Goal: Task Accomplishment & Management: Manage account settings

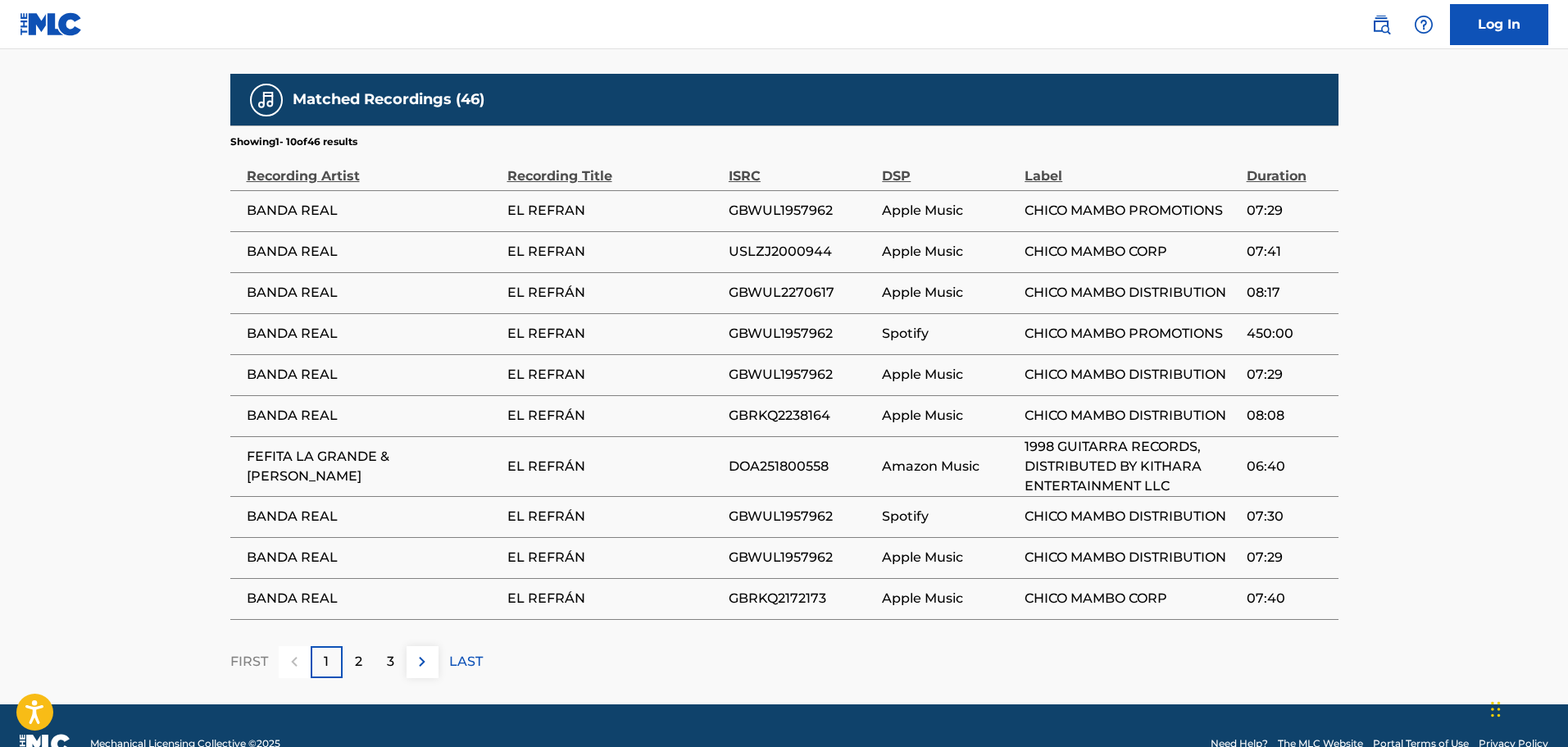
click at [249, 447] on span "FEFITA LA GRANDE & [PERSON_NAME]" at bounding box center [372, 466] width 252 height 39
drag, startPoint x: 249, startPoint y: 434, endPoint x: 598, endPoint y: 450, distance: 349.4
click at [598, 450] on tr "FEFITA LA GRANDE & [PERSON_NAME] EL REFRÁN DOA251800558 Amazon Music 1998 GUITA…" at bounding box center [784, 466] width 1108 height 60
copy tr "FEFITA LA GRANDE & [PERSON_NAME] EL REFRÁN"
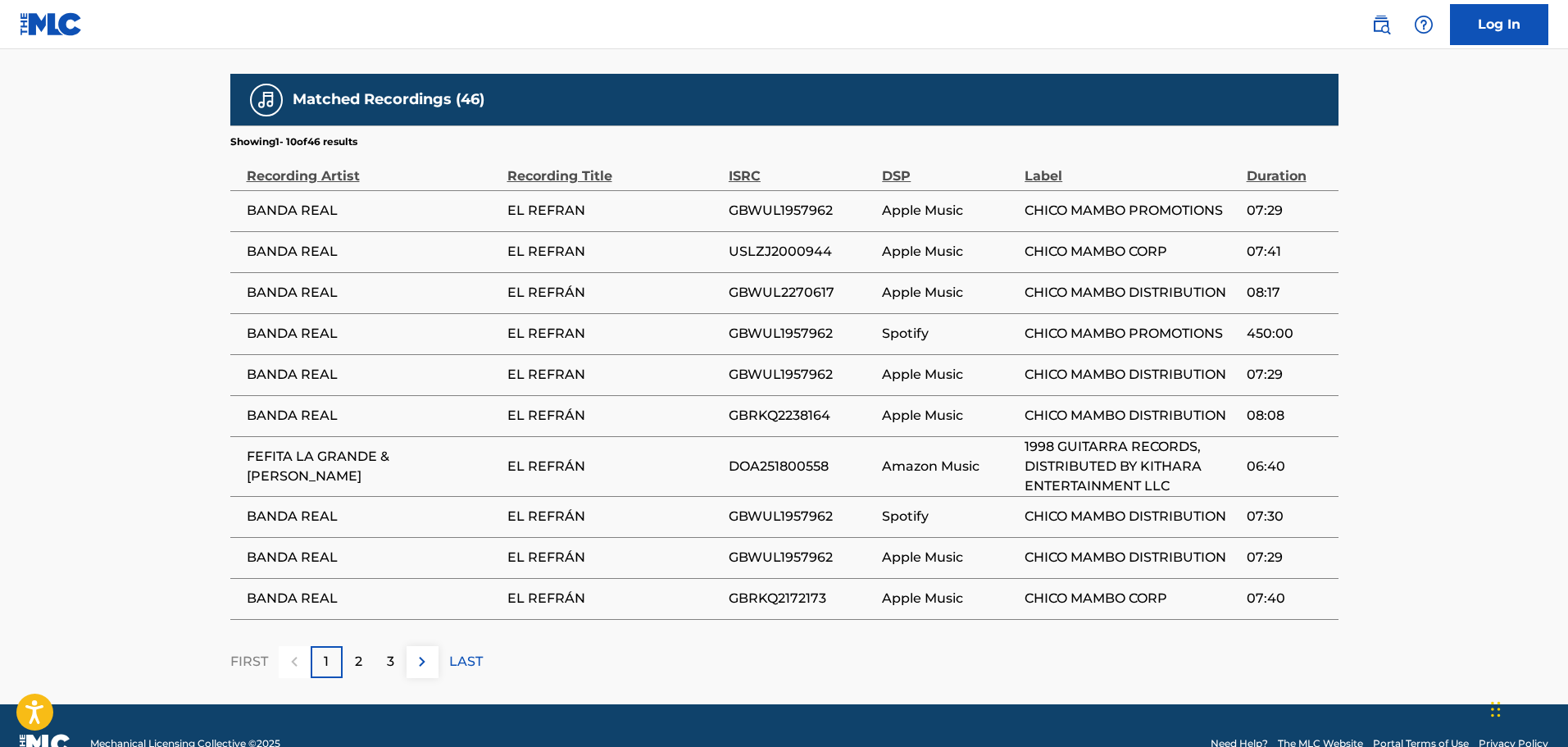
drag, startPoint x: 245, startPoint y: 441, endPoint x: 311, endPoint y: 454, distance: 67.3
click at [311, 454] on td "FEFITA LA GRANDE & [PERSON_NAME]" at bounding box center [369, 466] width 277 height 60
copy span "FEFITA LA GRANDE & [PERSON_NAME]"
click at [424, 652] on img at bounding box center [422, 661] width 20 height 20
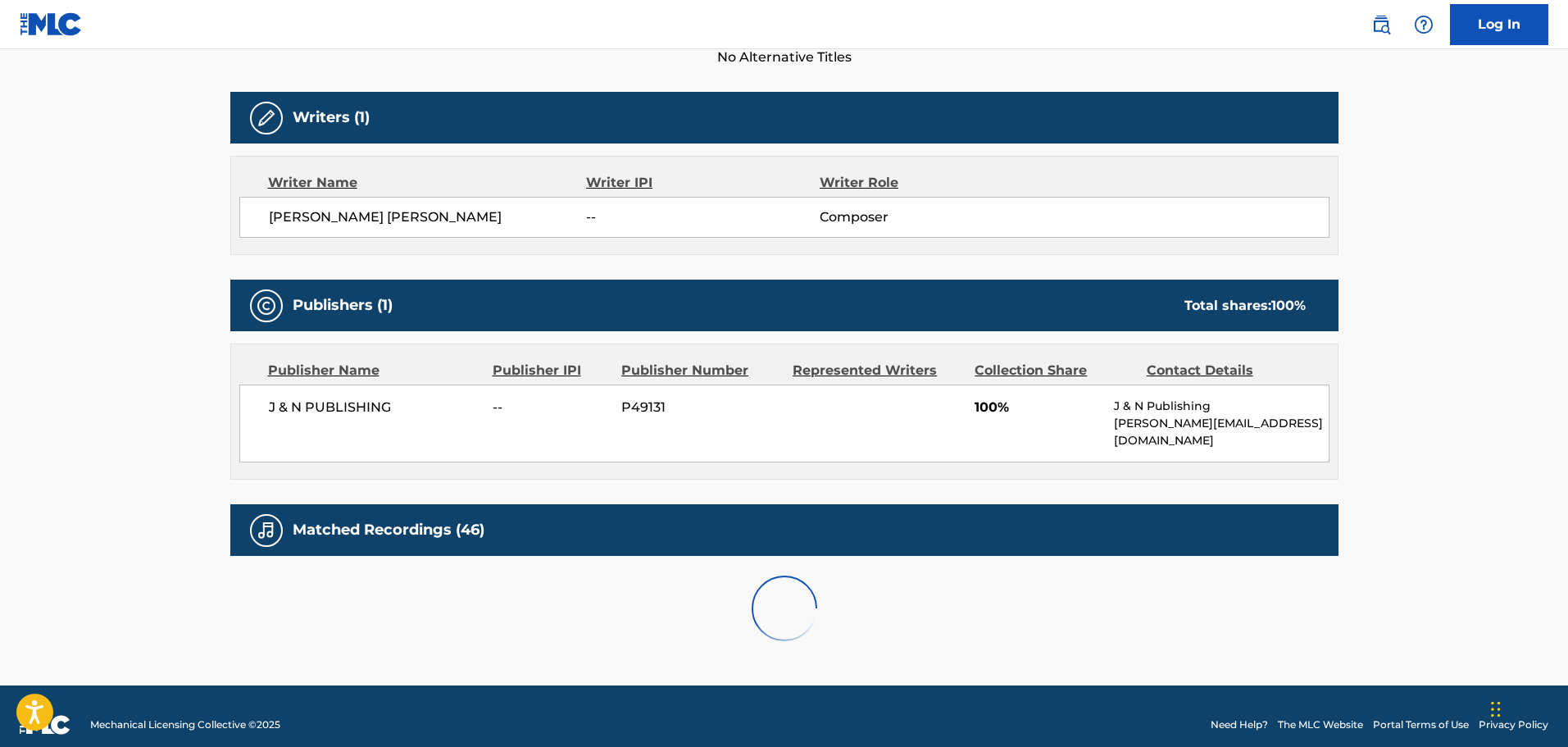
scroll to position [916, 0]
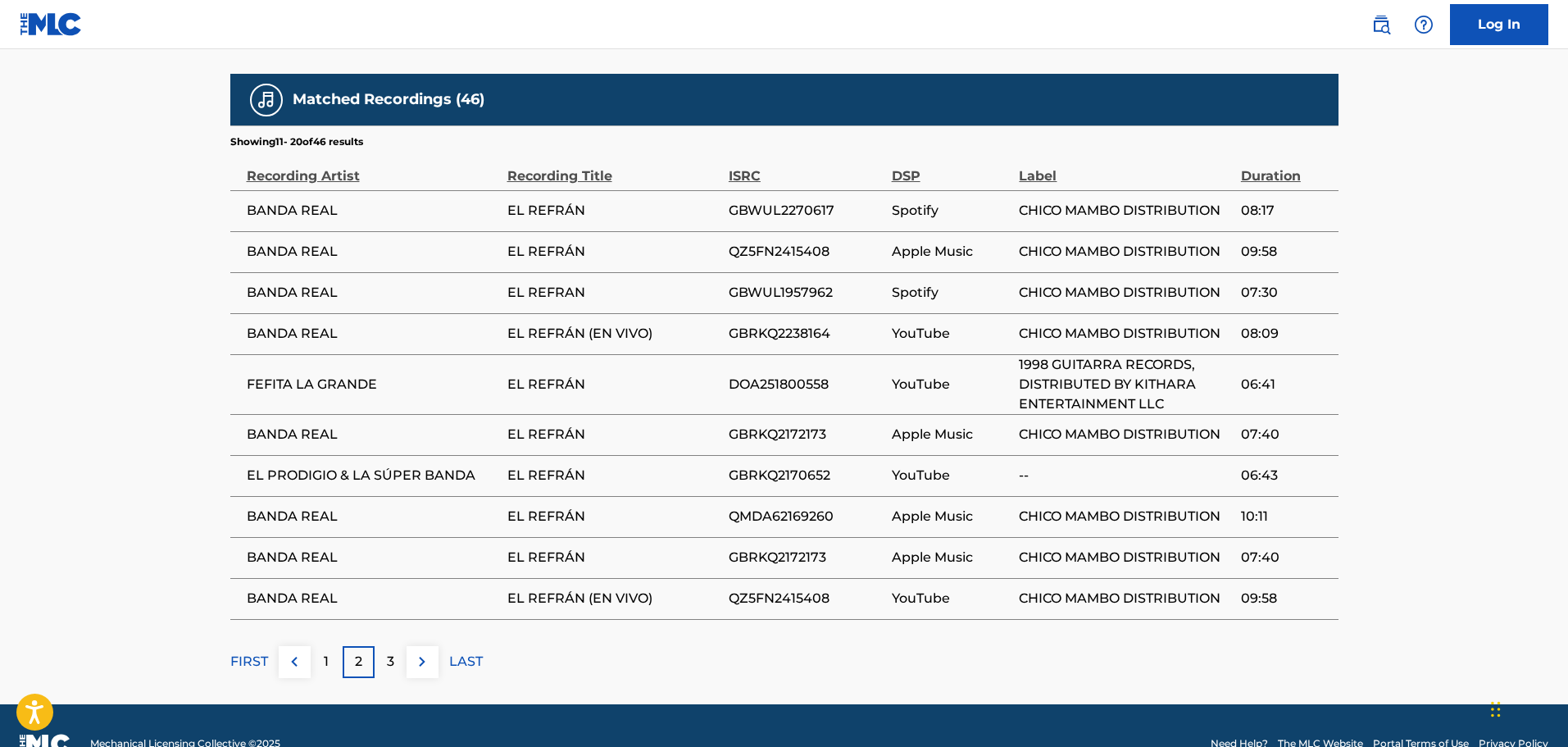
click at [434, 646] on button at bounding box center [422, 661] width 32 height 32
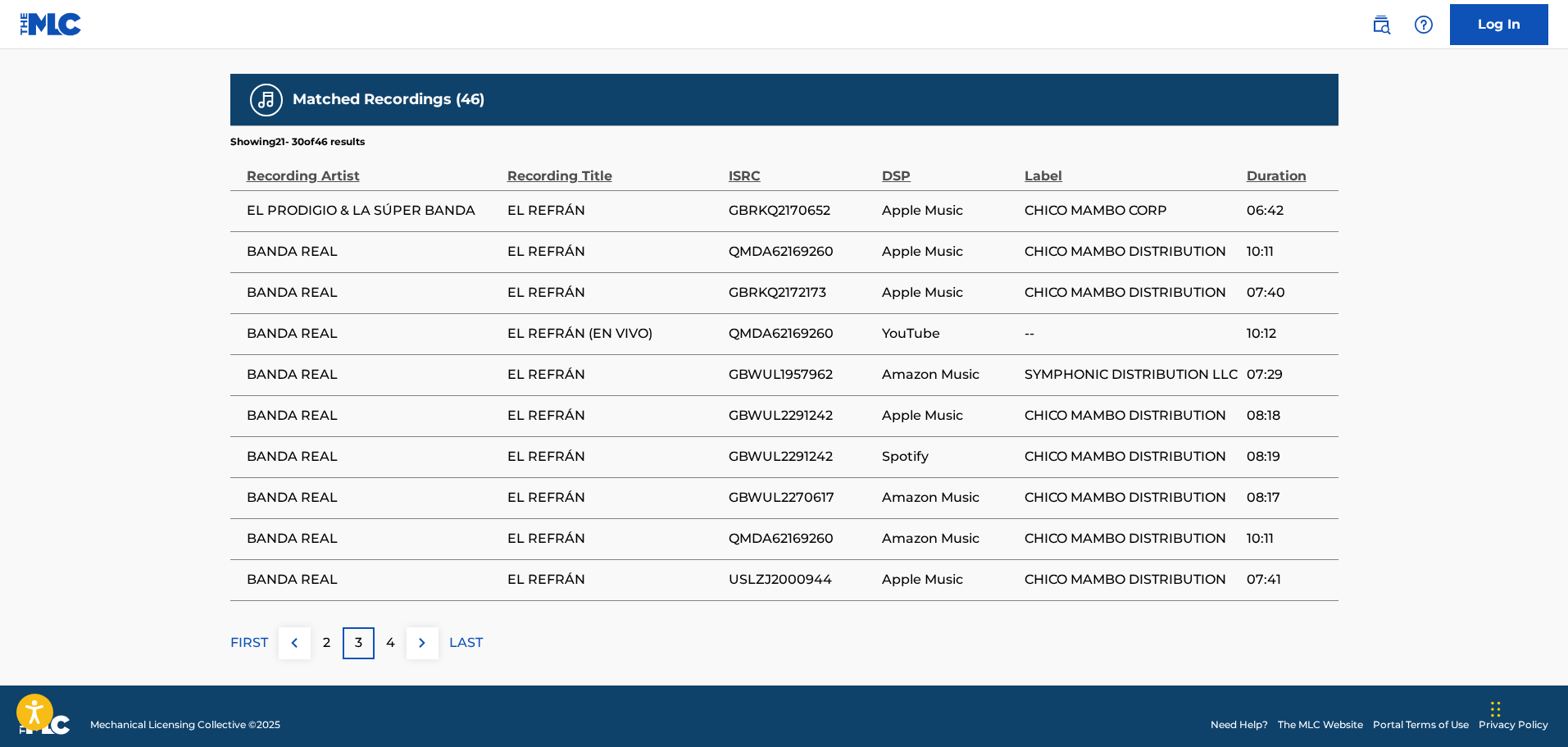
click at [422, 633] on img at bounding box center [422, 643] width 20 height 20
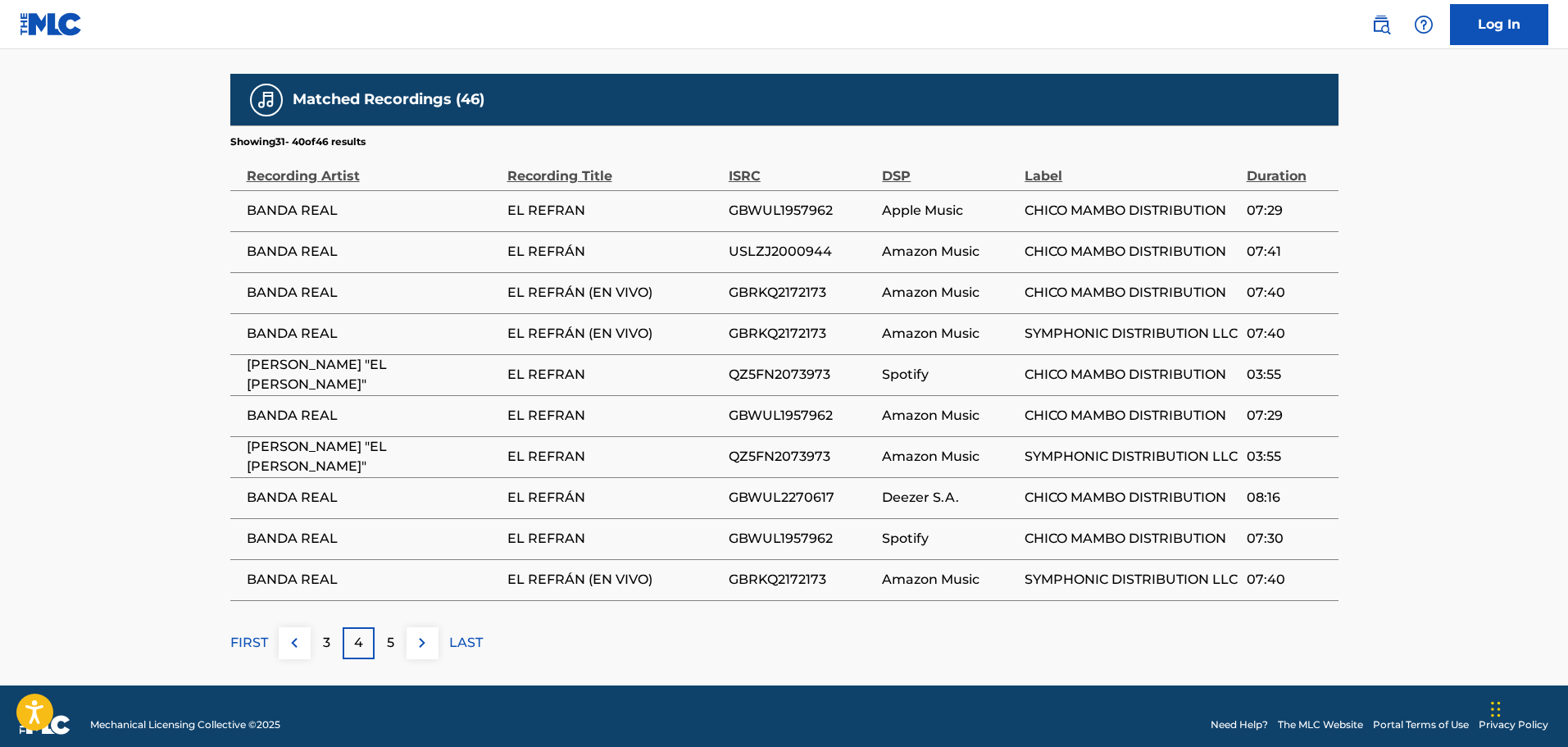
click at [328, 629] on div "3" at bounding box center [326, 643] width 32 height 32
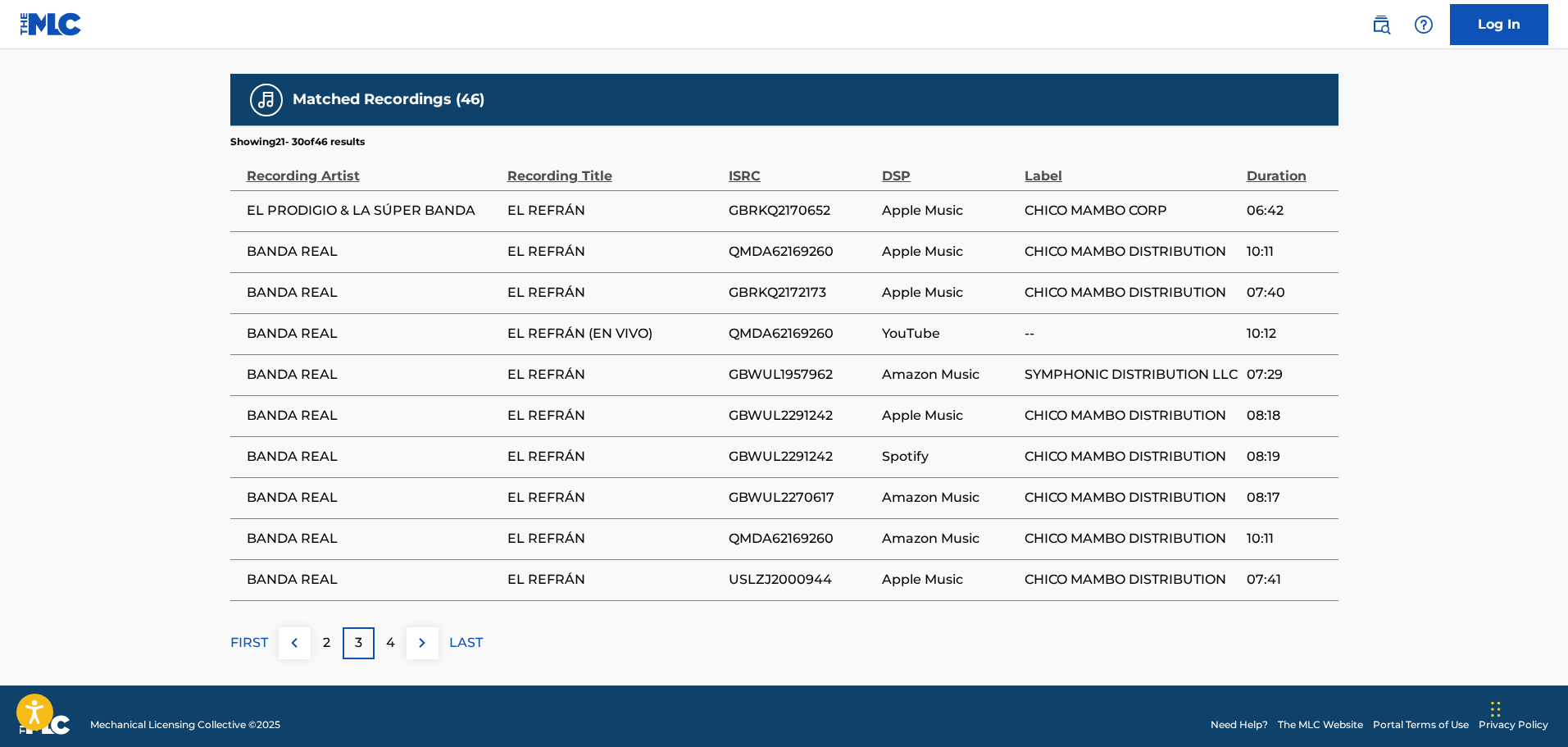
click at [327, 633] on p "2" at bounding box center [326, 643] width 8 height 20
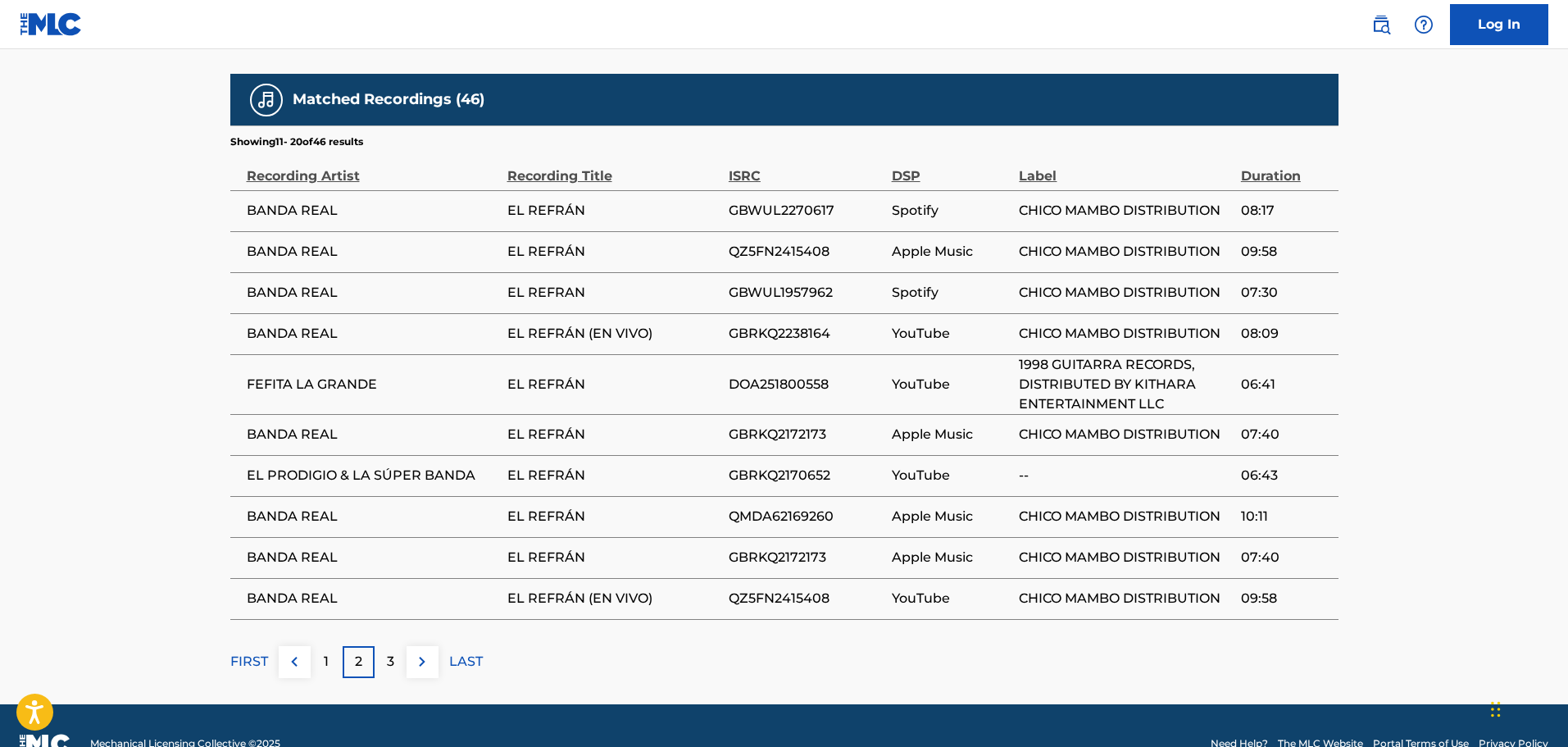
scroll to position [833, 0]
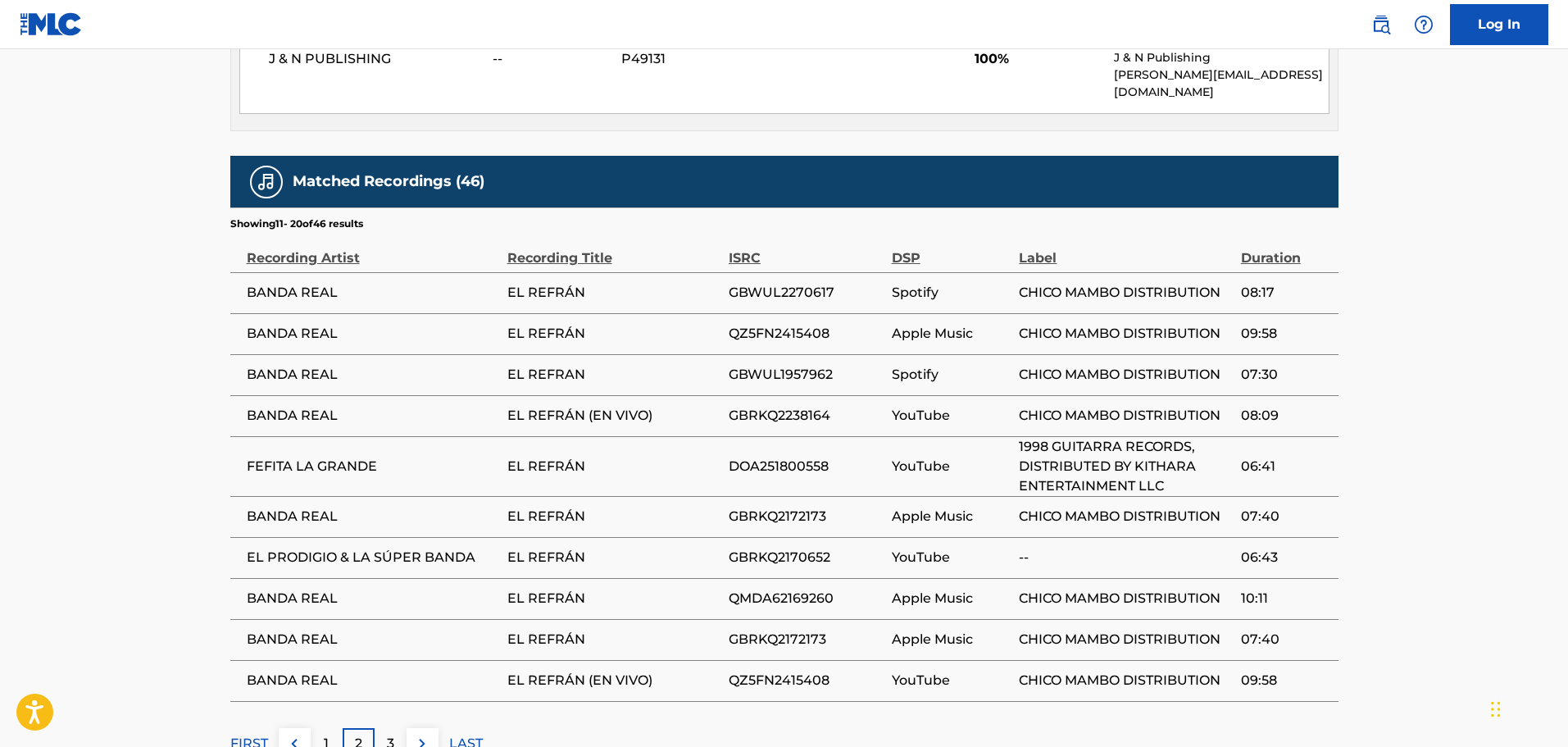
click at [328, 733] on p "1" at bounding box center [326, 743] width 5 height 20
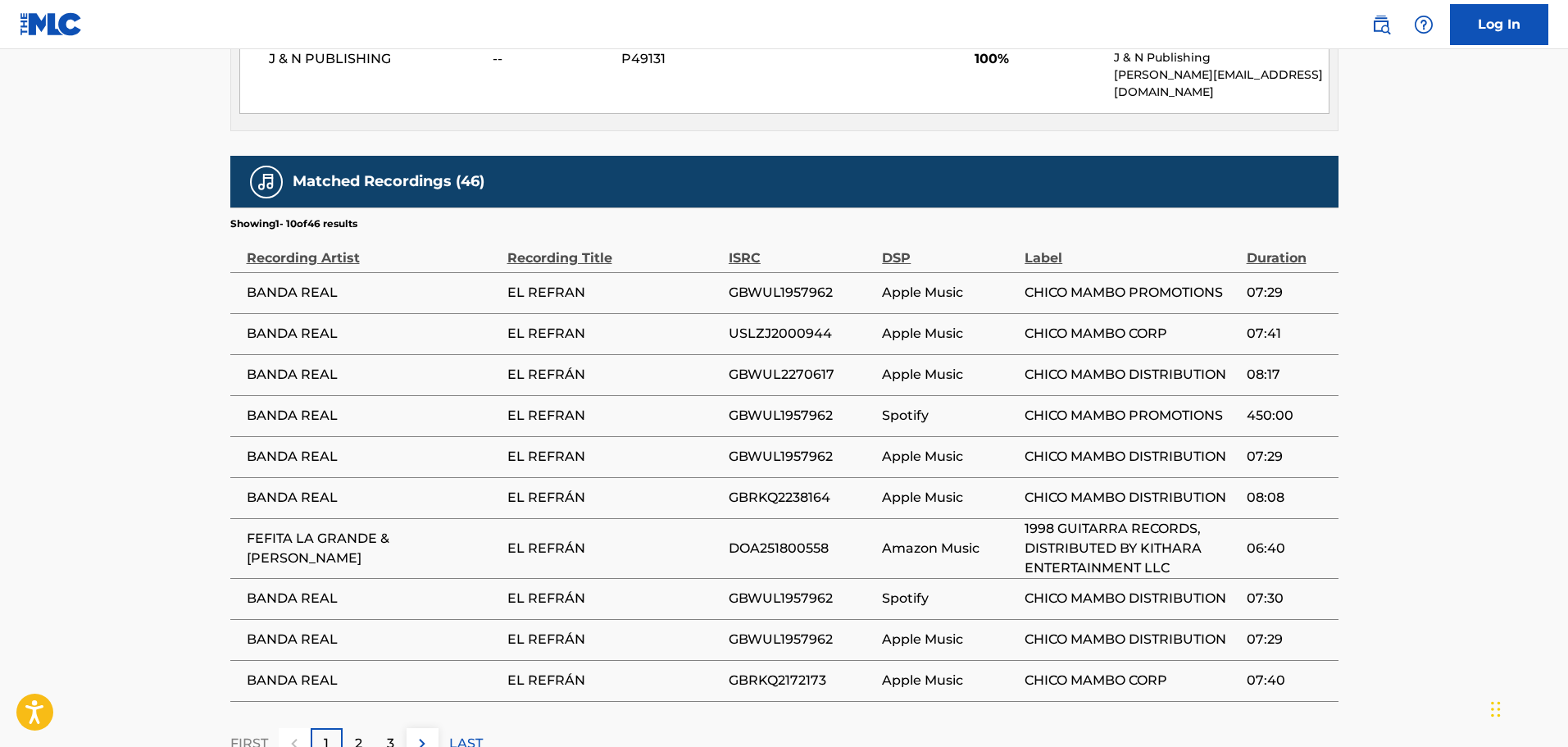
scroll to position [916, 0]
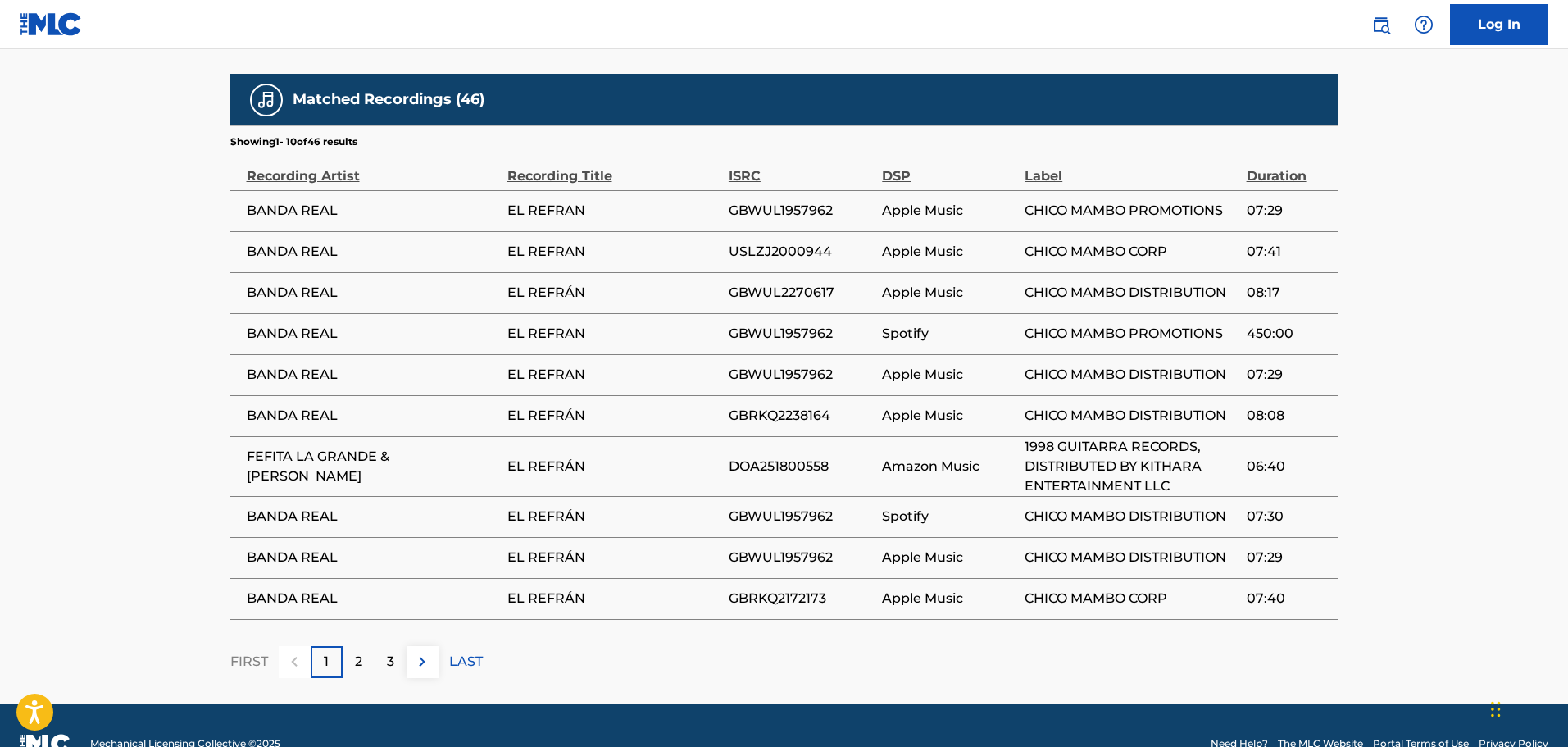
click at [798, 201] on span "GBWUL1957962" at bounding box center [802, 210] width 145 height 20
click at [778, 283] on span "GBWUL2270617" at bounding box center [802, 293] width 145 height 20
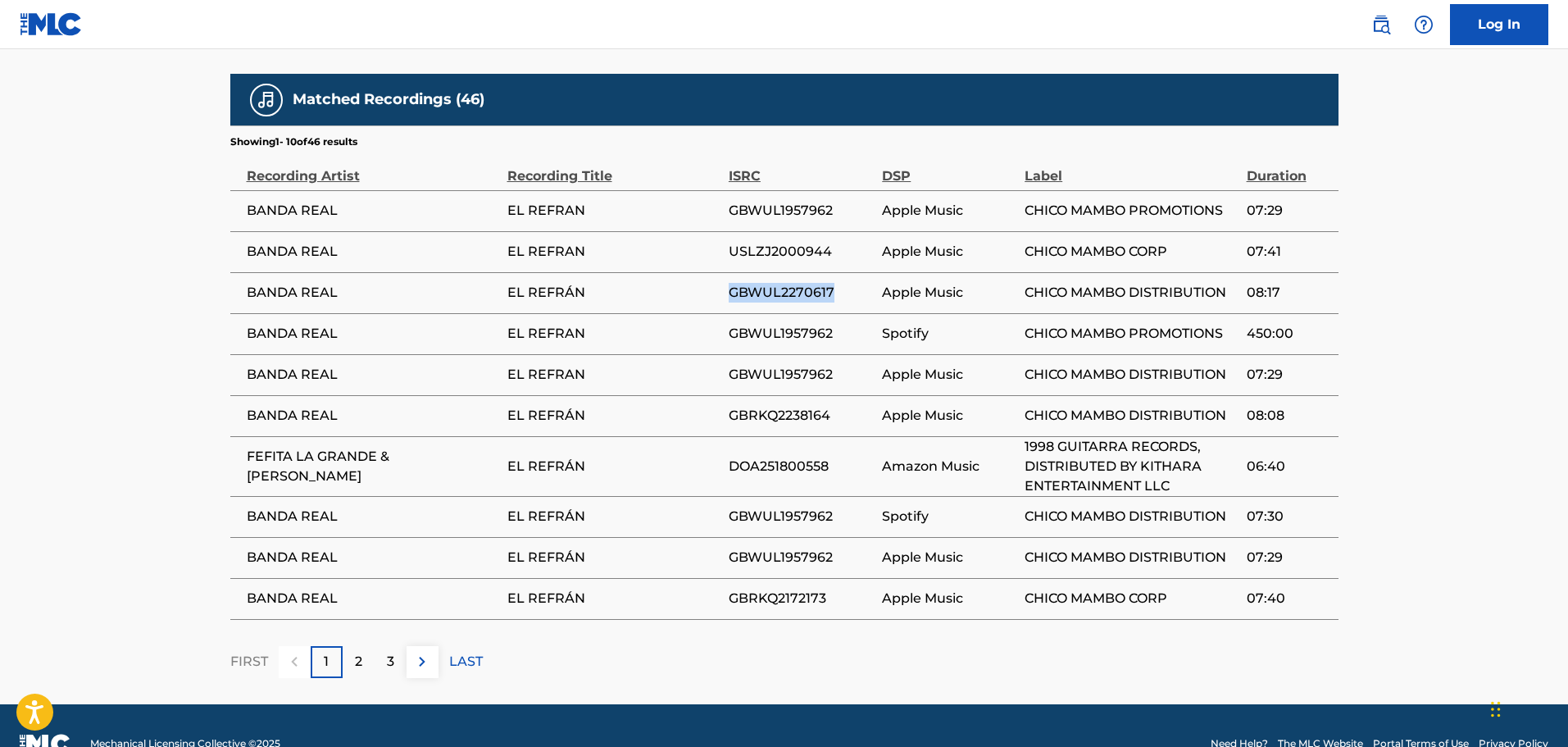
copy span "GBWUL2270617"
drag, startPoint x: 129, startPoint y: 303, endPoint x: 364, endPoint y: 243, distance: 242.5
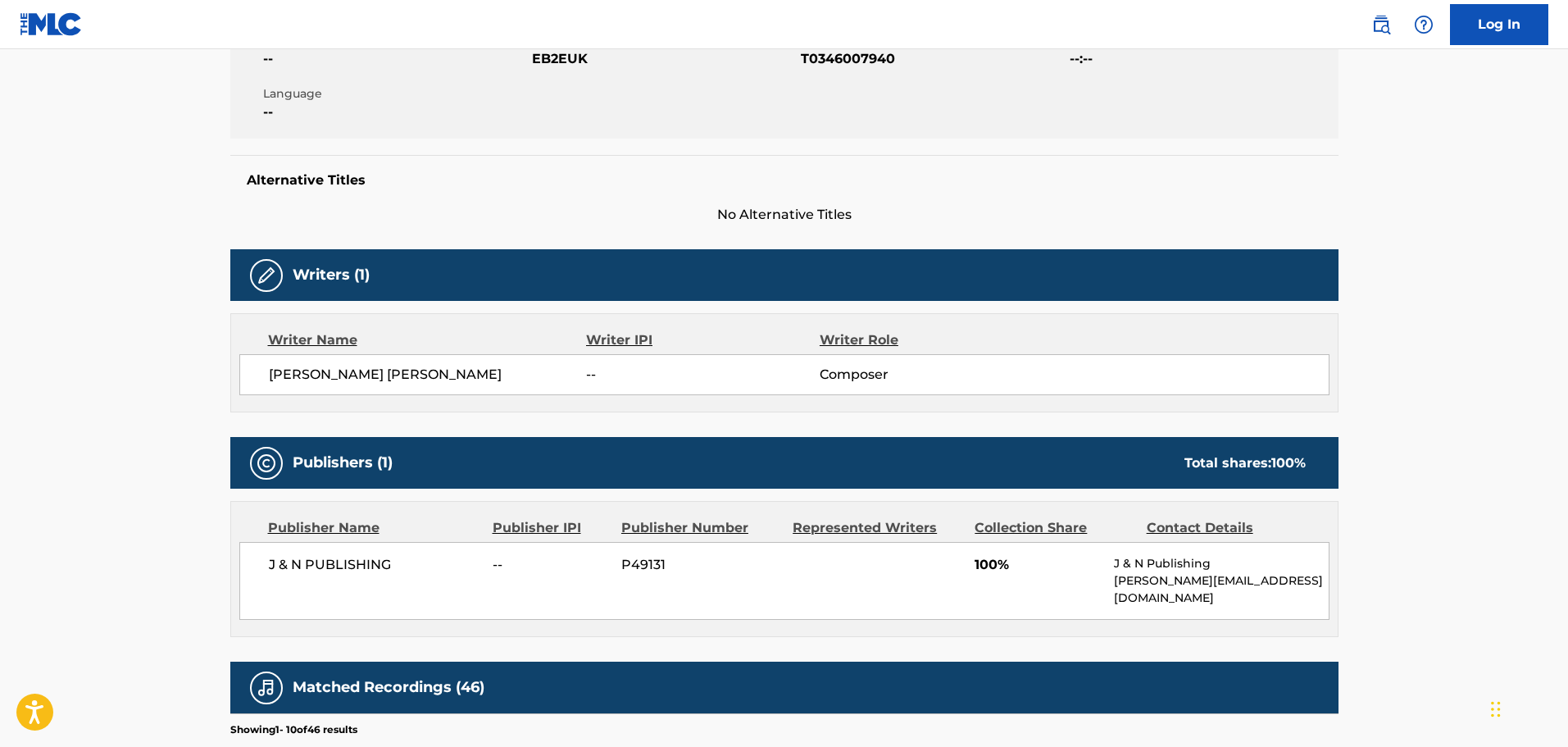
scroll to position [820, 0]
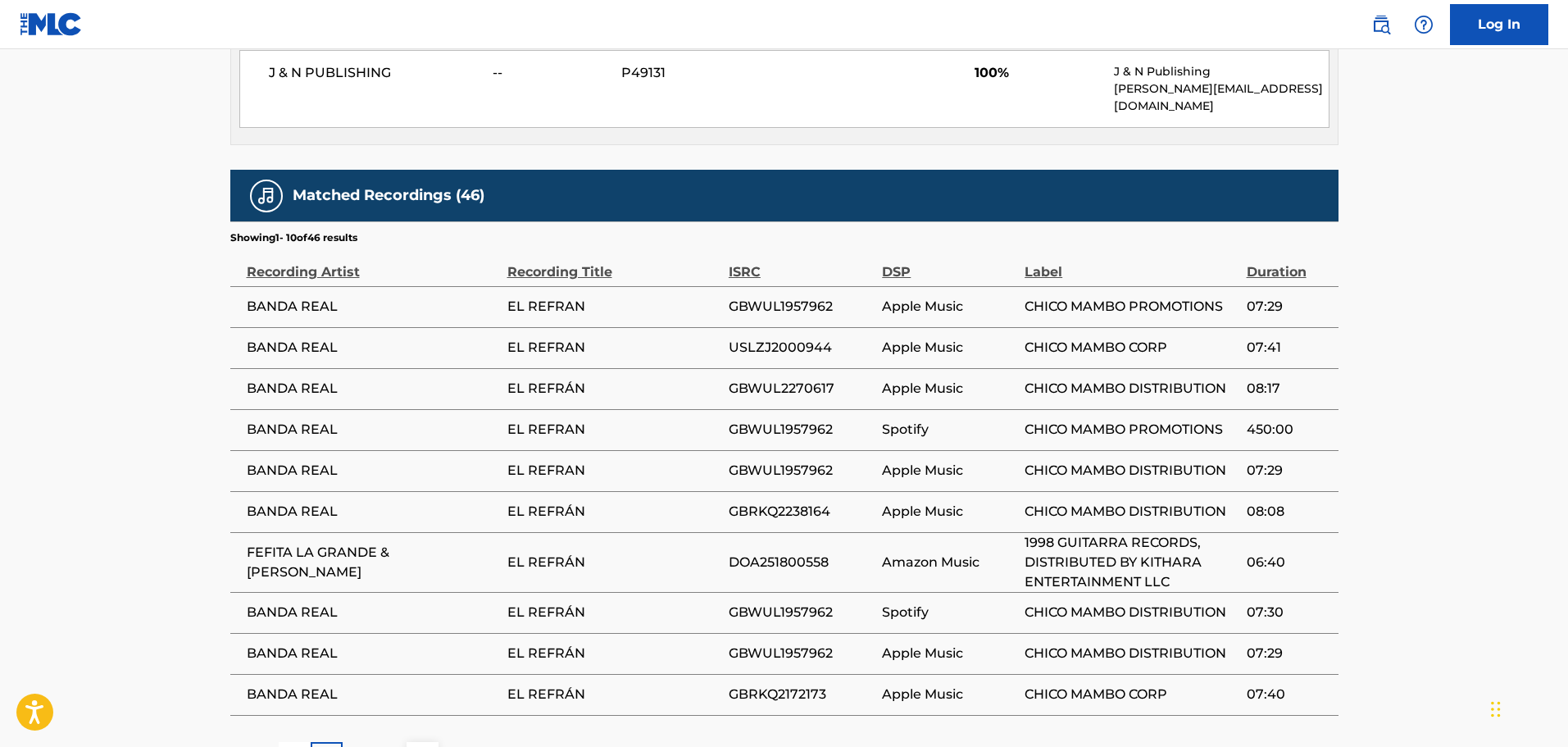
click at [796, 501] on span "GBRKQ2238164" at bounding box center [802, 511] width 145 height 20
copy span "GBRKQ2238164"
click at [97, 347] on main "< Back to public search results Copy work link EL REFRAN Work Detail Member Wor…" at bounding box center [784, 15] width 1568 height 1571
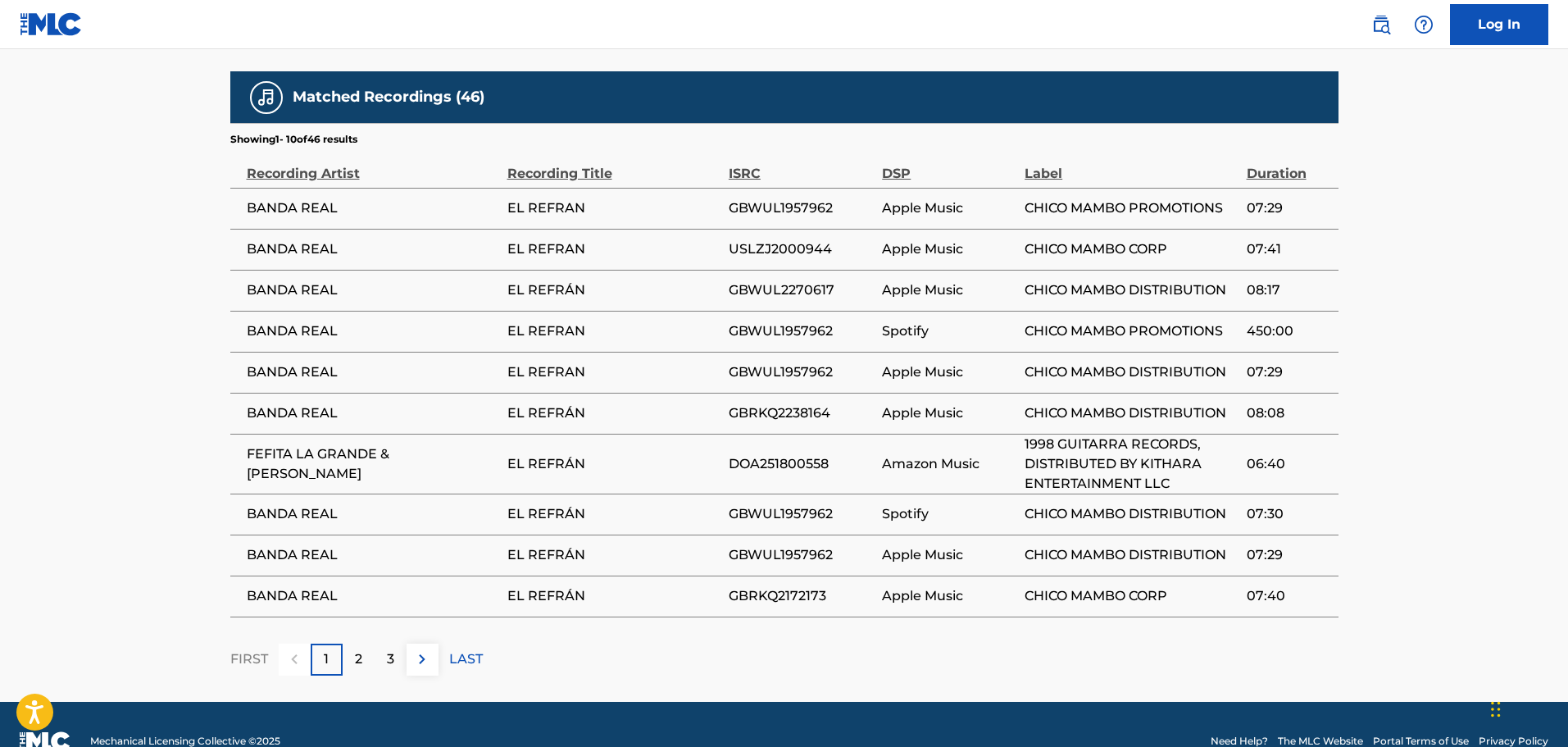
scroll to position [934, 0]
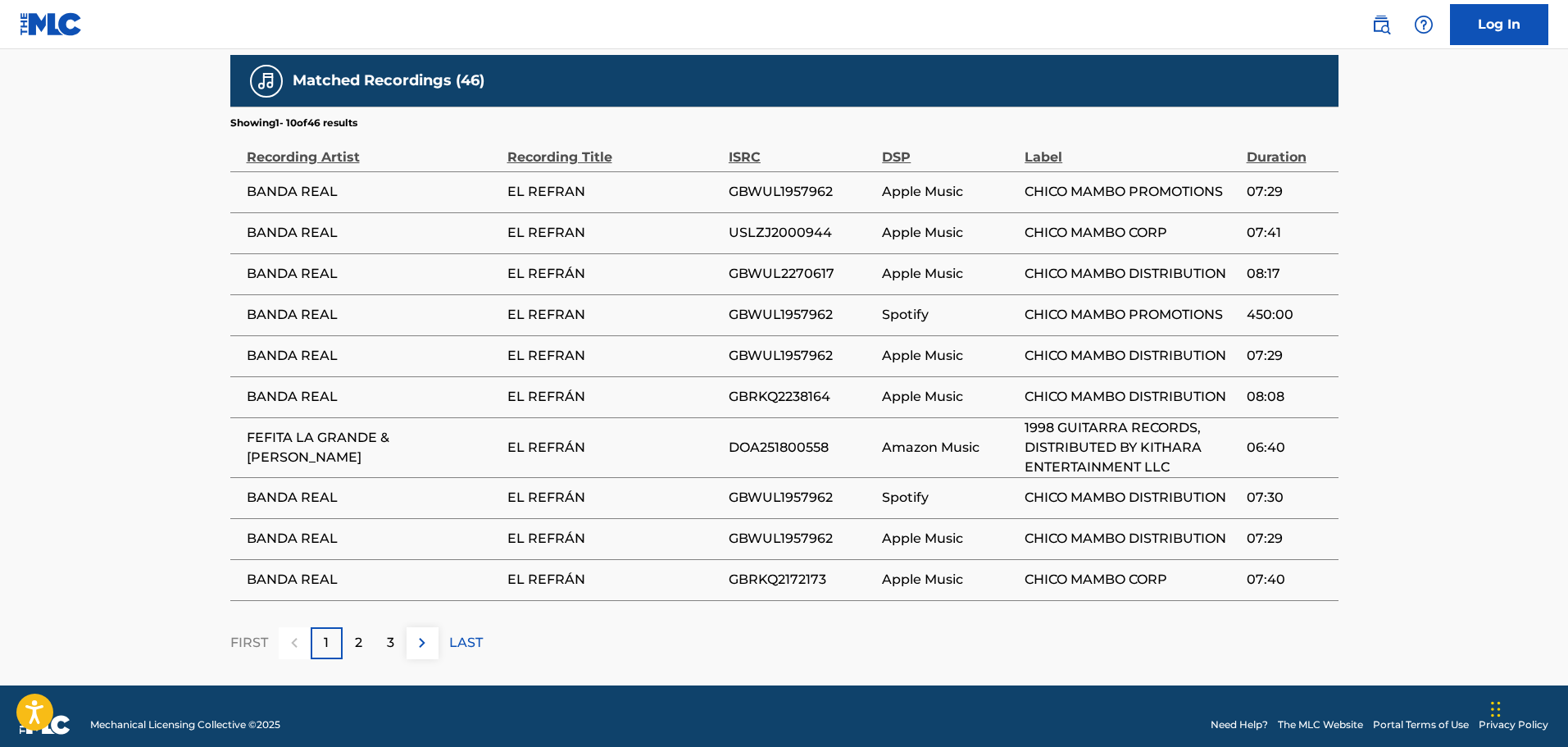
click at [783, 570] on span "GBRKQ2172173" at bounding box center [802, 579] width 145 height 20
copy span "GBRKQ2172173"
click at [424, 633] on img at bounding box center [422, 643] width 20 height 20
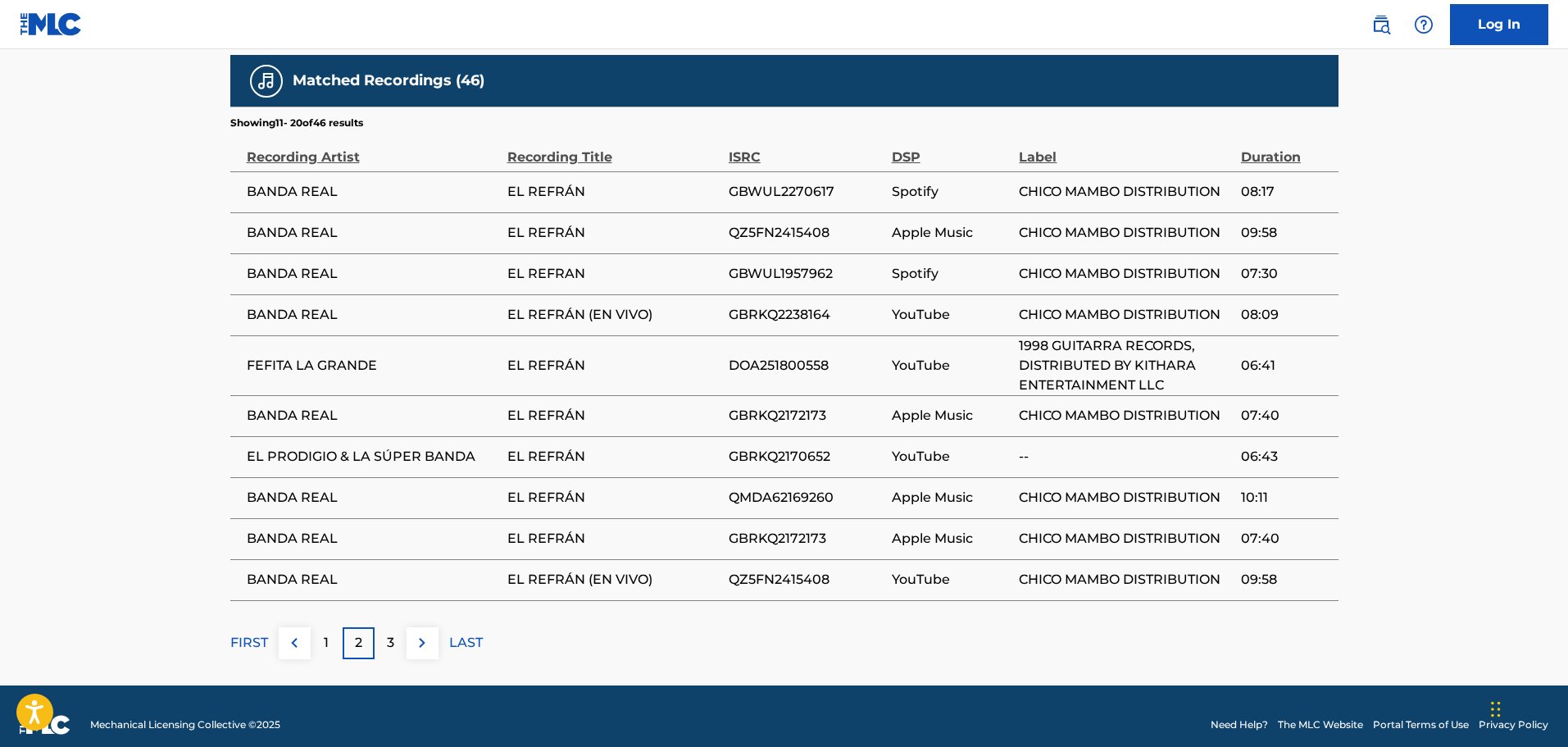
click at [802, 223] on span "QZ5FN2415408" at bounding box center [806, 233] width 155 height 20
copy span "QZ5FN2415408"
click at [759, 447] on span "GBRKQ2170652" at bounding box center [806, 456] width 155 height 20
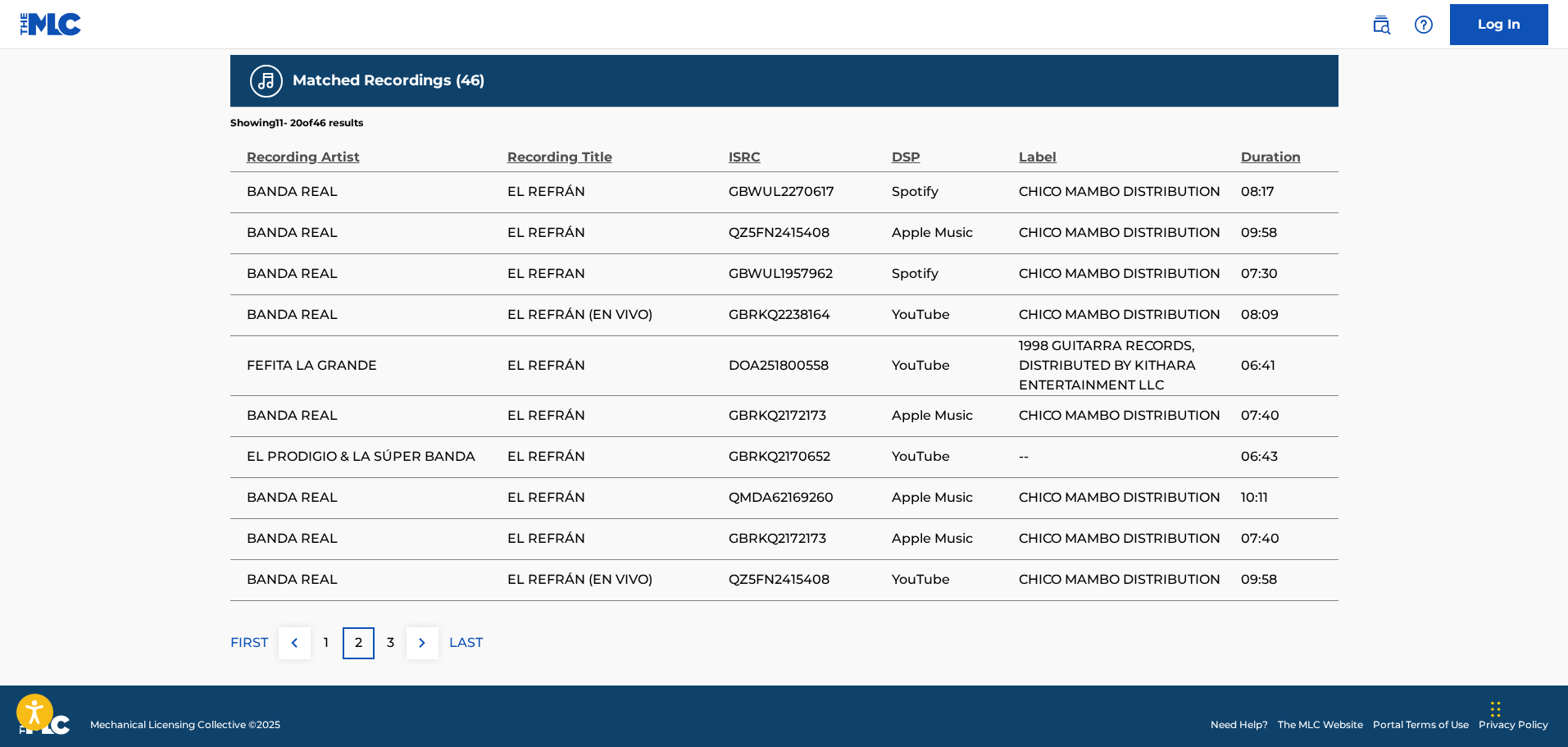
click at [759, 447] on span "GBRKQ2170652" at bounding box center [806, 456] width 155 height 20
copy span "GBRKQ2170652"
click at [766, 488] on span "QMDA62169260" at bounding box center [806, 497] width 155 height 20
click at [806, 488] on span "QMDA62169260" at bounding box center [806, 497] width 155 height 20
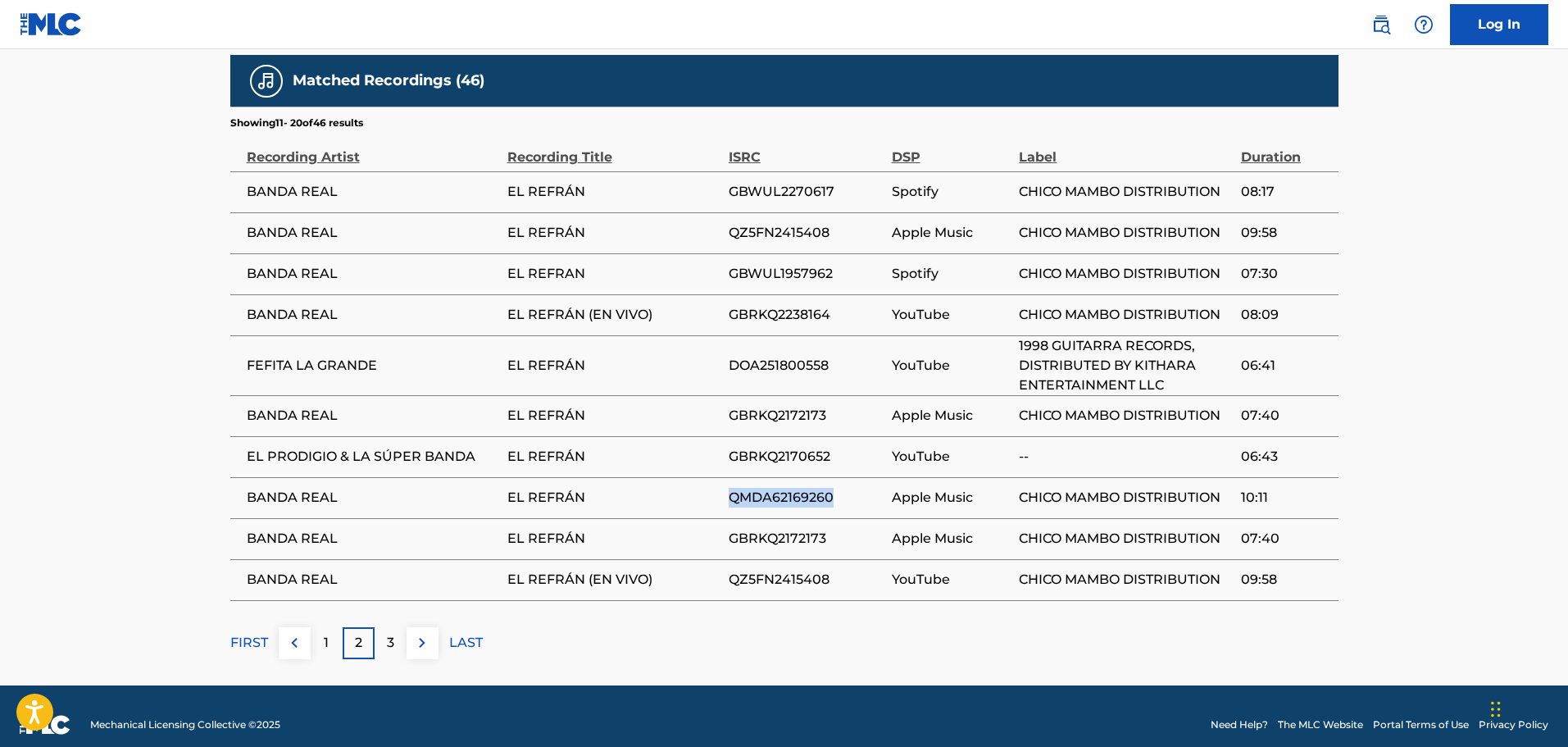
copy span "QMDA62169260"
click at [713, 488] on span "EL REFRÁN" at bounding box center [613, 497] width 213 height 20
click at [425, 633] on img at bounding box center [422, 643] width 20 height 20
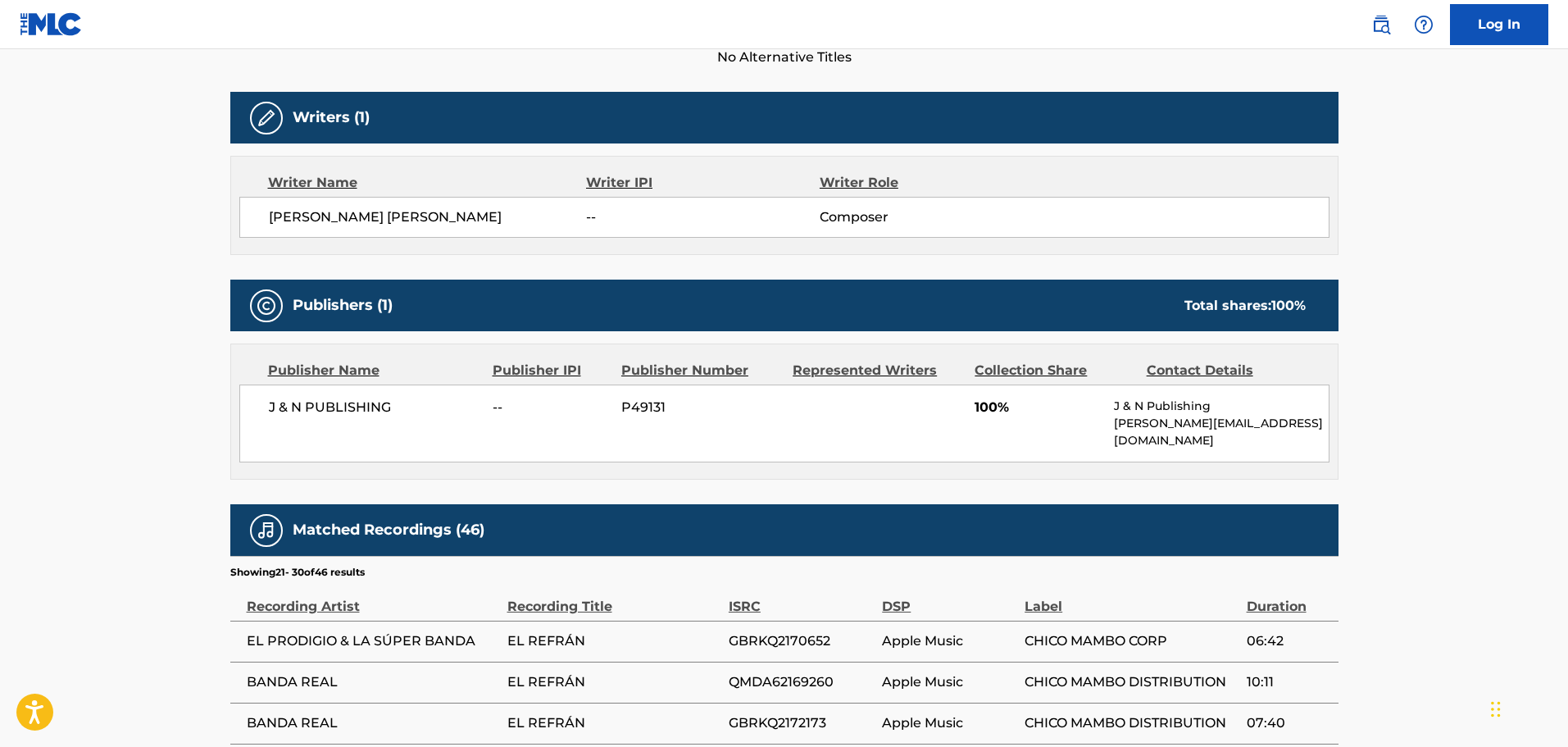
scroll to position [916, 0]
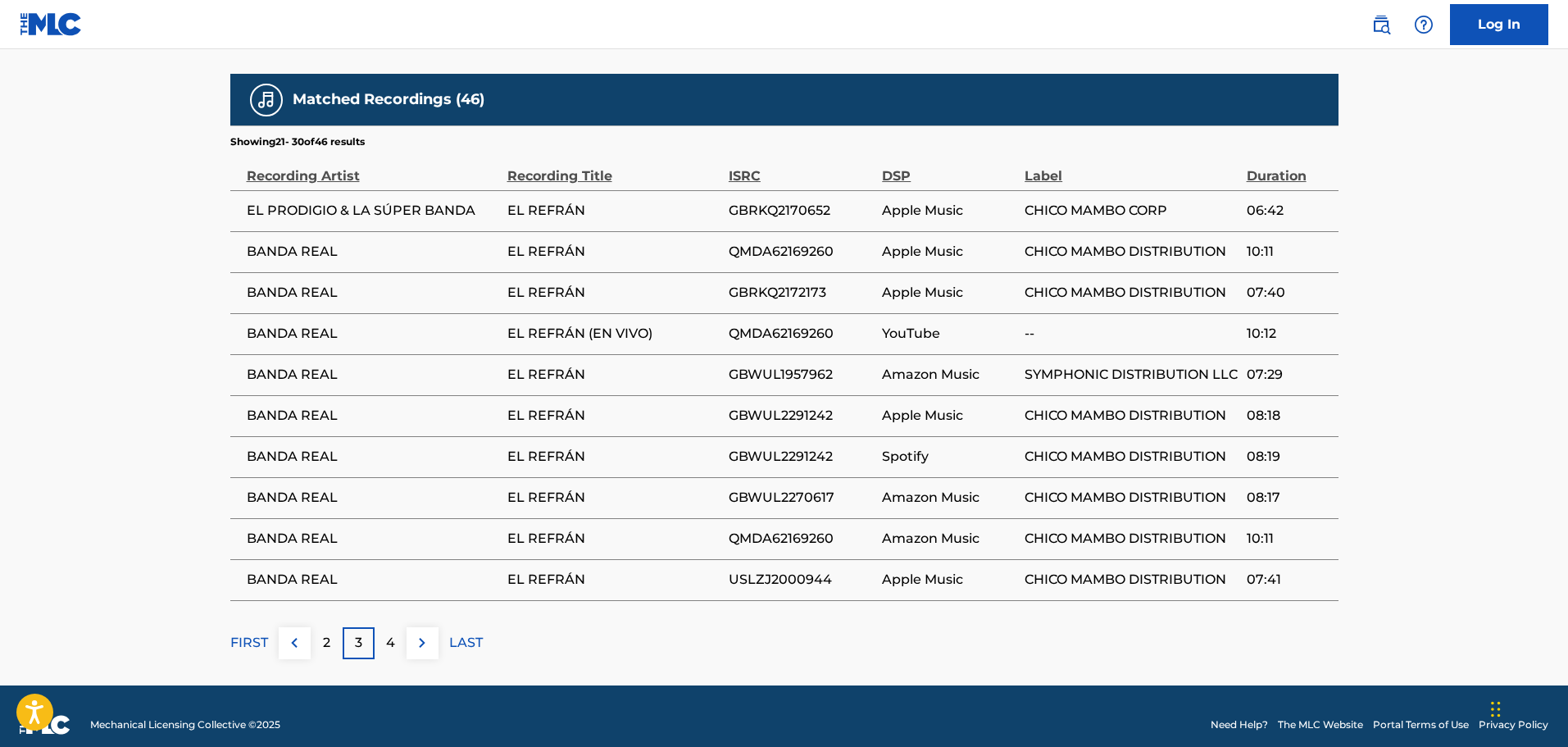
click at [790, 190] on td "GBRKQ2170652" at bounding box center [805, 210] width 153 height 41
copy span "GBRKQ2170652"
click at [760, 406] on span "GBWUL2291242" at bounding box center [802, 415] width 145 height 20
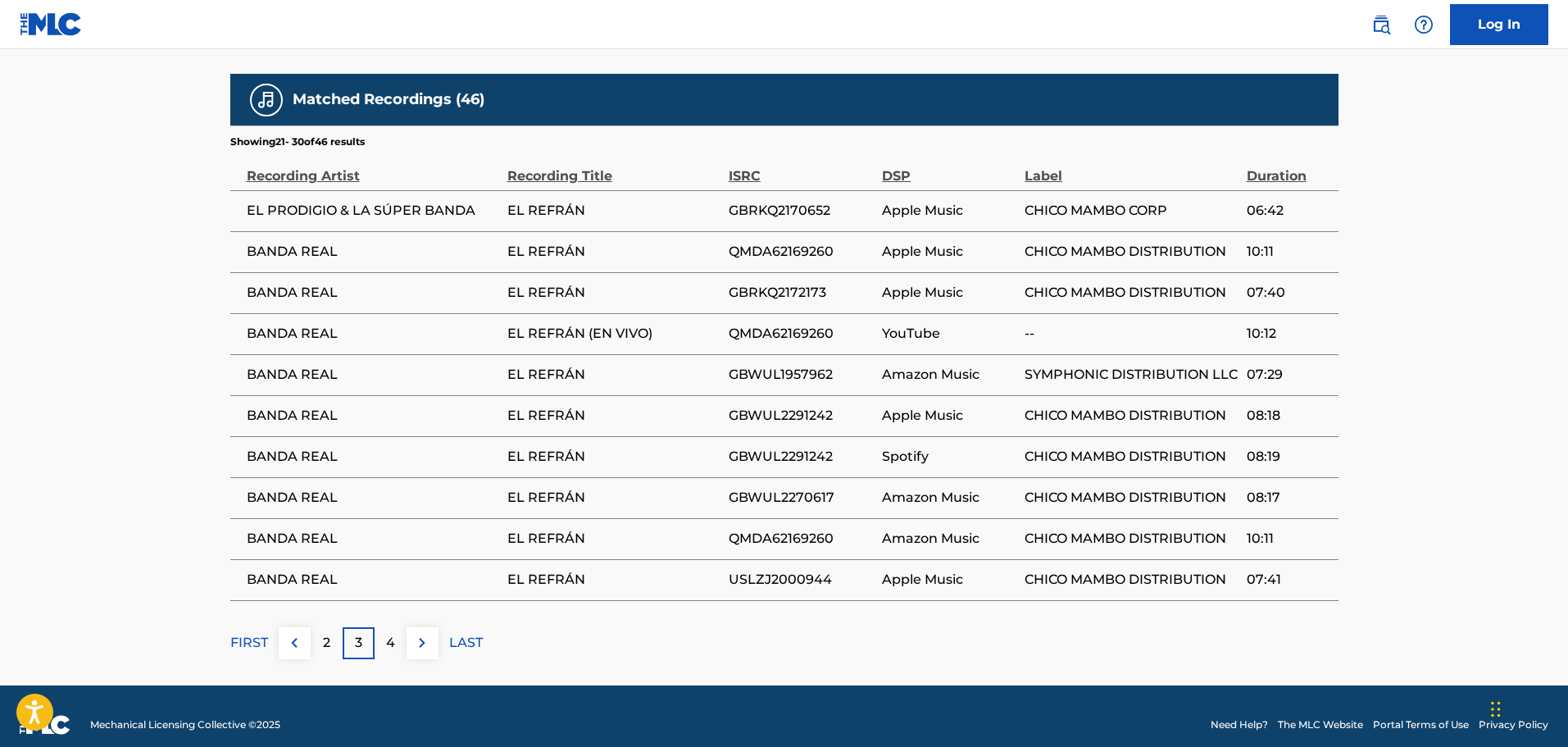
click at [760, 406] on span "GBWUL2291242" at bounding box center [802, 415] width 145 height 20
click at [747, 447] on span "GBWUL2291242" at bounding box center [802, 456] width 145 height 20
click at [802, 488] on span "GBWUL2270617" at bounding box center [802, 497] width 145 height 20
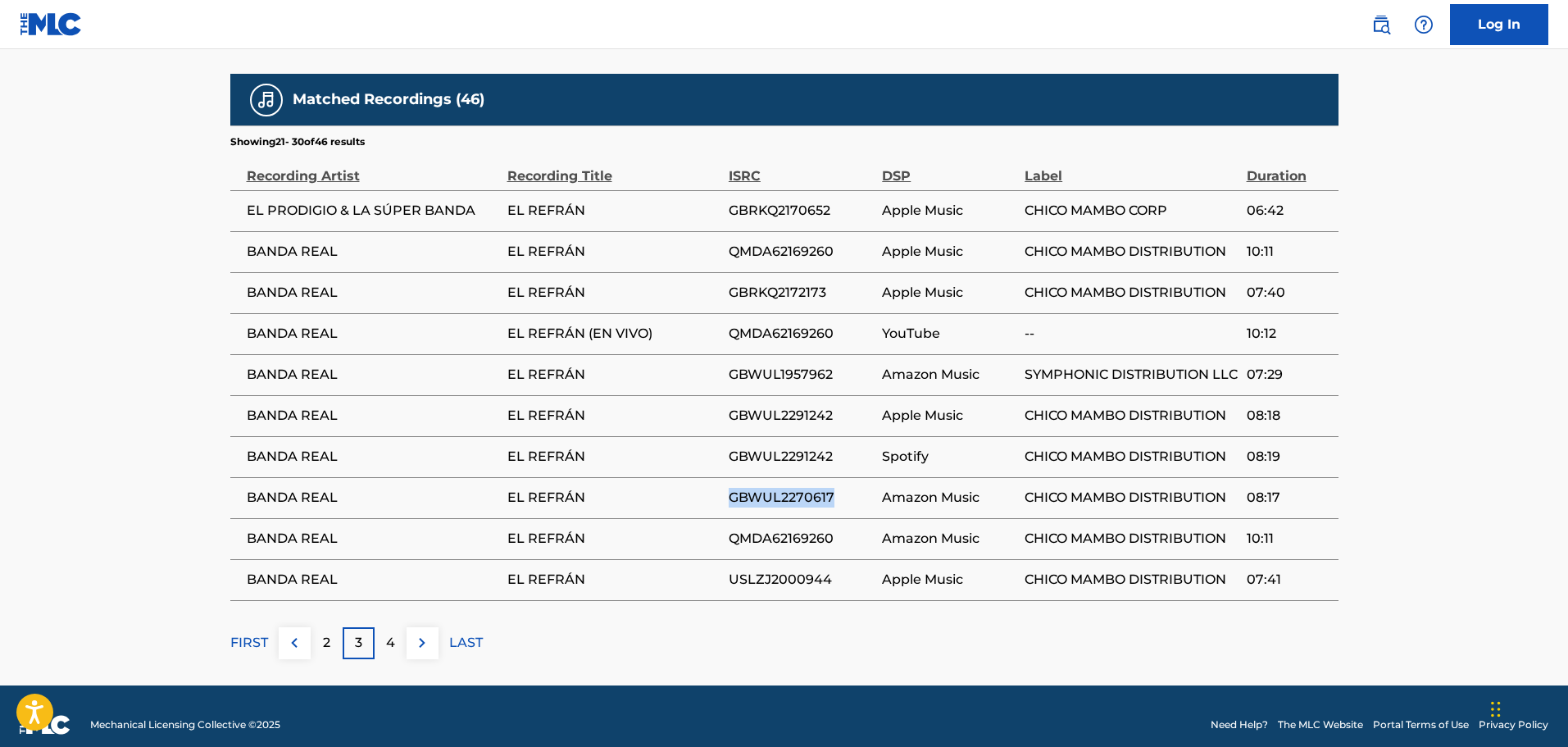
click at [773, 529] on span "QMDA62169260" at bounding box center [802, 538] width 145 height 20
click at [766, 570] on span "USLZJ2000944" at bounding box center [802, 579] width 145 height 20
click at [422, 633] on img at bounding box center [422, 643] width 20 height 20
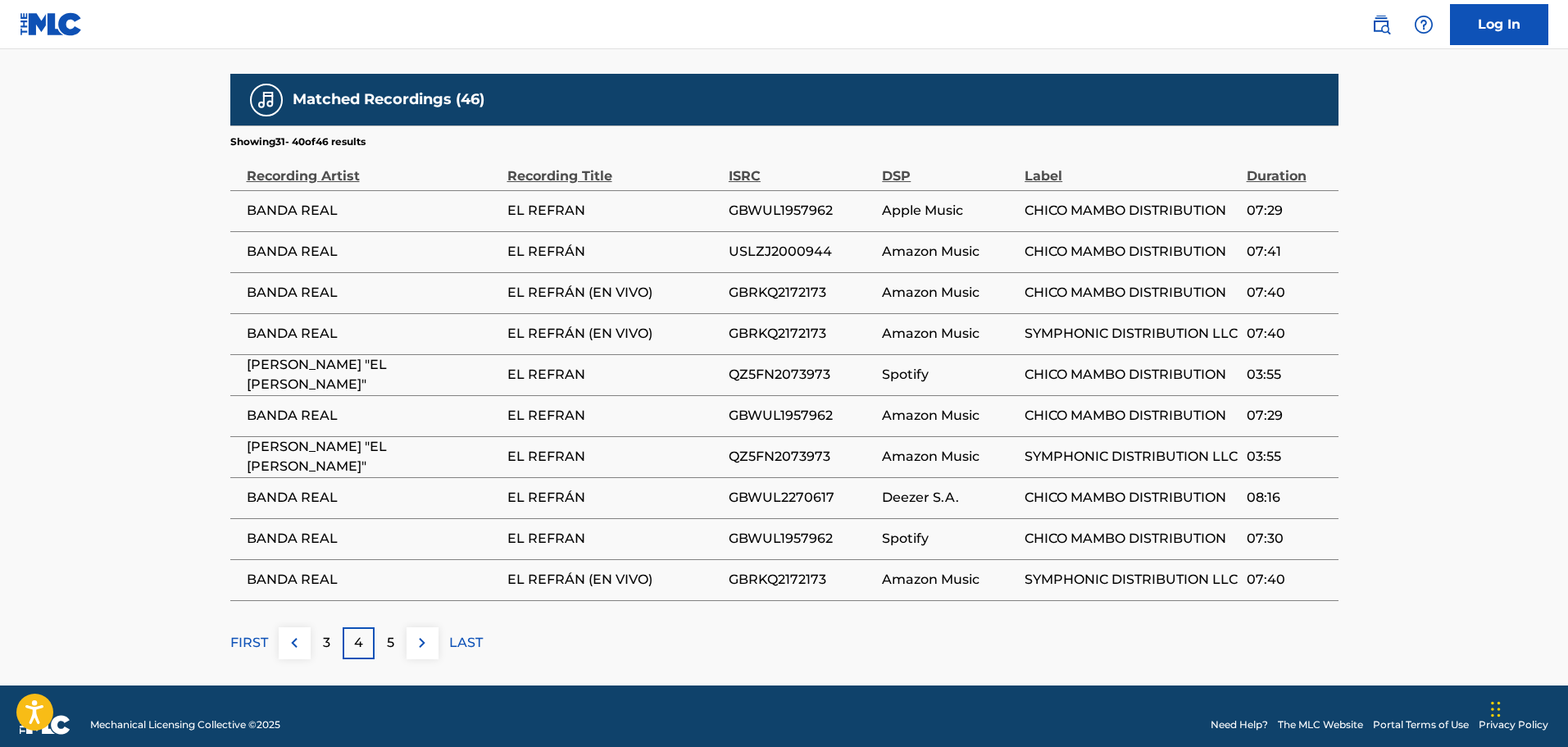
click at [779, 447] on span "QZ5FN2073973" at bounding box center [802, 456] width 145 height 20
click at [748, 488] on span "GBWUL2270617" at bounding box center [802, 497] width 145 height 20
click at [416, 633] on img at bounding box center [422, 643] width 20 height 20
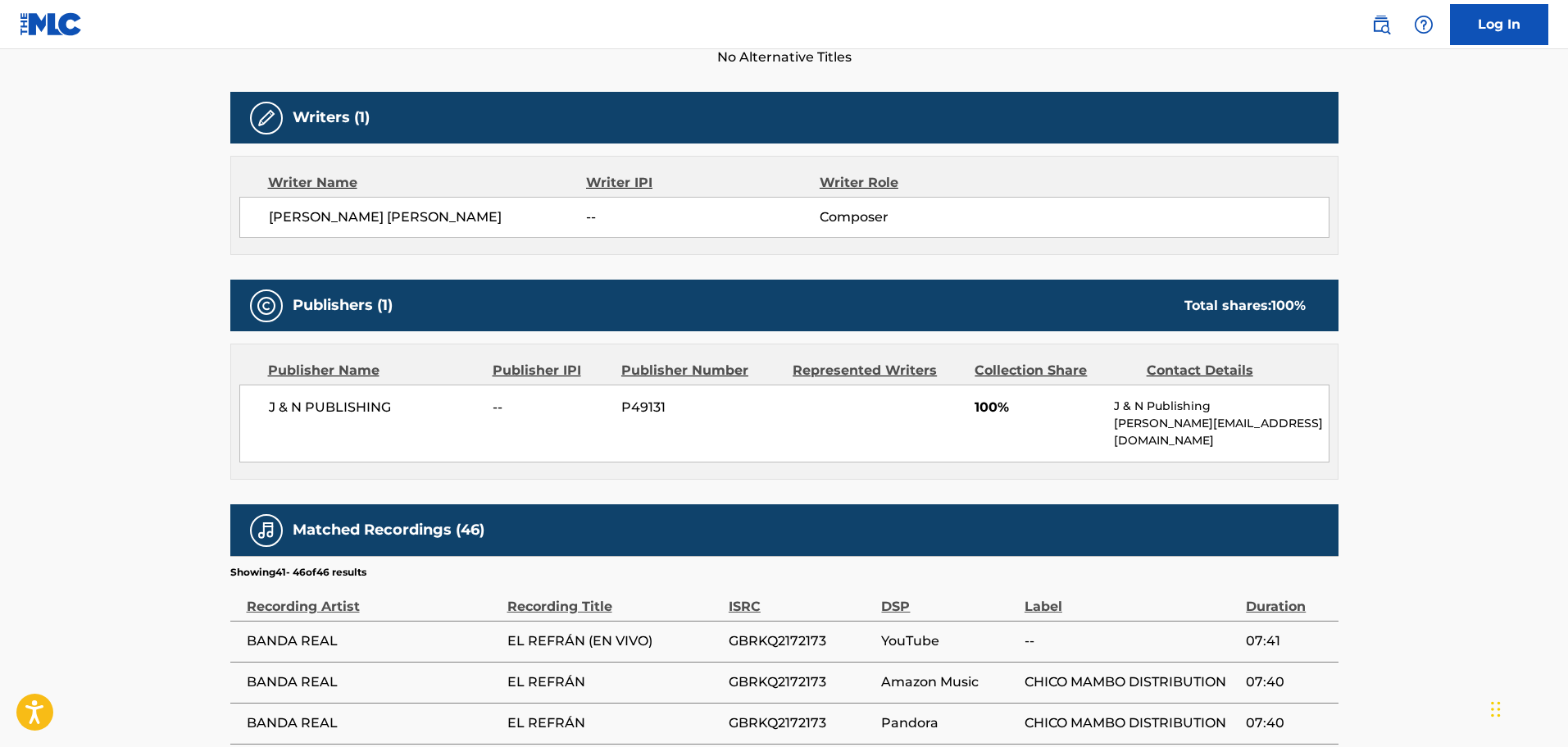
scroll to position [752, 0]
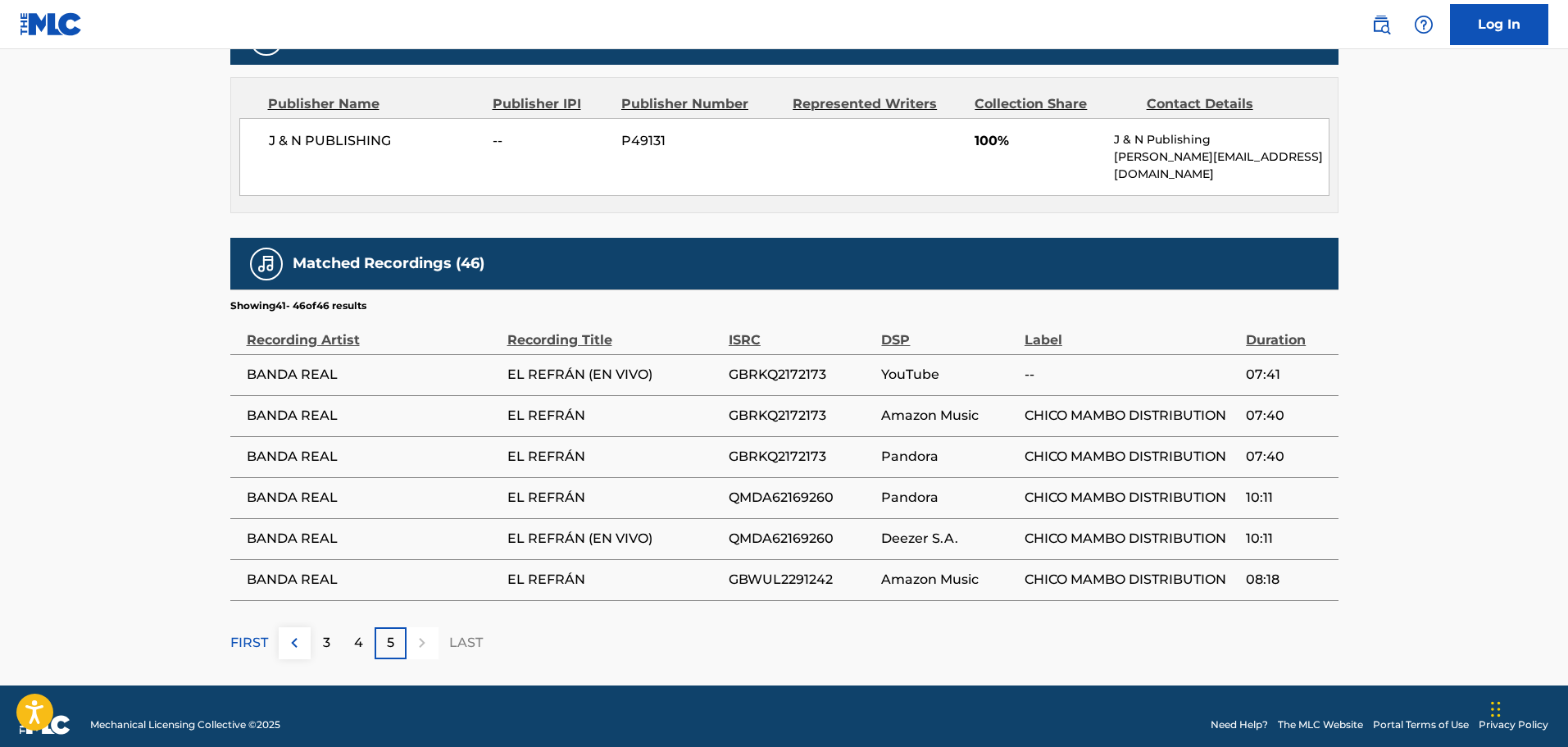
click at [824, 570] on span "GBWUL2291242" at bounding box center [802, 579] width 145 height 20
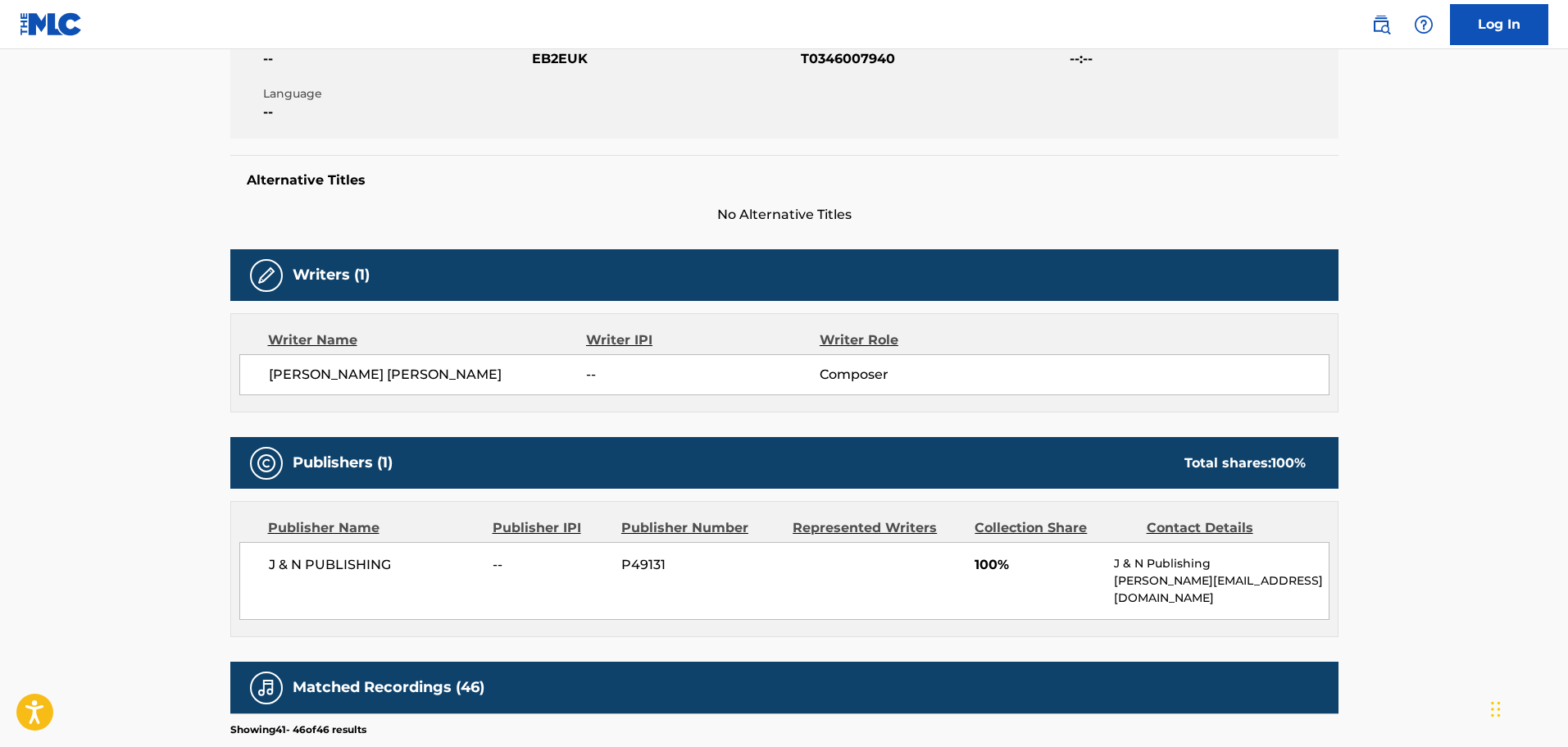
scroll to position [0, 0]
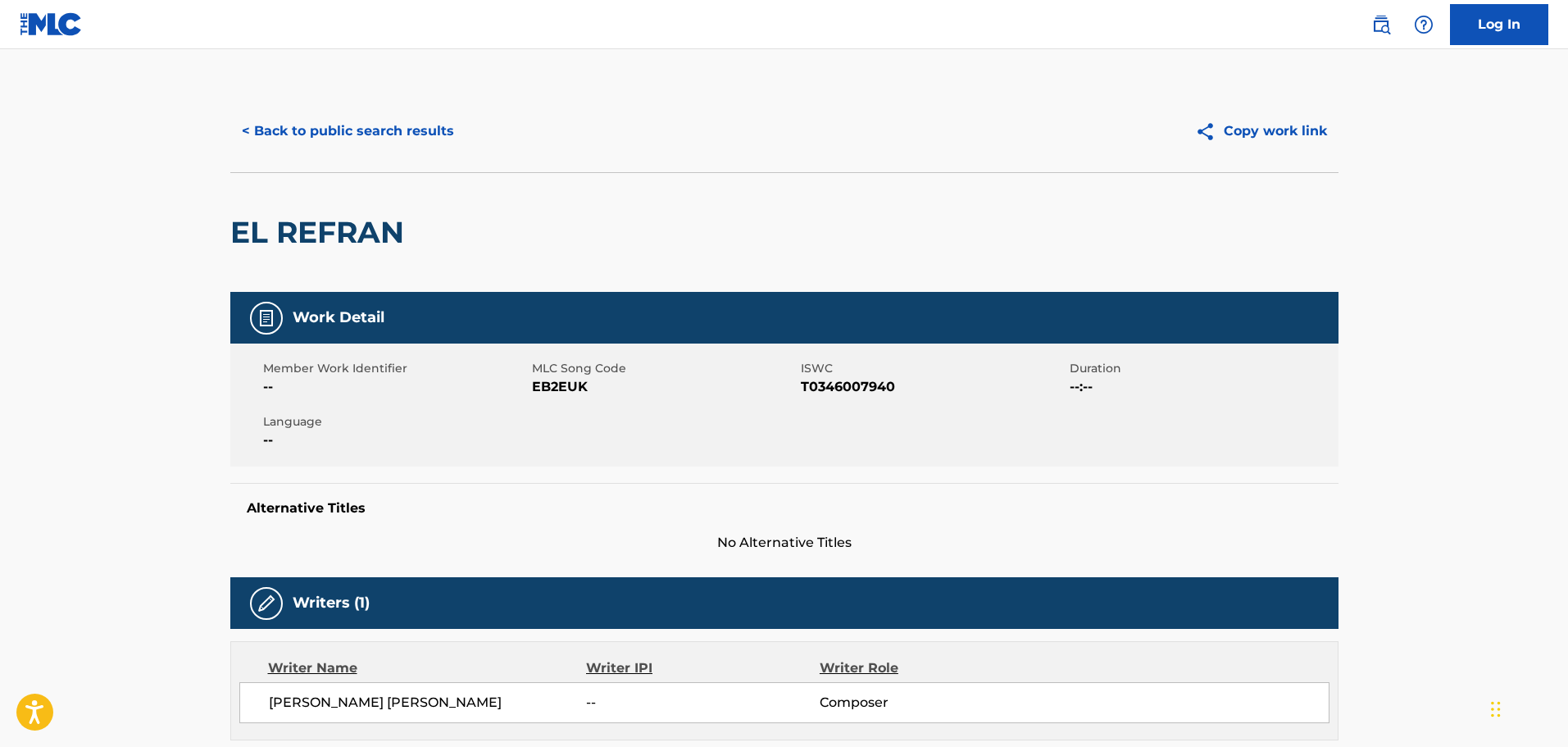
click at [852, 381] on span "T0346007940" at bounding box center [932, 387] width 264 height 20
click at [800, 231] on div "EL REFRAN" at bounding box center [784, 232] width 1108 height 120
click at [1460, 25] on link "Log In" at bounding box center [1499, 25] width 98 height 41
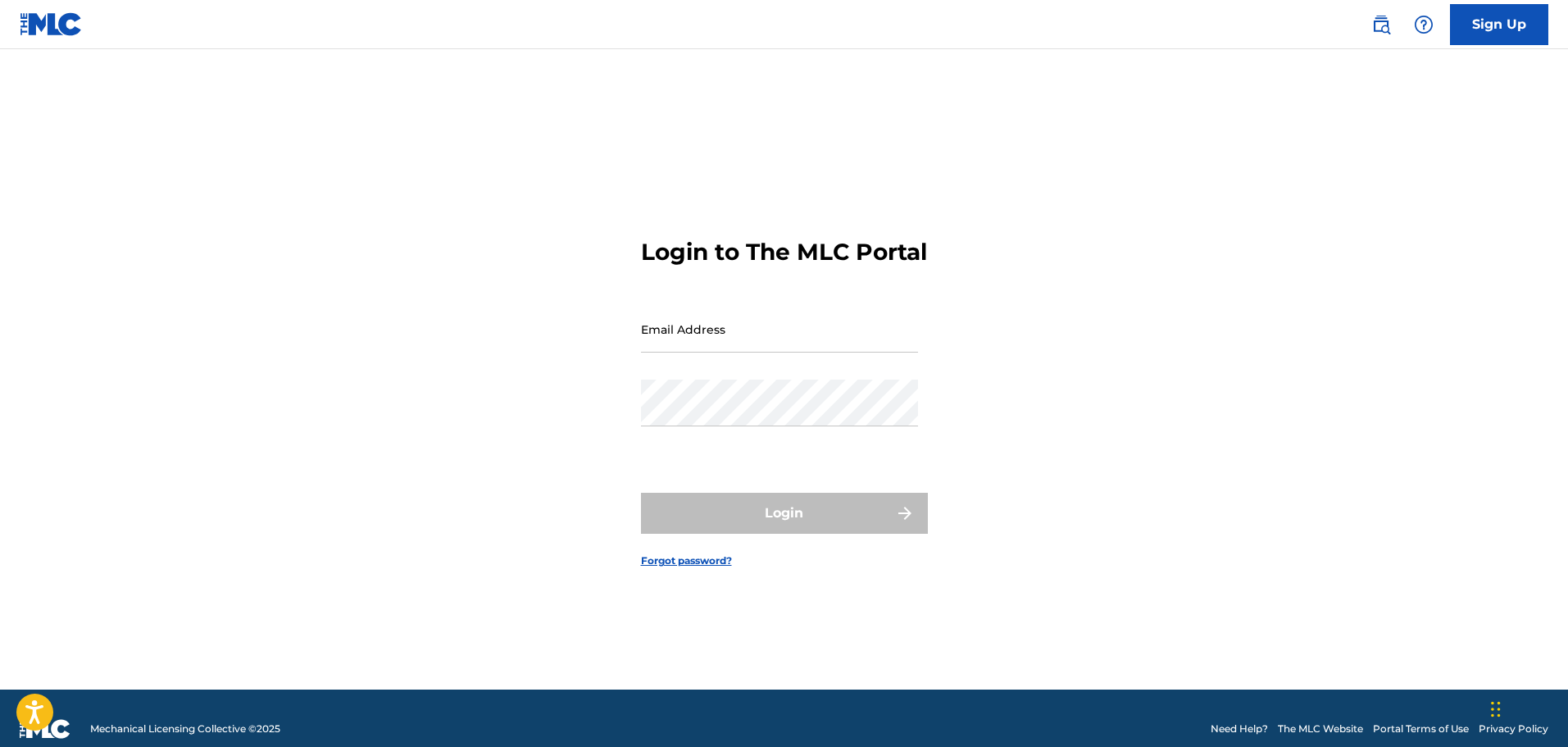
click at [713, 353] on input "Email Address" at bounding box center [779, 329] width 277 height 47
type input "[EMAIL_ADDRESS][DOMAIN_NAME]"
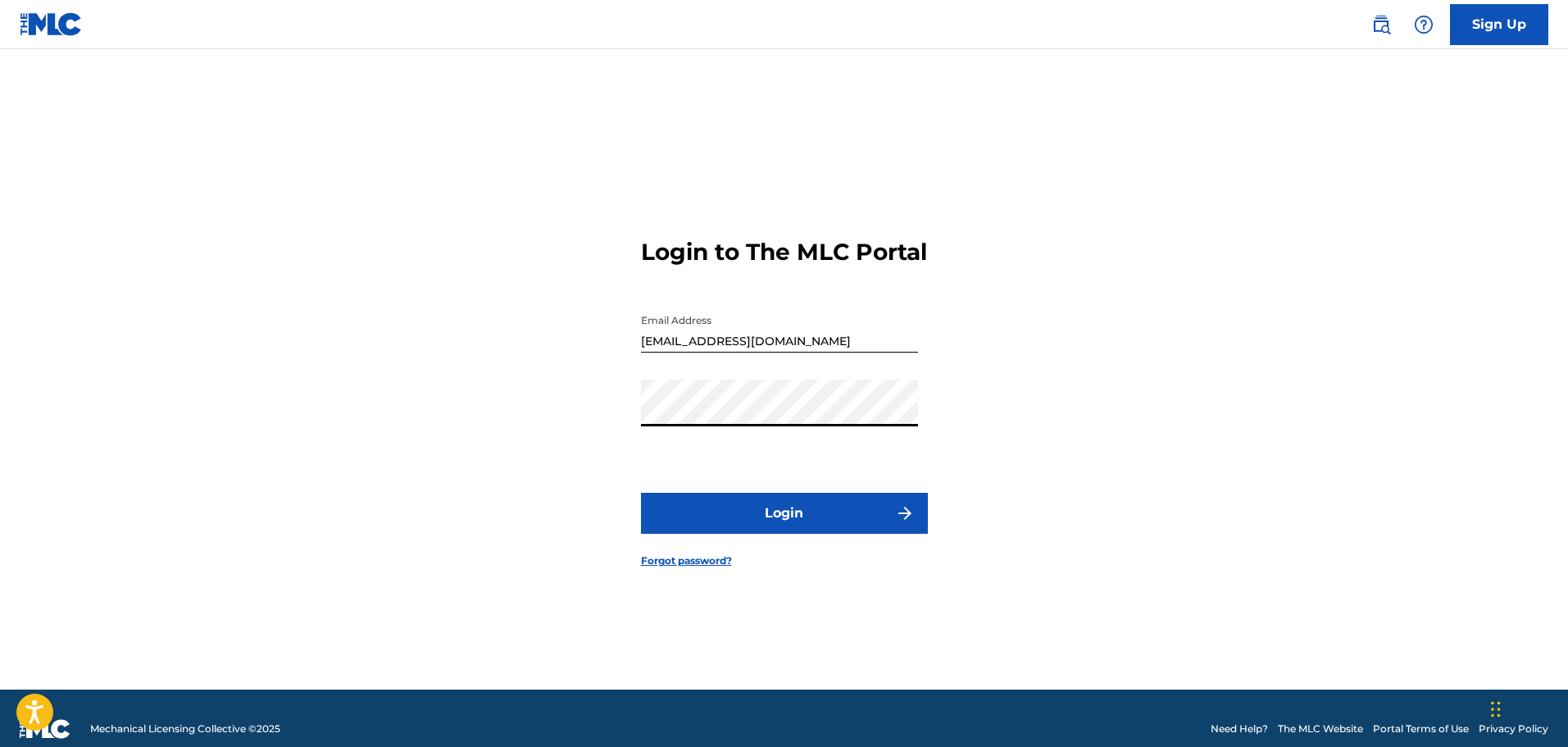
click at [641, 493] on button "Login" at bounding box center [784, 513] width 287 height 41
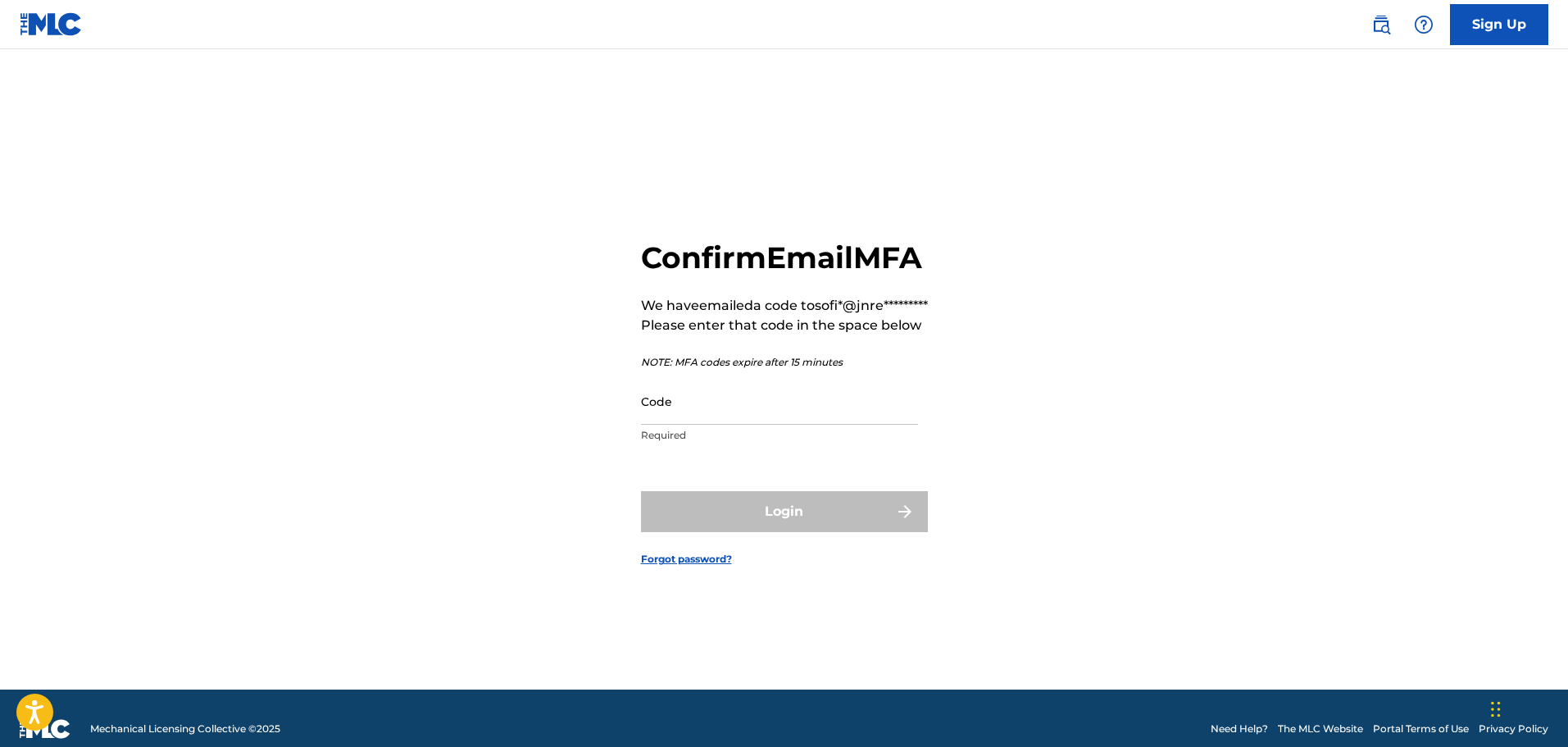
click at [720, 424] on input "Code" at bounding box center [779, 401] width 277 height 47
paste input "665175"
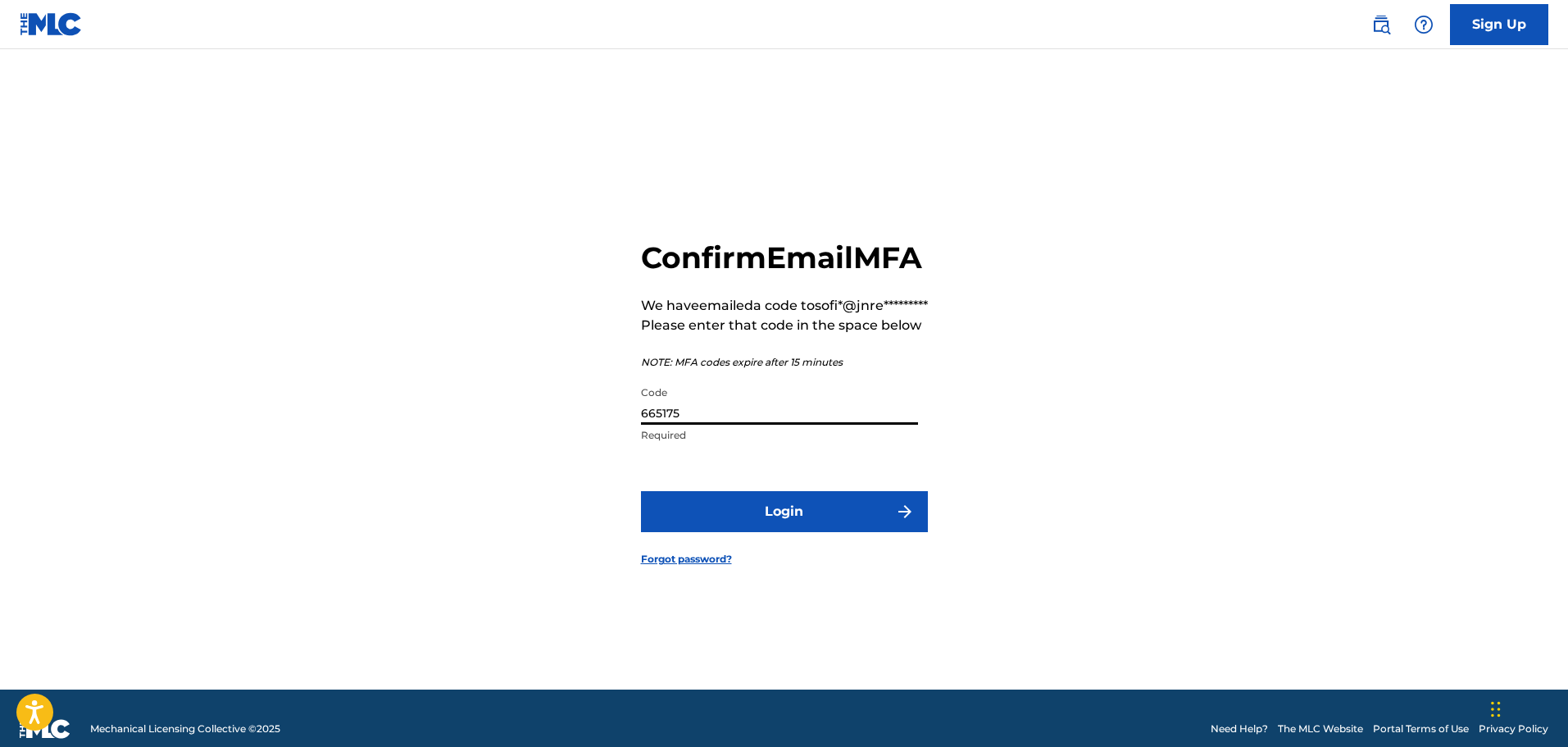
type input "665175"
click at [792, 532] on button "Login" at bounding box center [784, 512] width 287 height 41
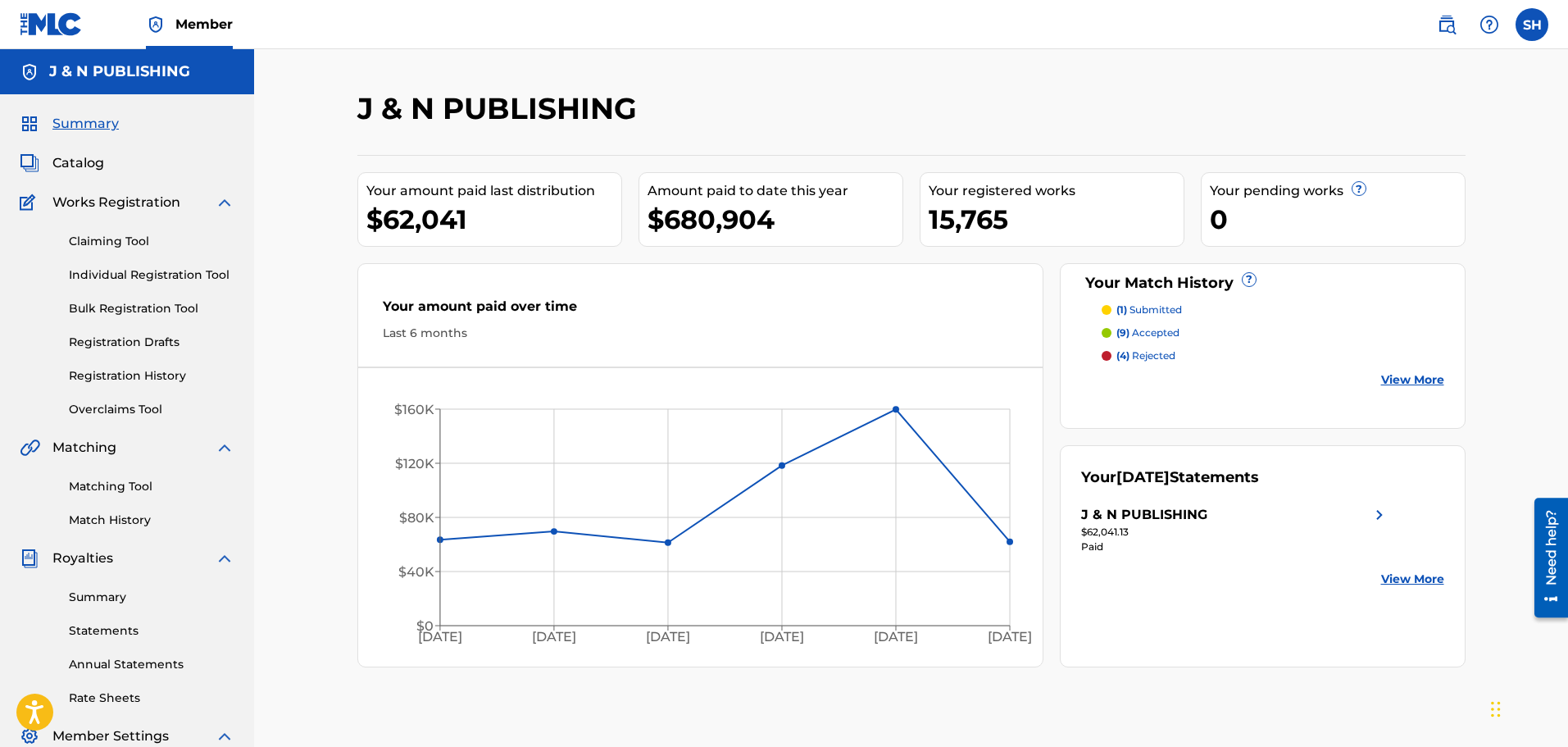
click at [894, 408] on circle at bounding box center [896, 409] width 5 height 5
click at [98, 156] on span "Catalog" at bounding box center [78, 163] width 51 height 20
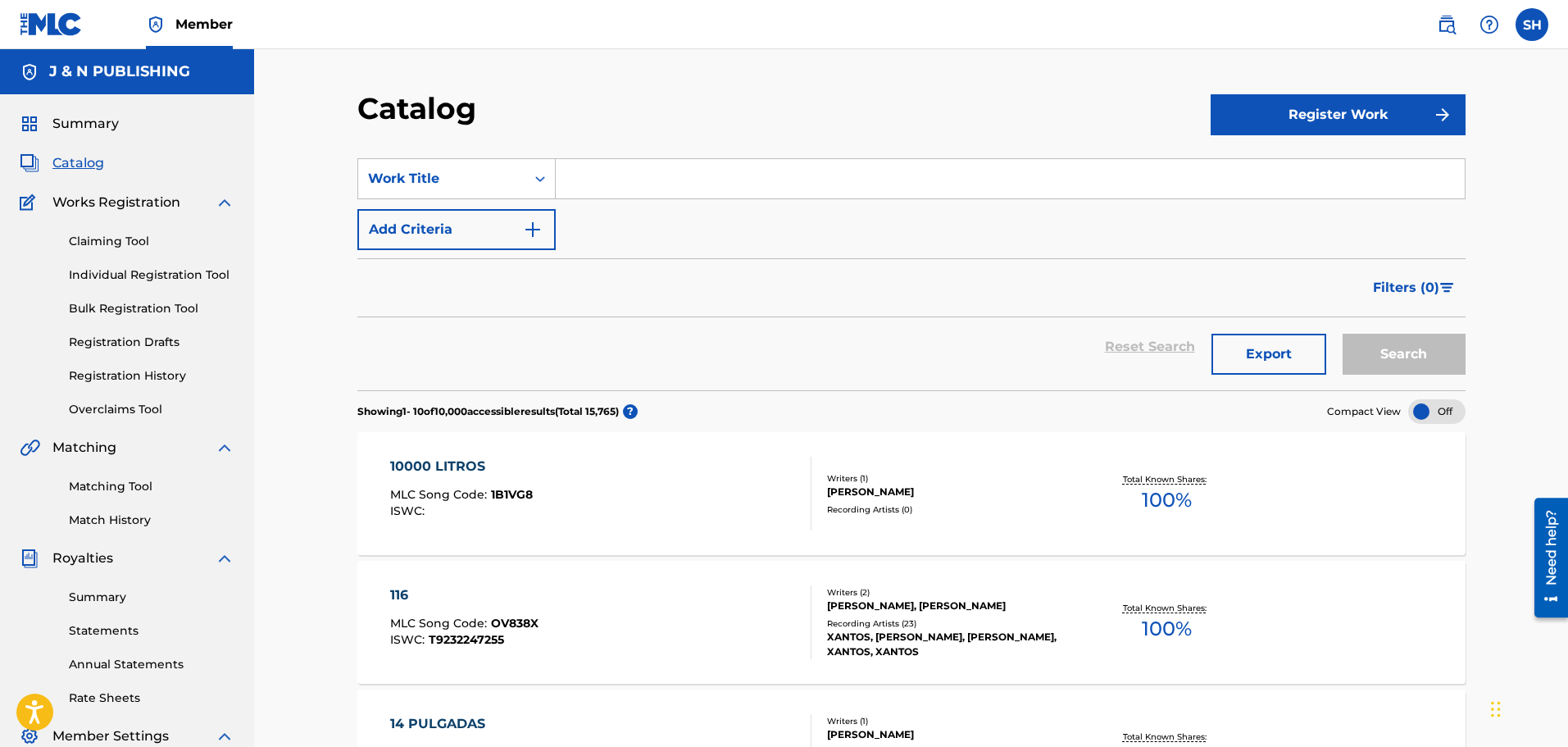
click at [626, 187] on input "Search Form" at bounding box center [1010, 179] width 908 height 39
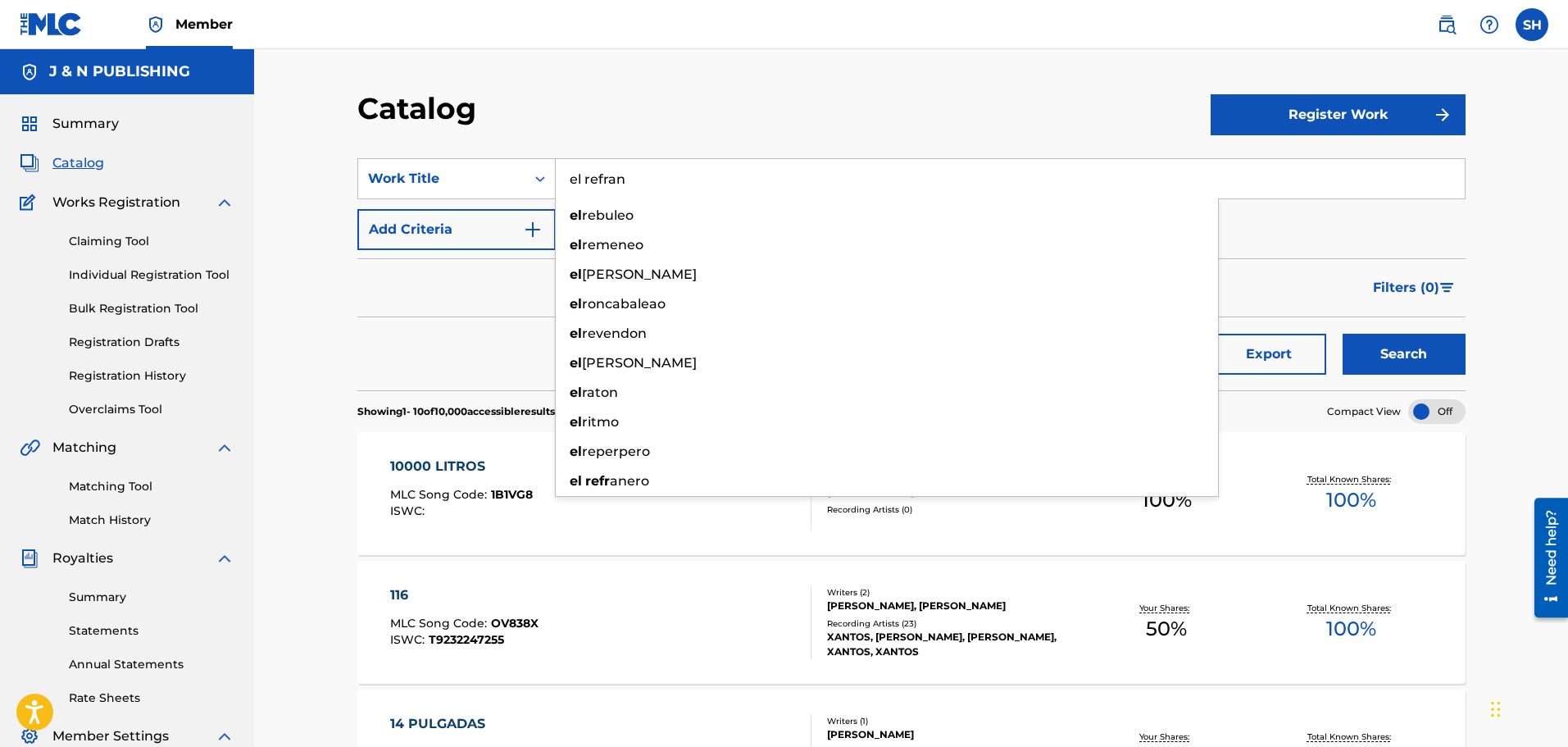
type input "el refran"
click at [1342, 334] on button "Search" at bounding box center [1404, 354] width 123 height 41
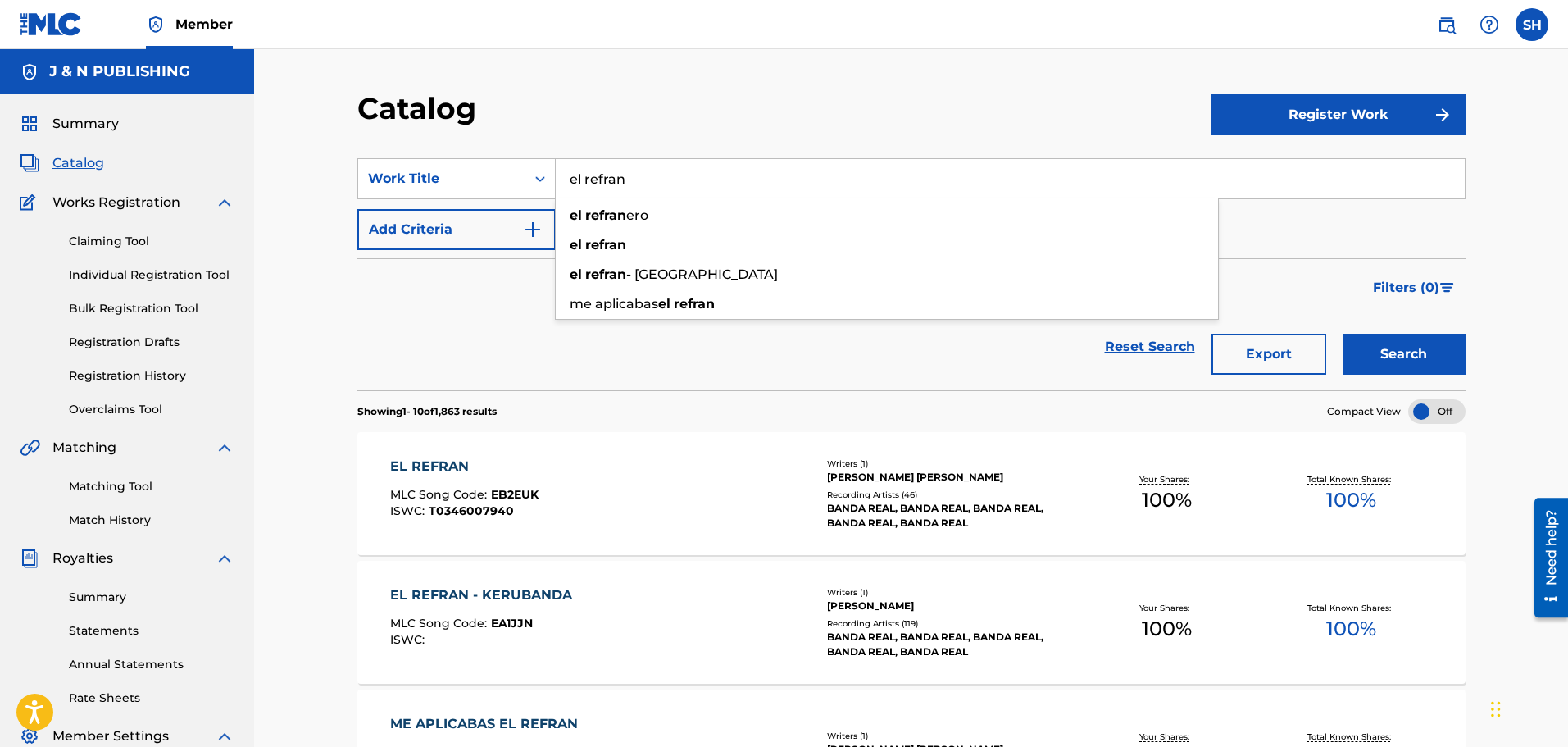
click at [397, 384] on div "Reset Search Export Search" at bounding box center [911, 353] width 1108 height 73
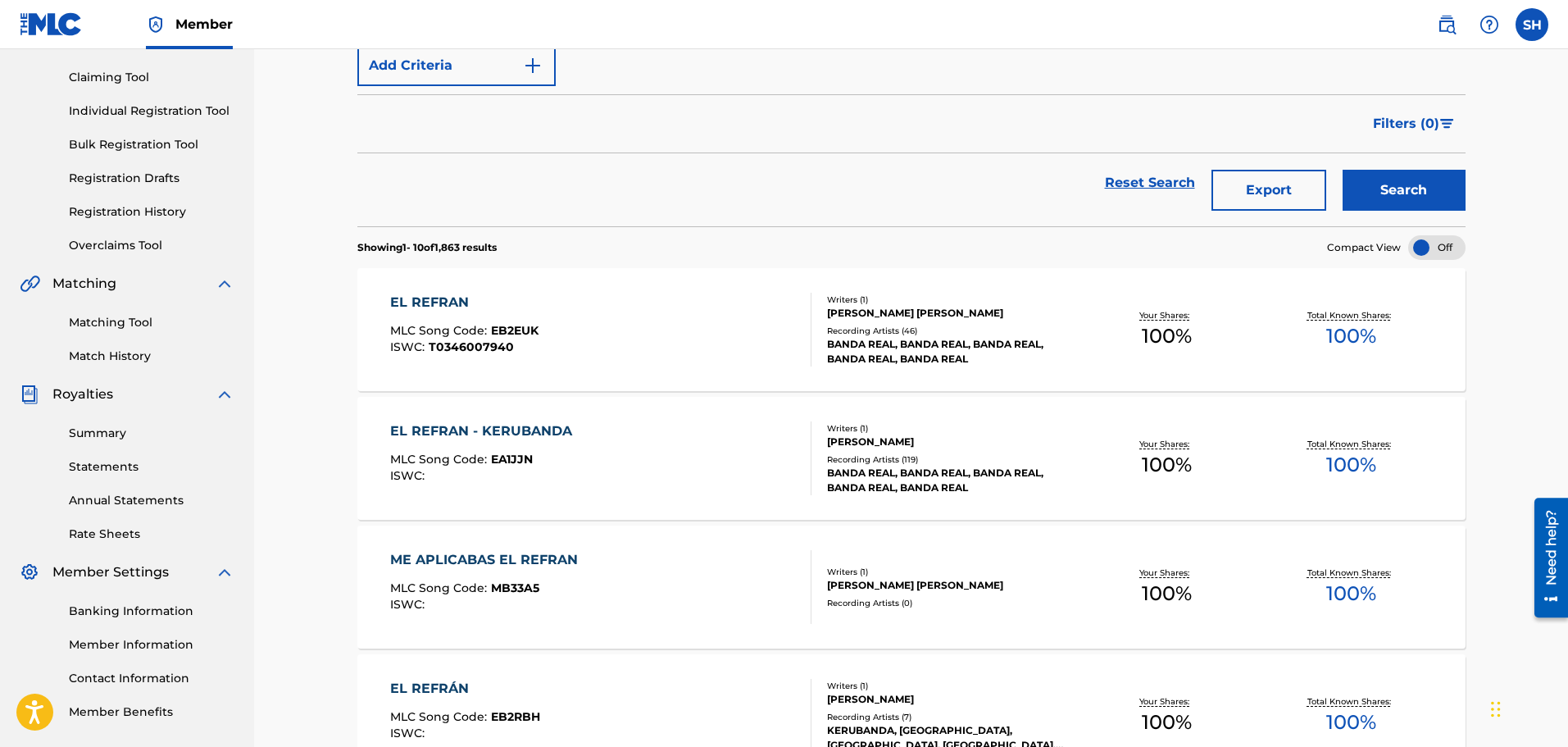
click at [1008, 441] on div "[PERSON_NAME]" at bounding box center [950, 442] width 247 height 15
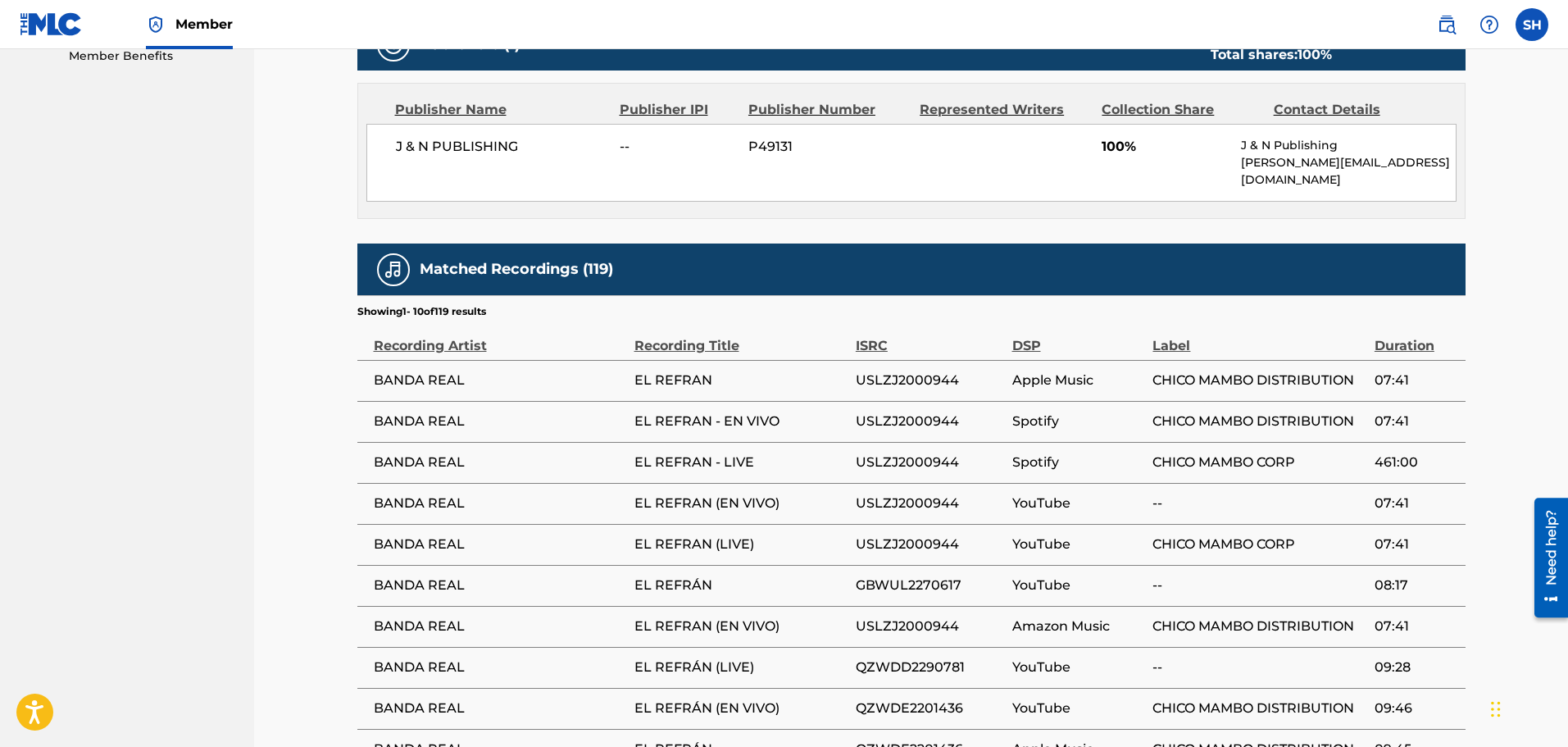
scroll to position [984, 0]
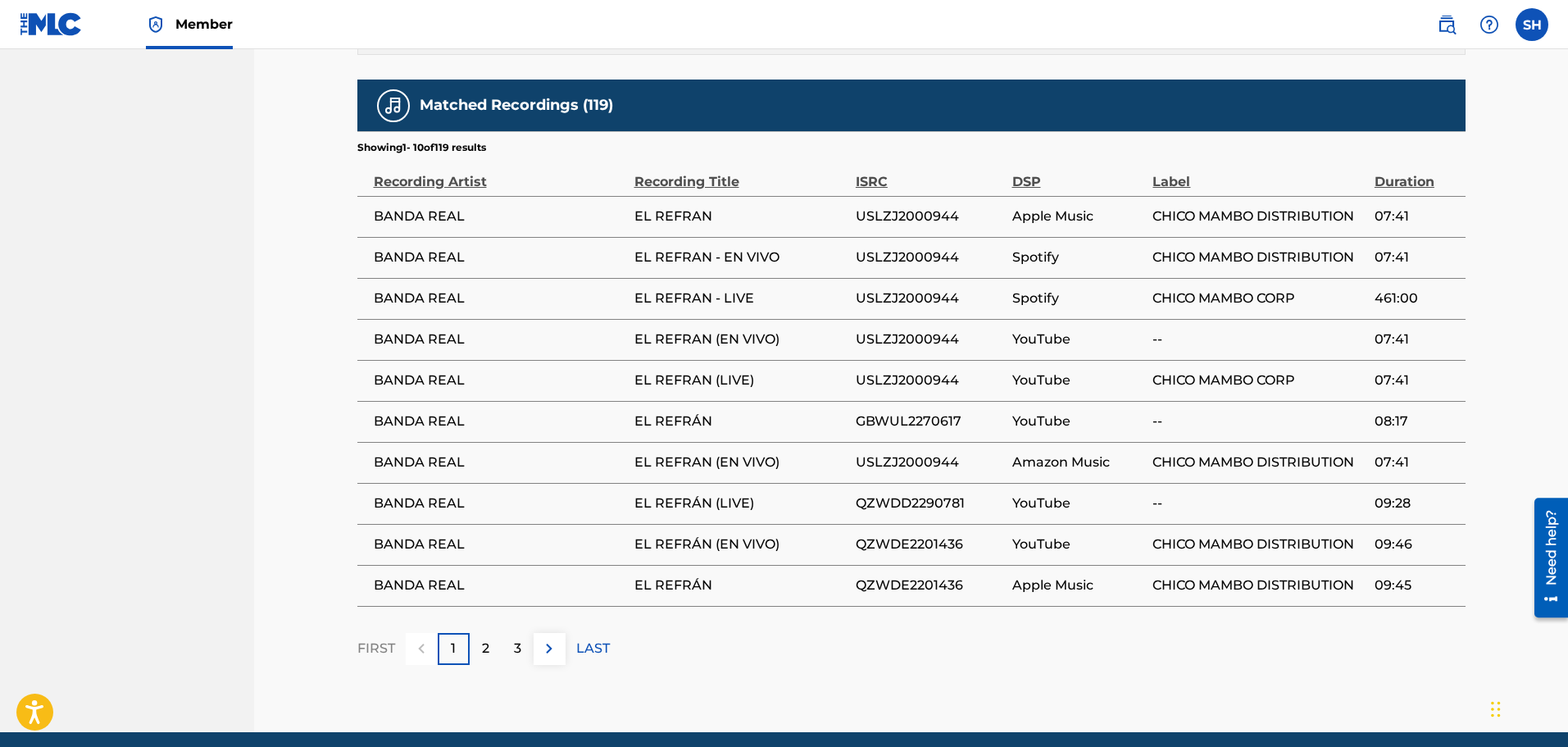
click at [552, 638] on img at bounding box center [548, 648] width 20 height 20
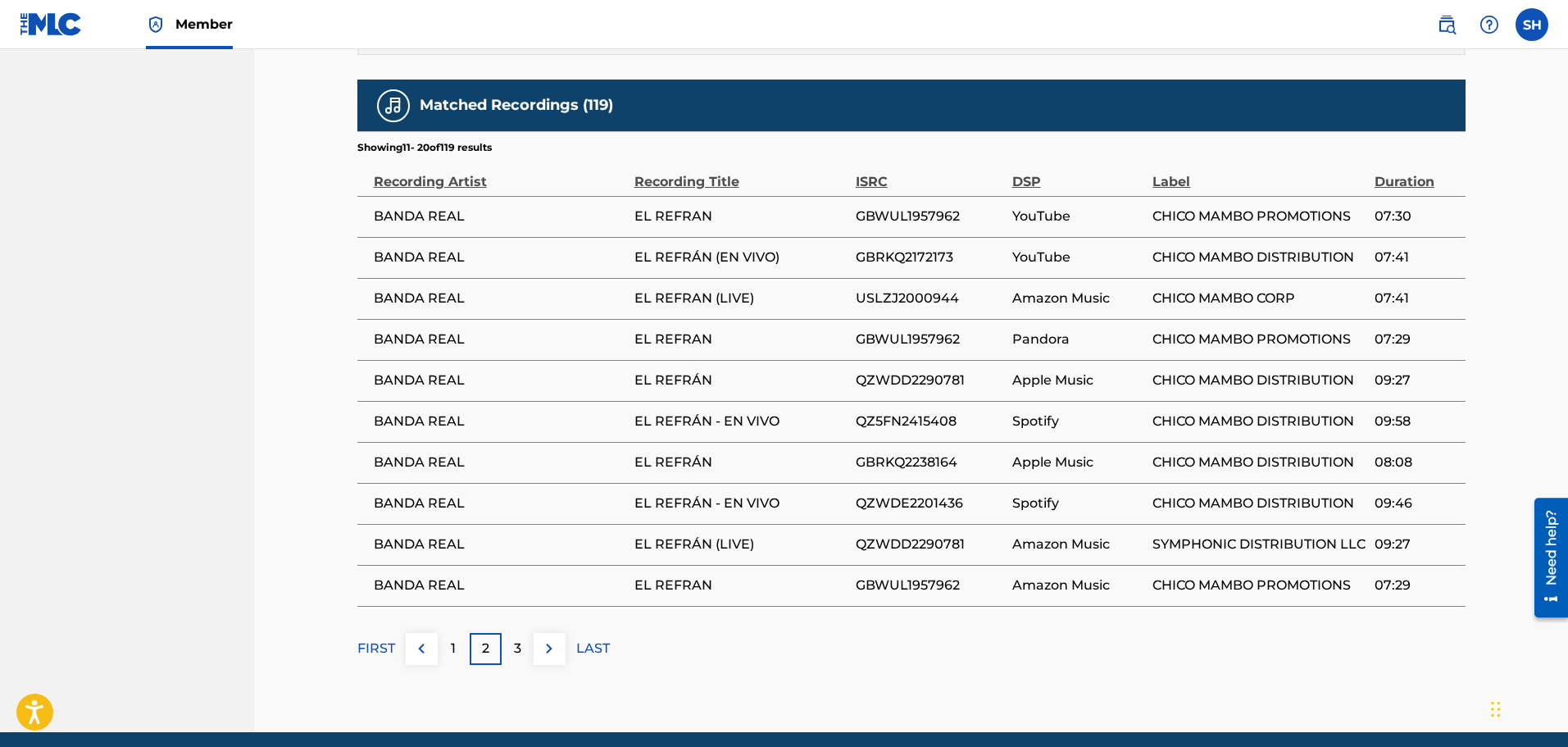
click at [545, 633] on button at bounding box center [549, 649] width 32 height 32
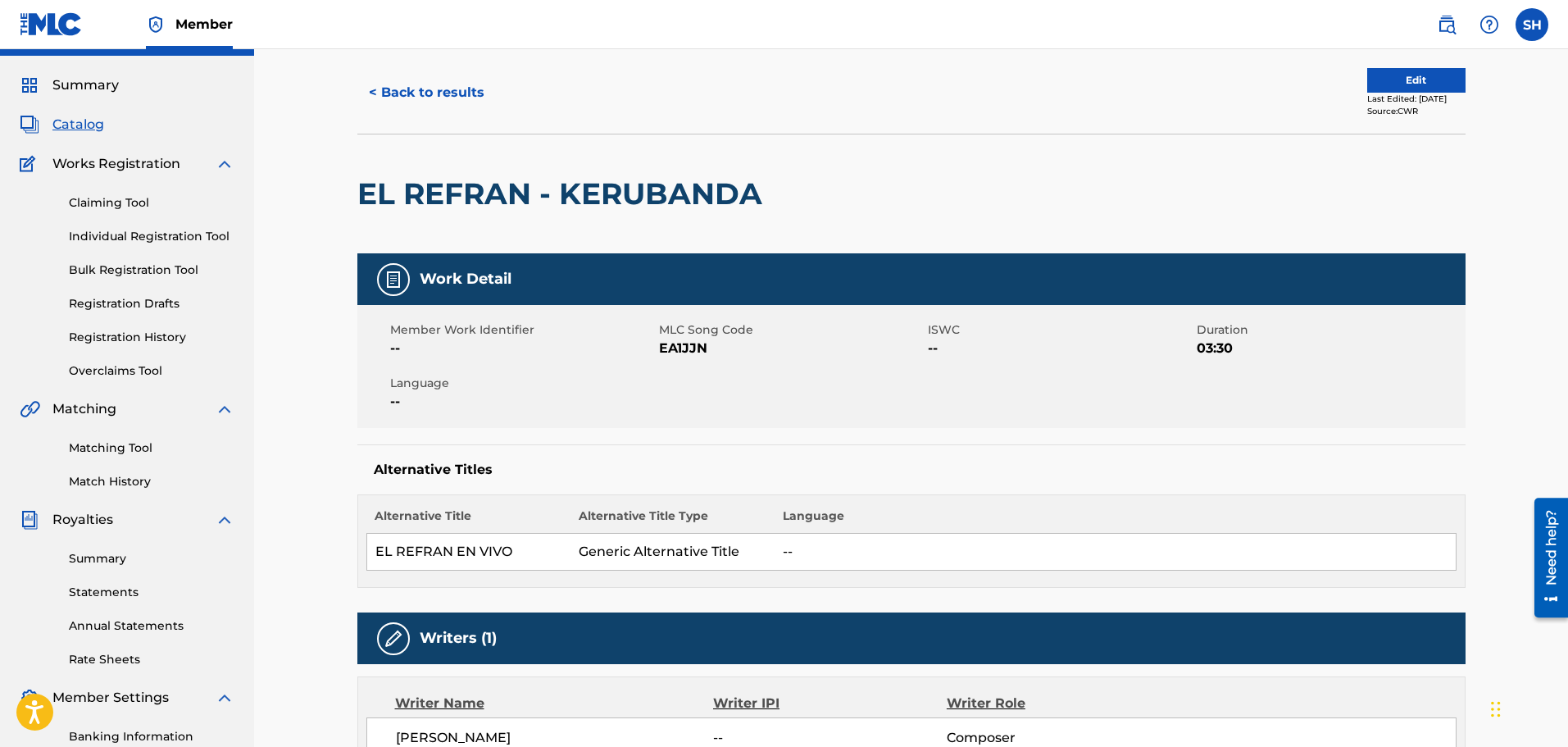
scroll to position [0, 0]
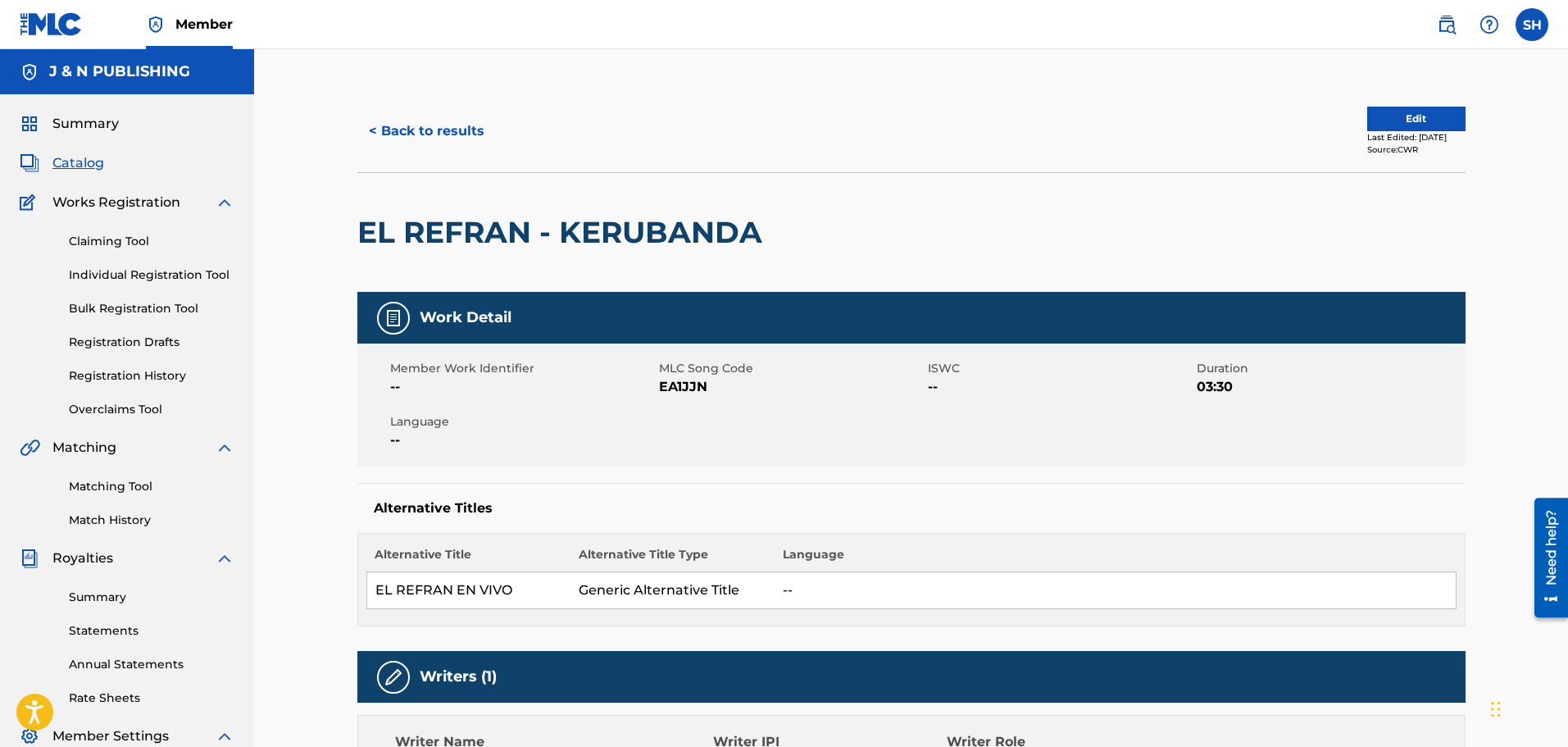
drag, startPoint x: 366, startPoint y: 243, endPoint x: 770, endPoint y: 246, distance: 404.0
click at [770, 246] on div "EL REFRAN - KERUBANDA" at bounding box center [911, 232] width 1108 height 120
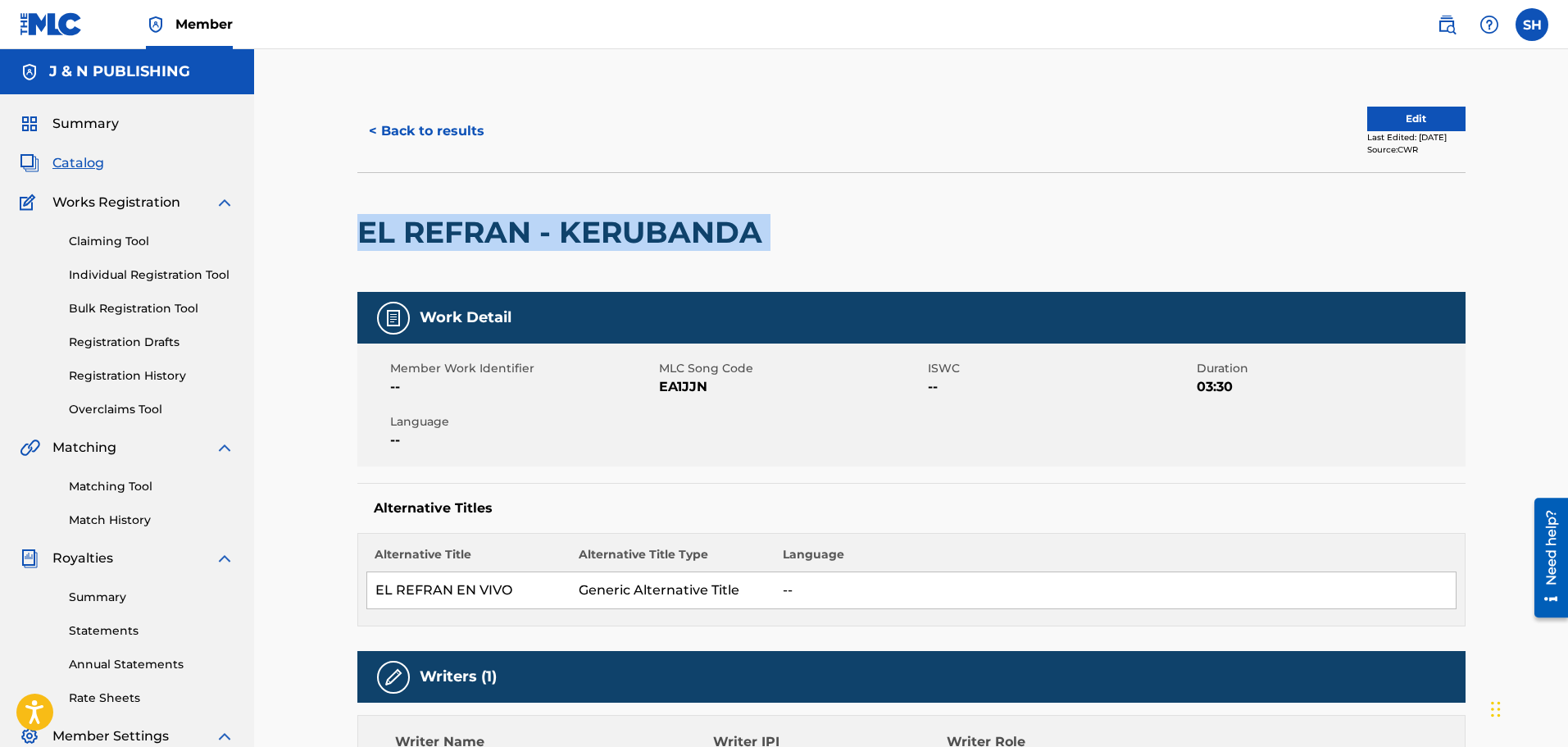
click at [754, 124] on div "< Back to results" at bounding box center [635, 131] width 554 height 41
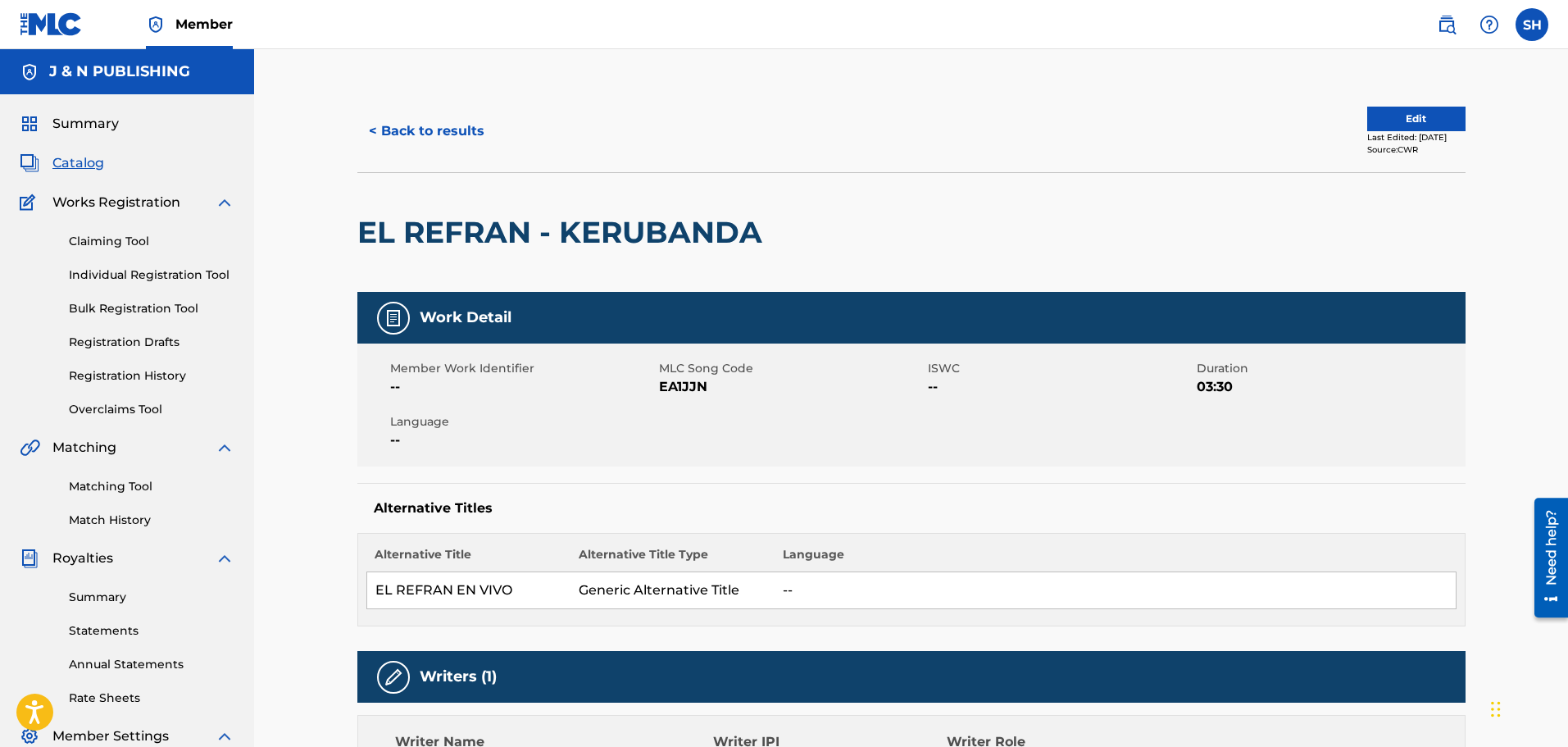
click at [433, 126] on button "< Back to results" at bounding box center [427, 131] width 139 height 41
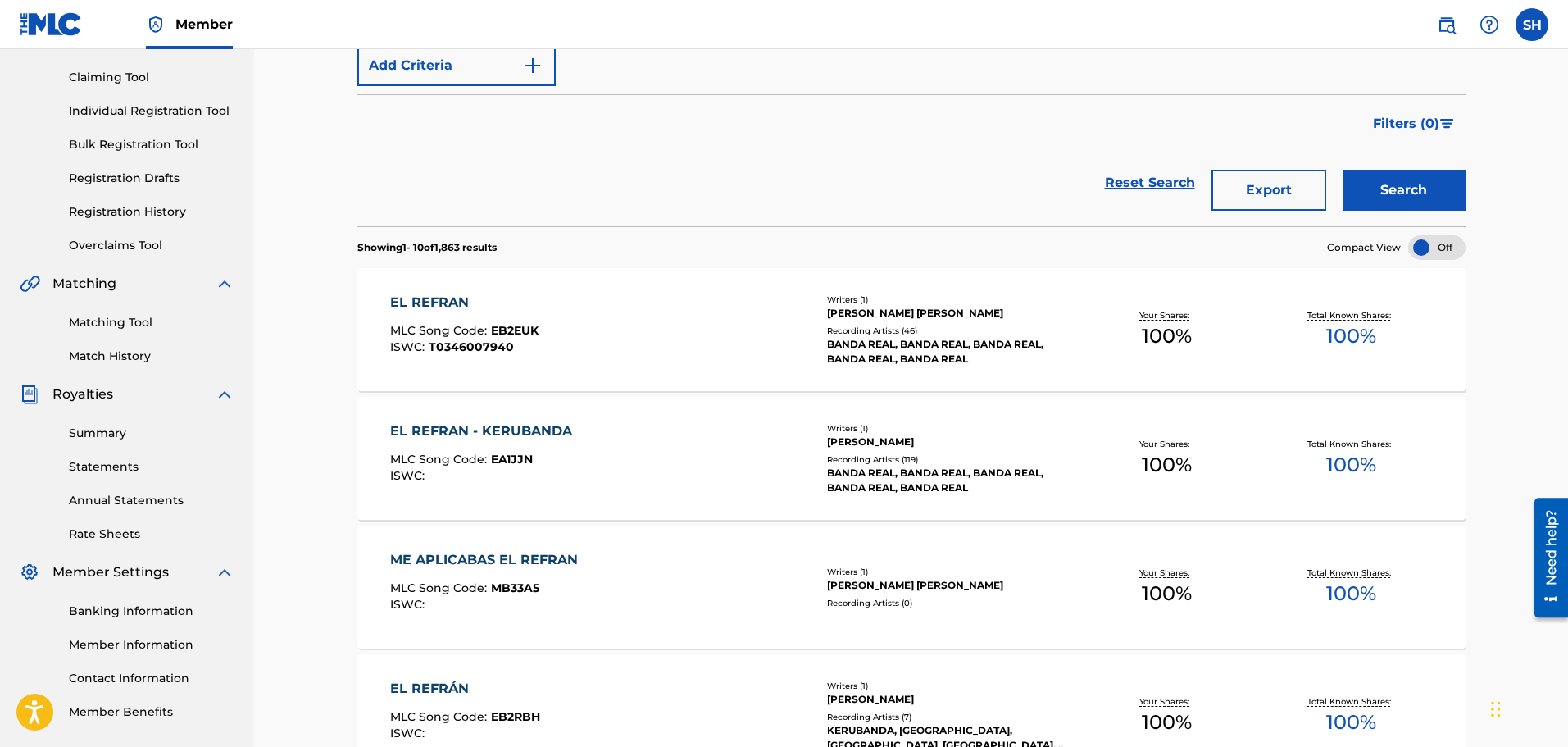
scroll to position [246, 0]
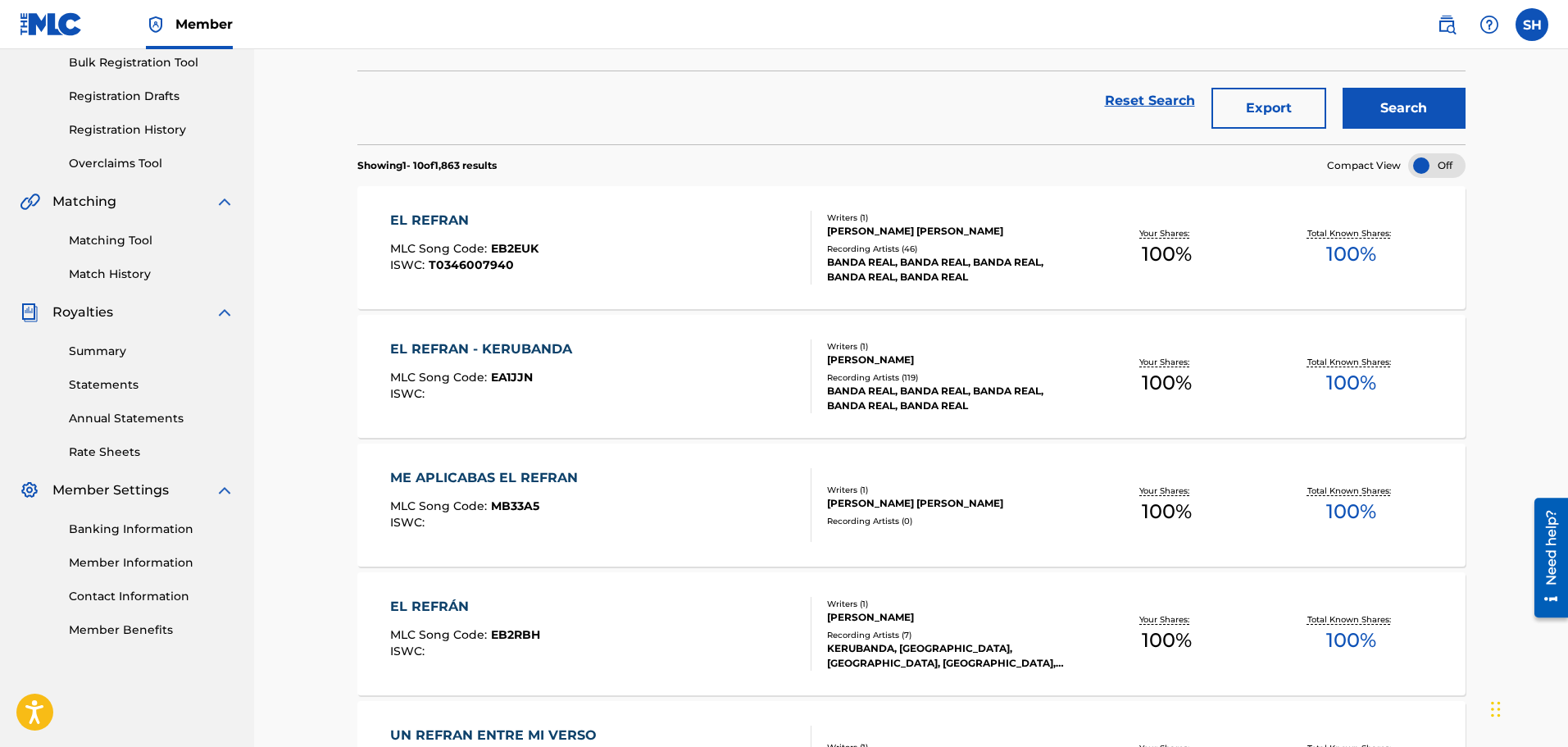
click at [1006, 639] on div "Recording Artists ( 7 )" at bounding box center [950, 635] width 247 height 12
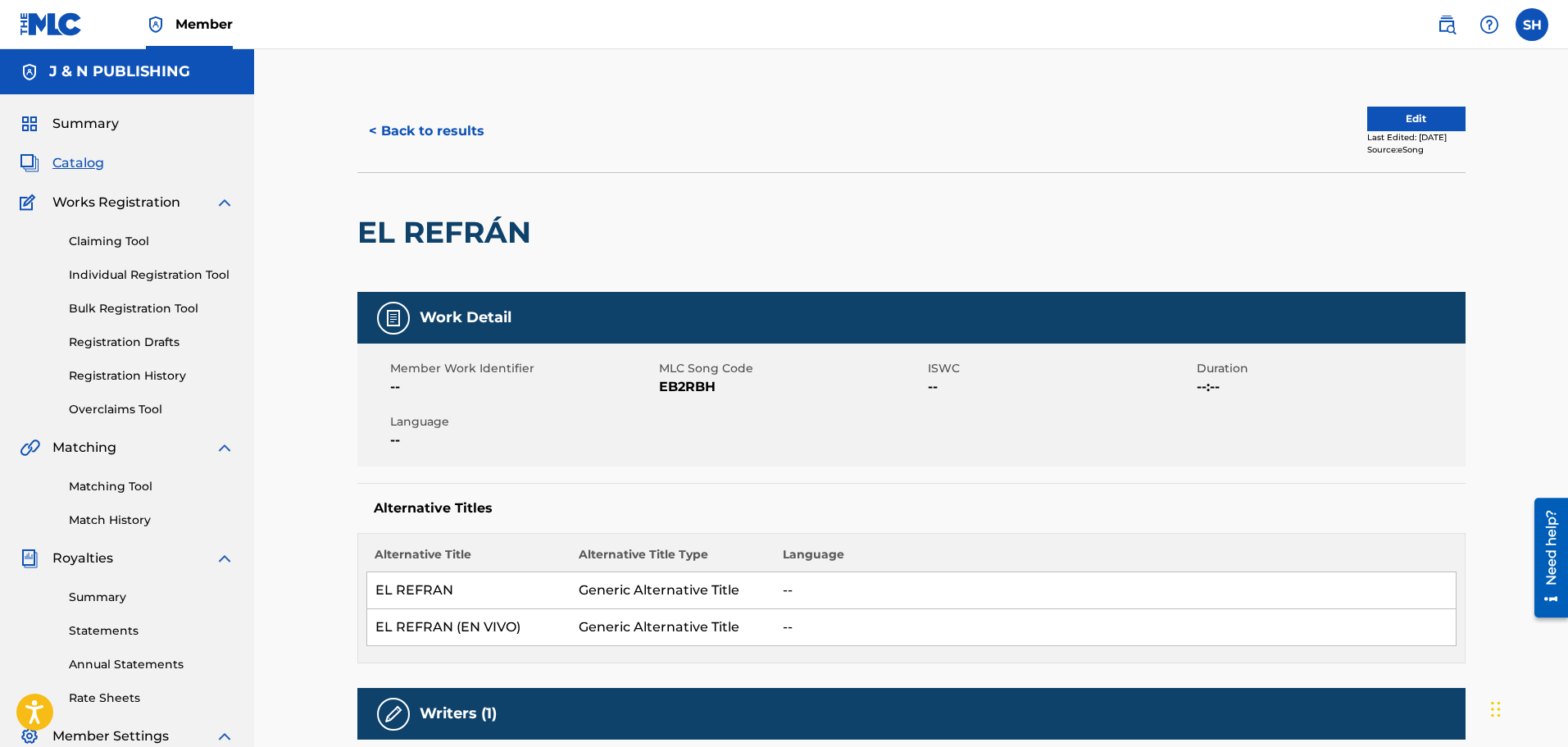
click at [441, 140] on button "< Back to results" at bounding box center [427, 131] width 139 height 41
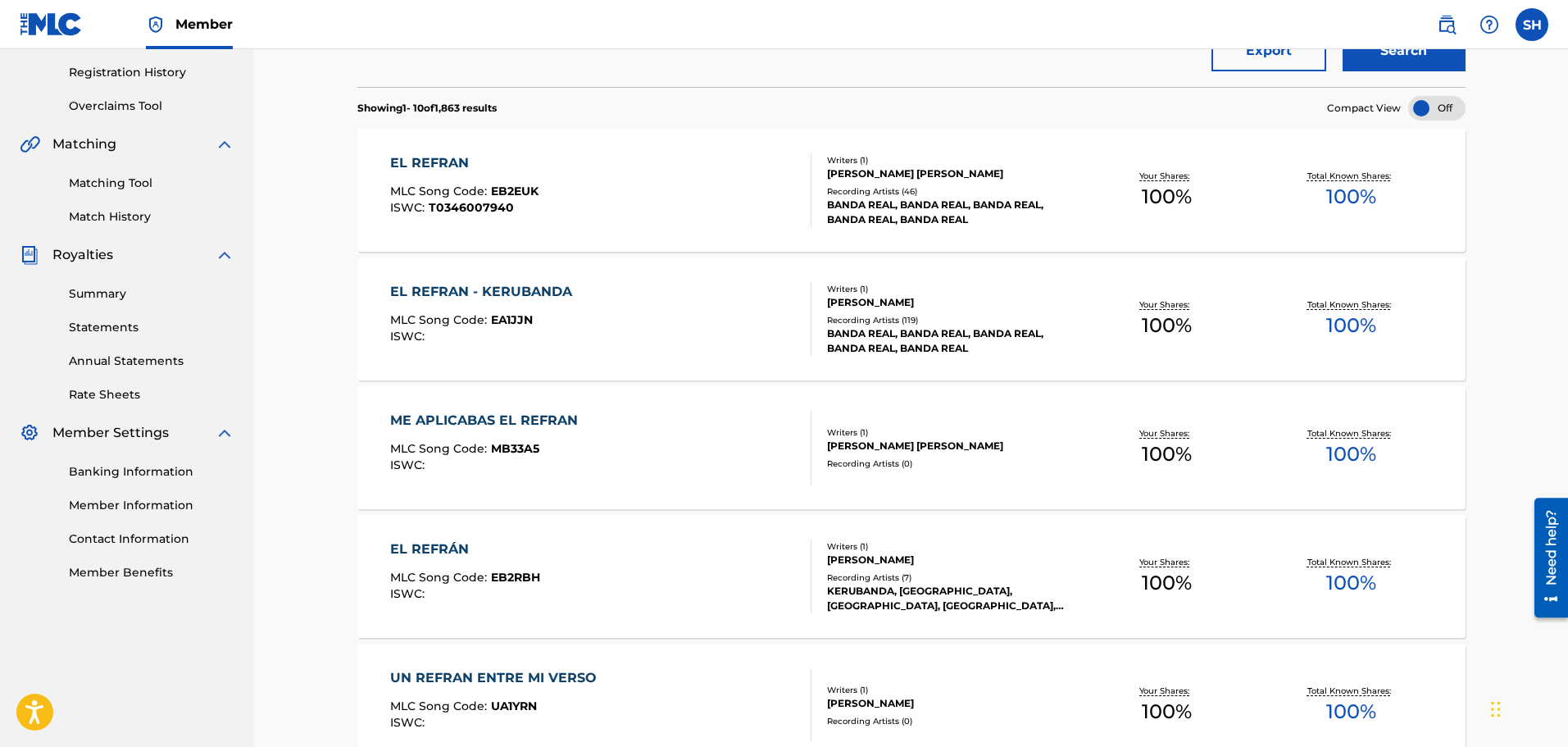
scroll to position [82, 0]
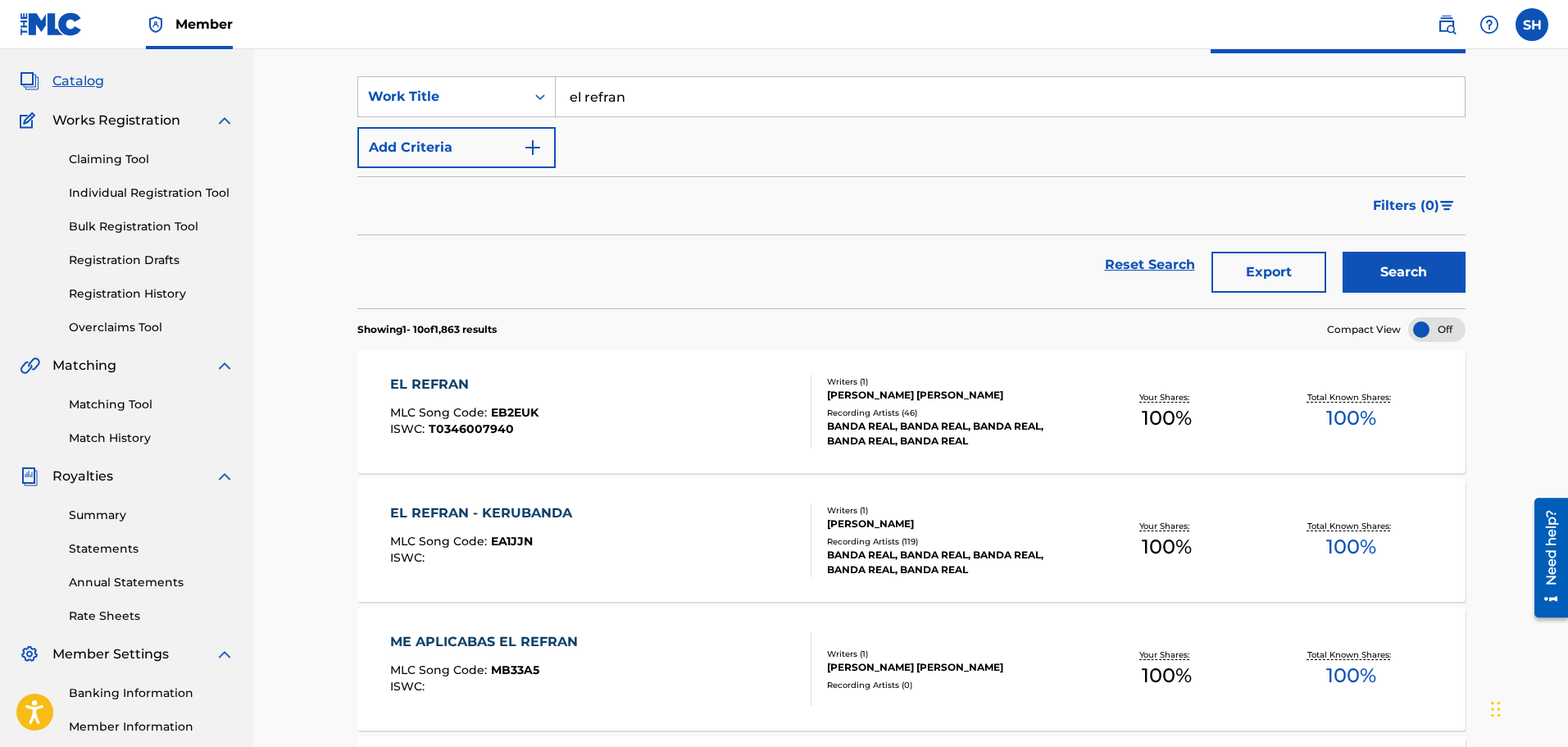
drag, startPoint x: 1088, startPoint y: 412, endPoint x: 825, endPoint y: 18, distance: 473.7
click at [1088, 412] on div "Your Shares: 100 %" at bounding box center [1167, 412] width 185 height 50
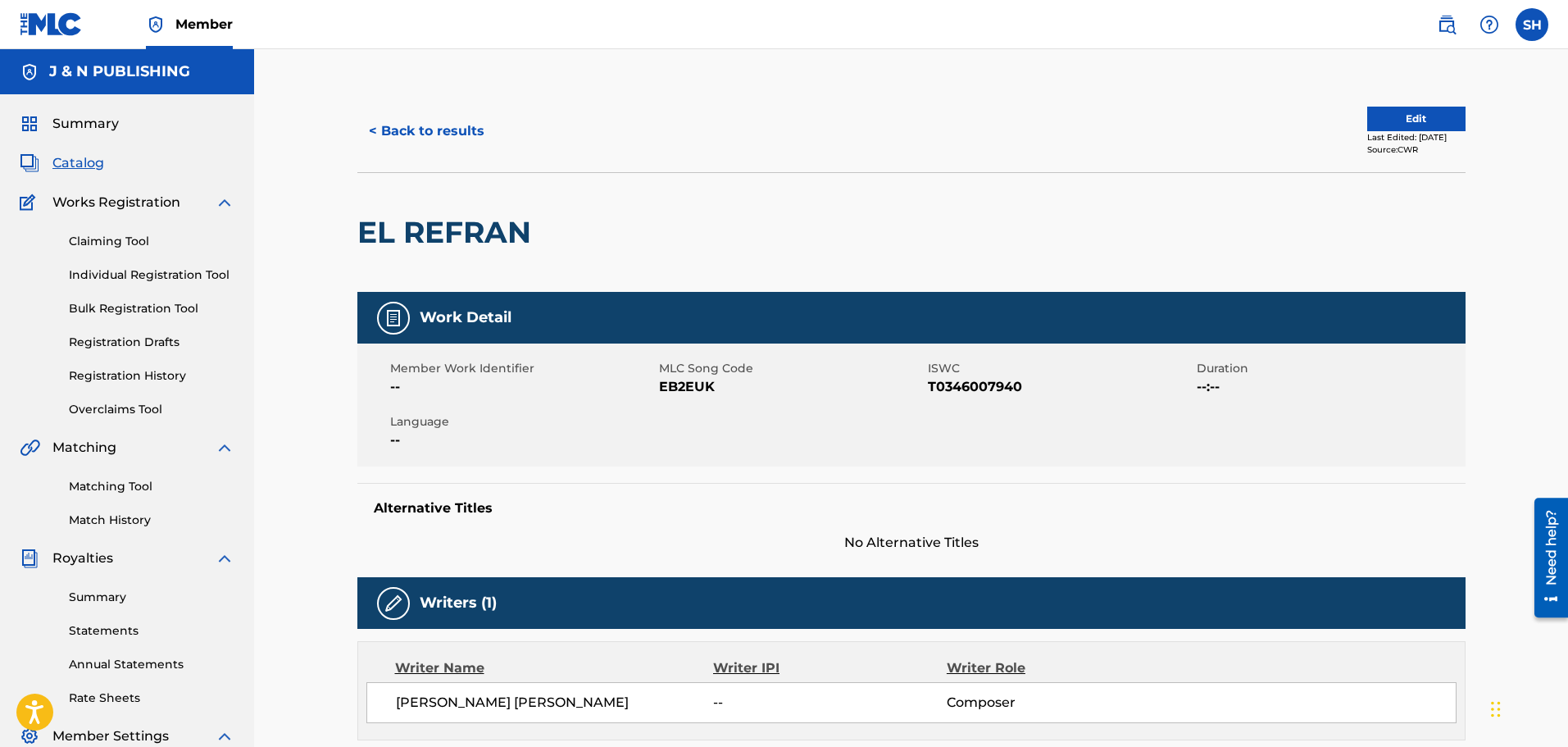
click at [1381, 114] on button "Edit" at bounding box center [1416, 119] width 98 height 25
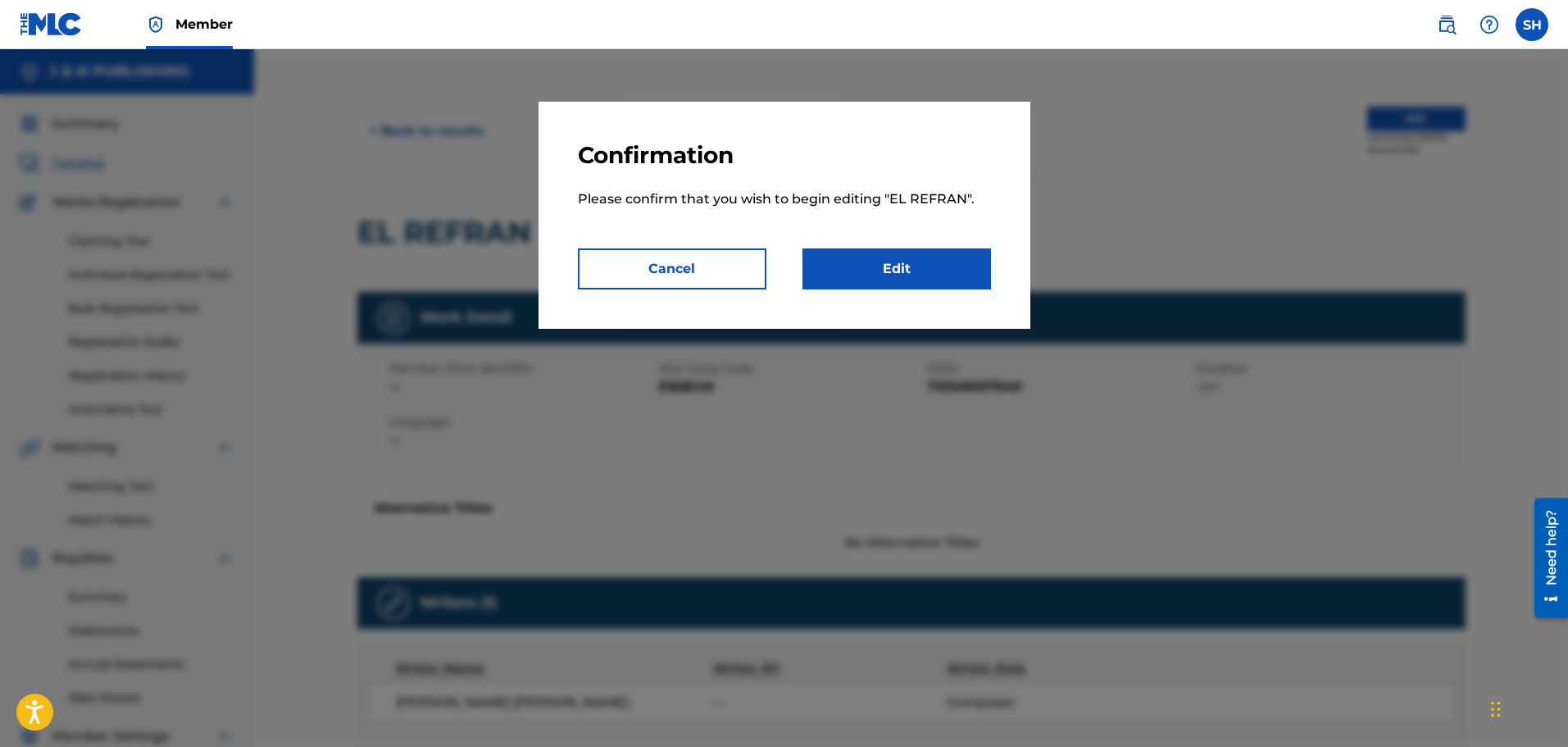
click at [895, 261] on link "Edit" at bounding box center [896, 269] width 188 height 41
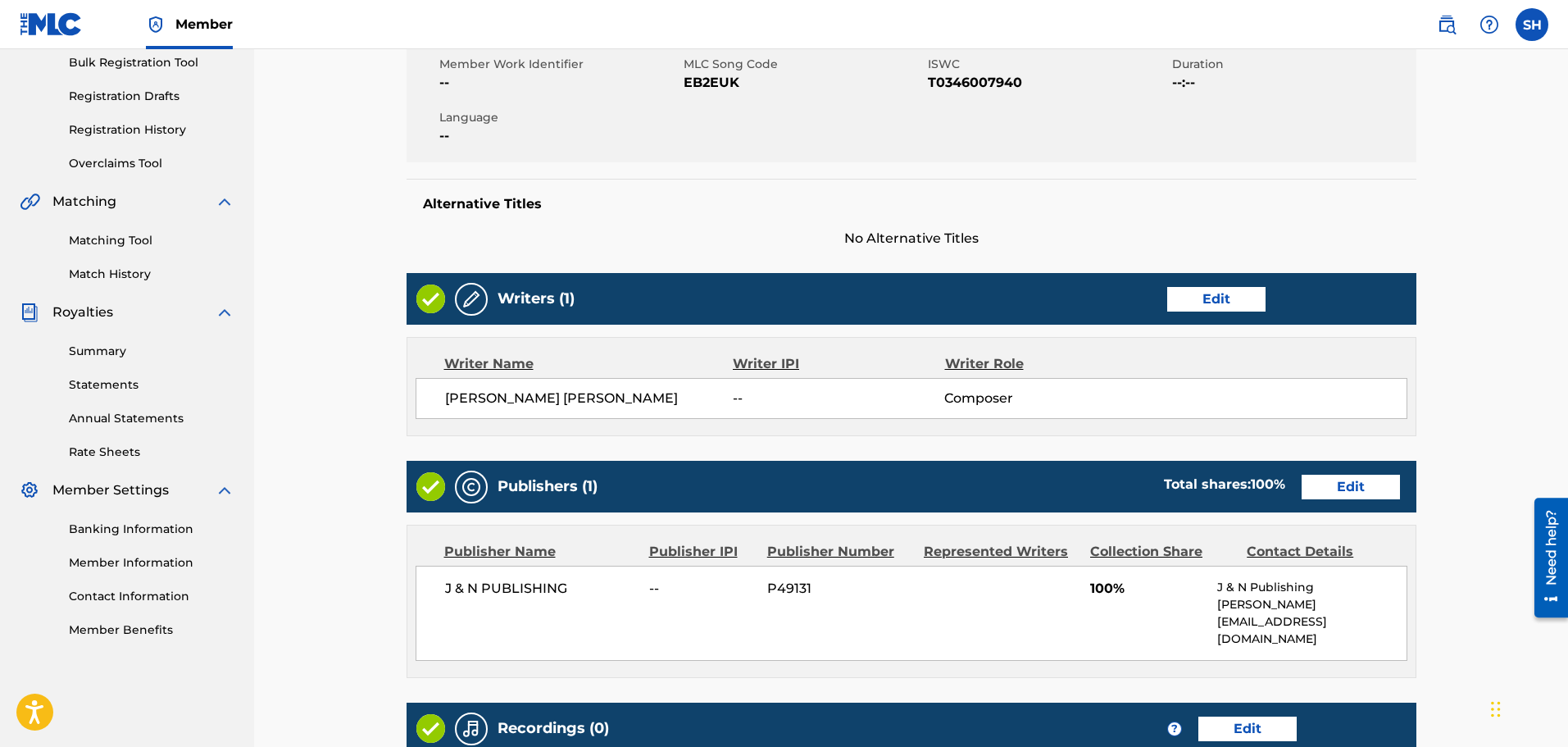
scroll to position [457, 0]
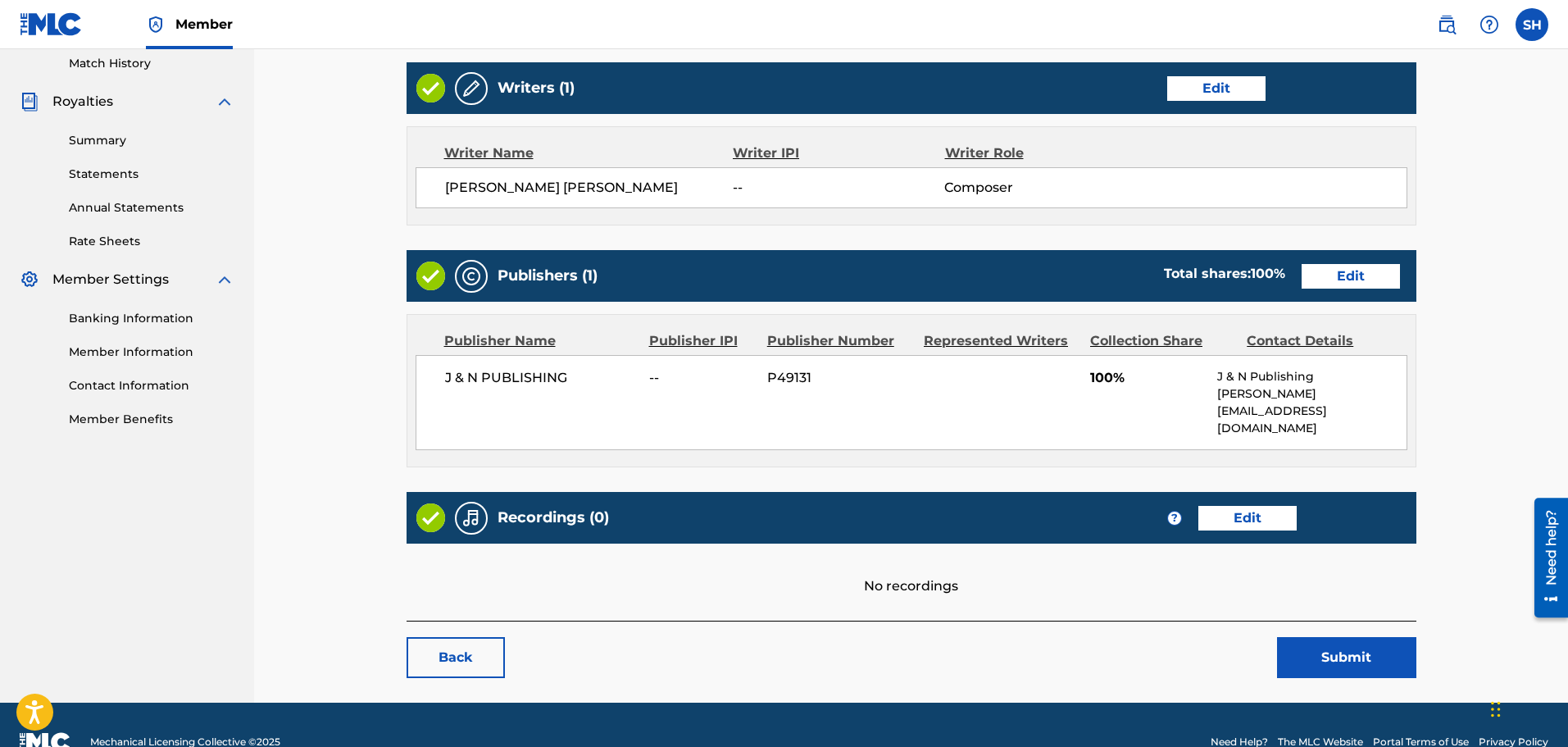
click at [1235, 506] on link "Edit" at bounding box center [1247, 518] width 98 height 25
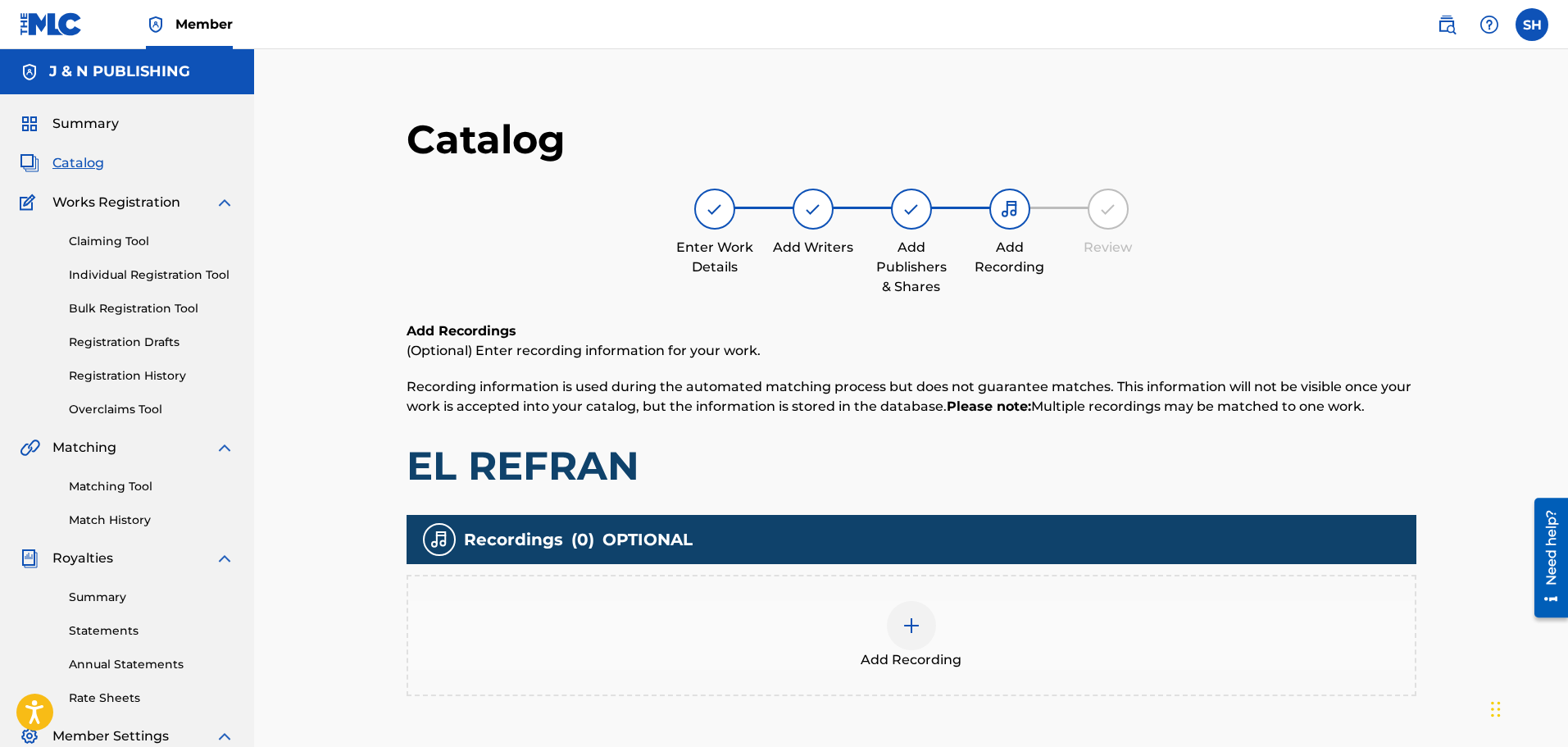
click at [910, 615] on img at bounding box center [911, 625] width 20 height 20
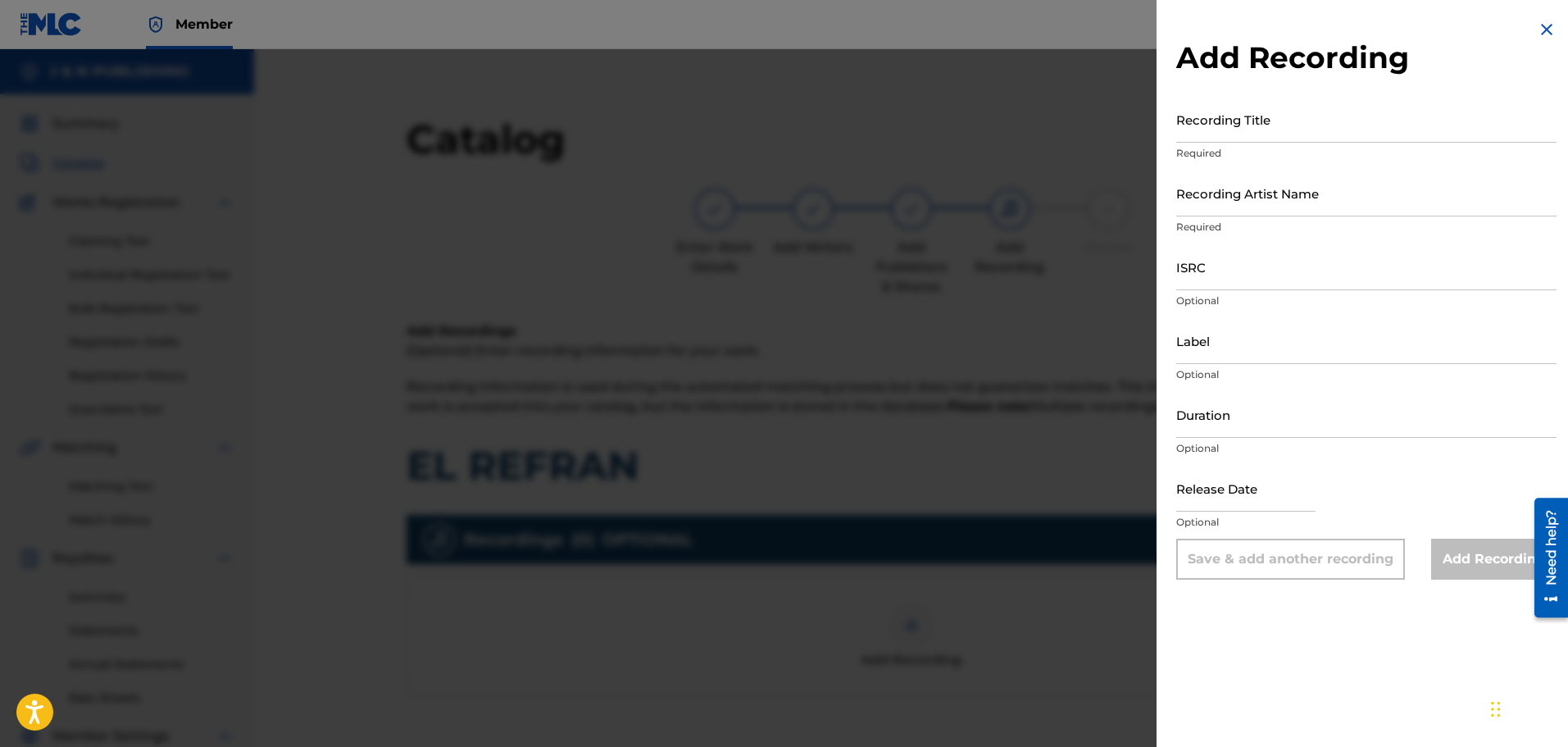
scroll to position [236, 0]
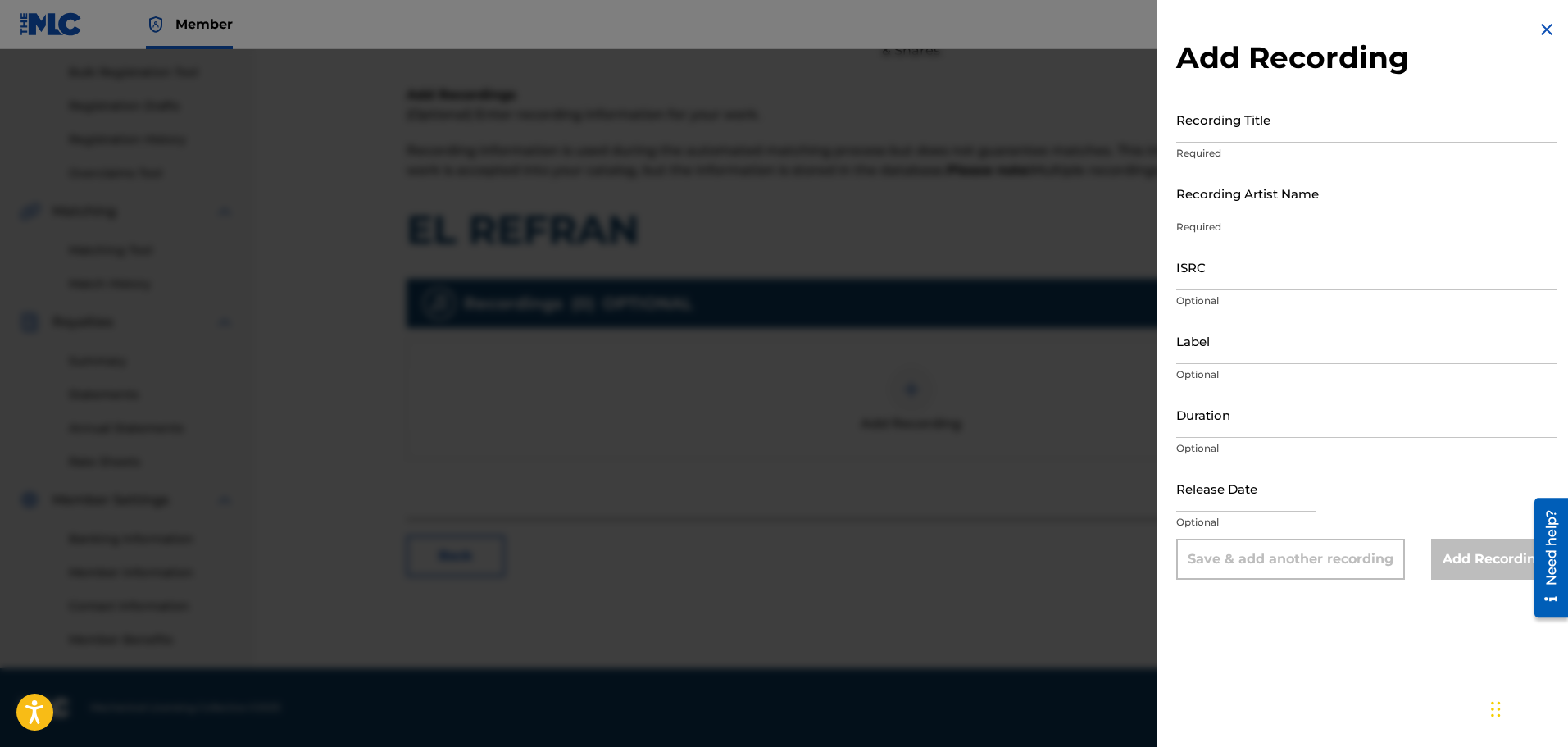
click at [1240, 122] on input "Recording Title" at bounding box center [1366, 119] width 381 height 47
type input "El Refran"
click at [1277, 207] on input "Recording Artist Name" at bounding box center [1366, 193] width 381 height 47
paste input "El Prodigio"
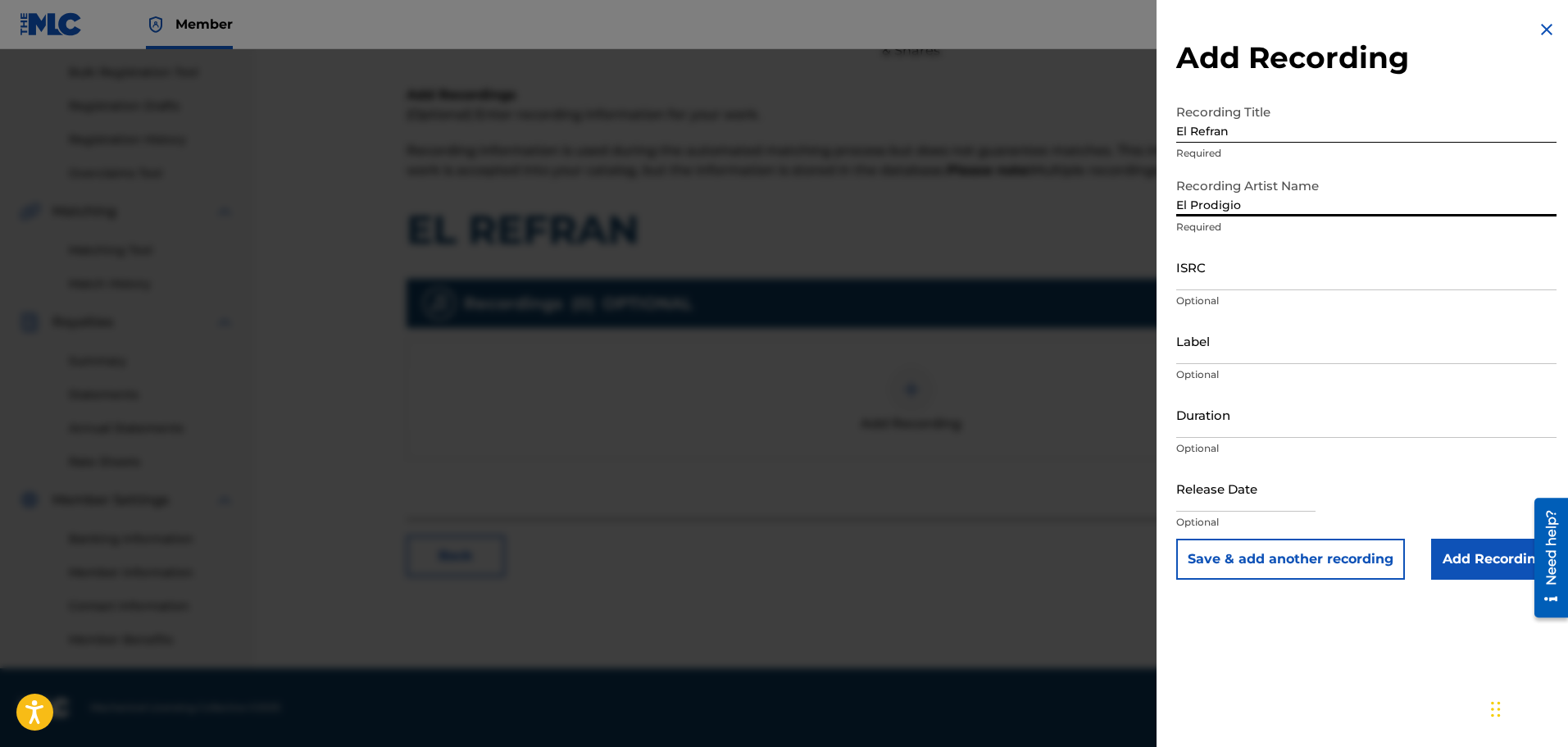
type input "El Prodigio"
click at [1223, 276] on input "ISRC" at bounding box center [1366, 267] width 381 height 47
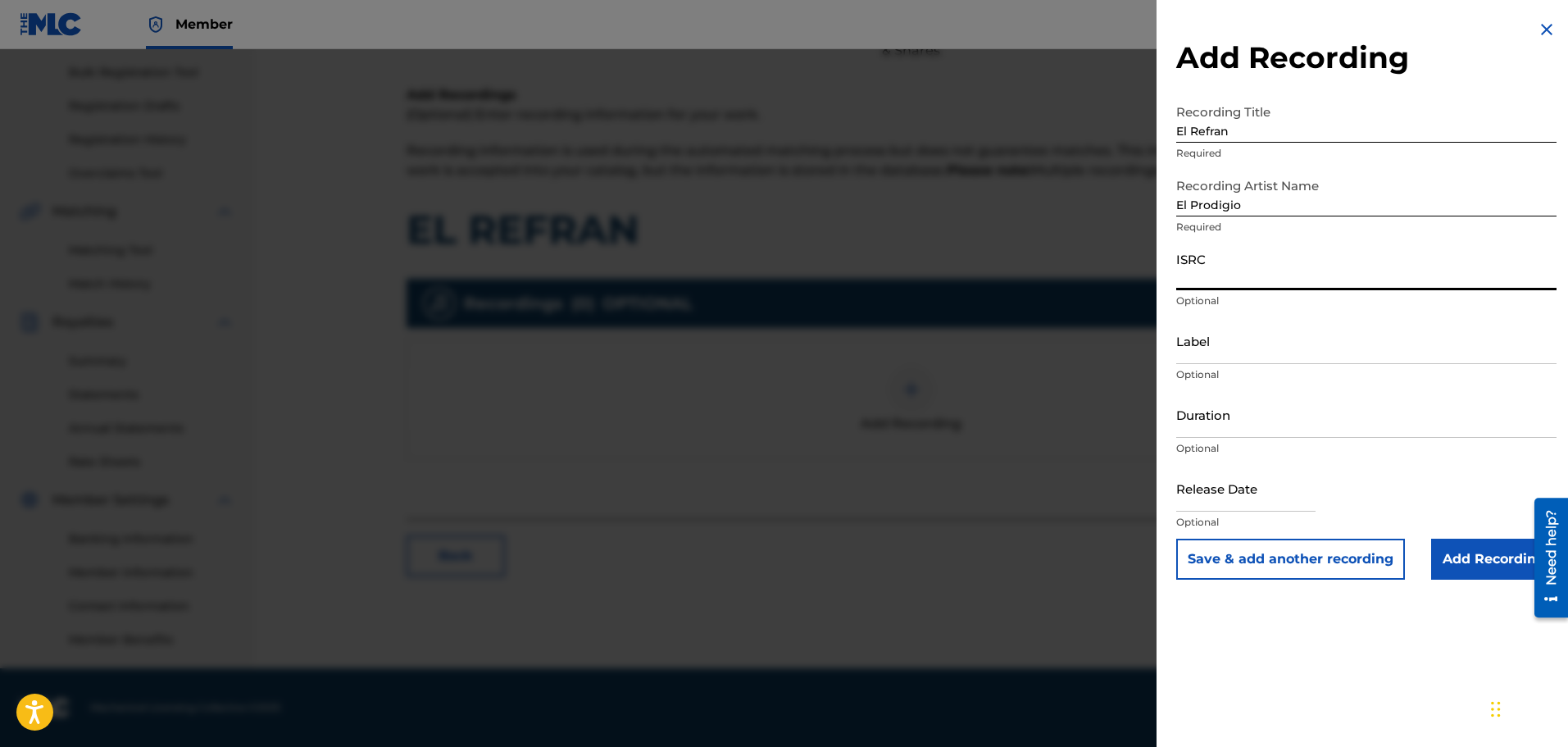
paste input "US3Z41500597"
type input "US3Z41500597"
click at [1215, 345] on input "Label" at bounding box center [1366, 341] width 381 height 47
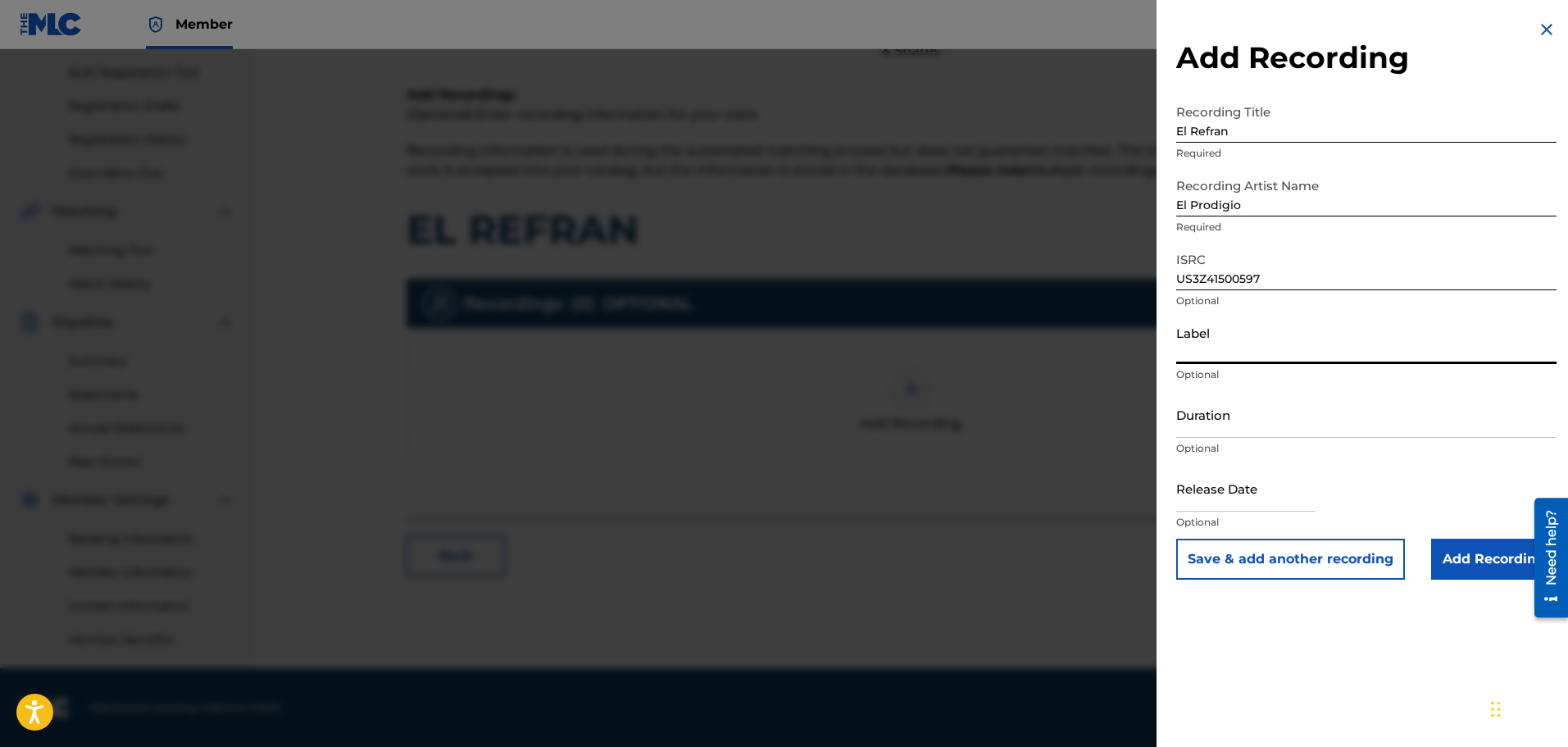
paste input "J&N Records"
type input "J&N Records"
click at [1193, 422] on input "Duration" at bounding box center [1366, 414] width 381 height 47
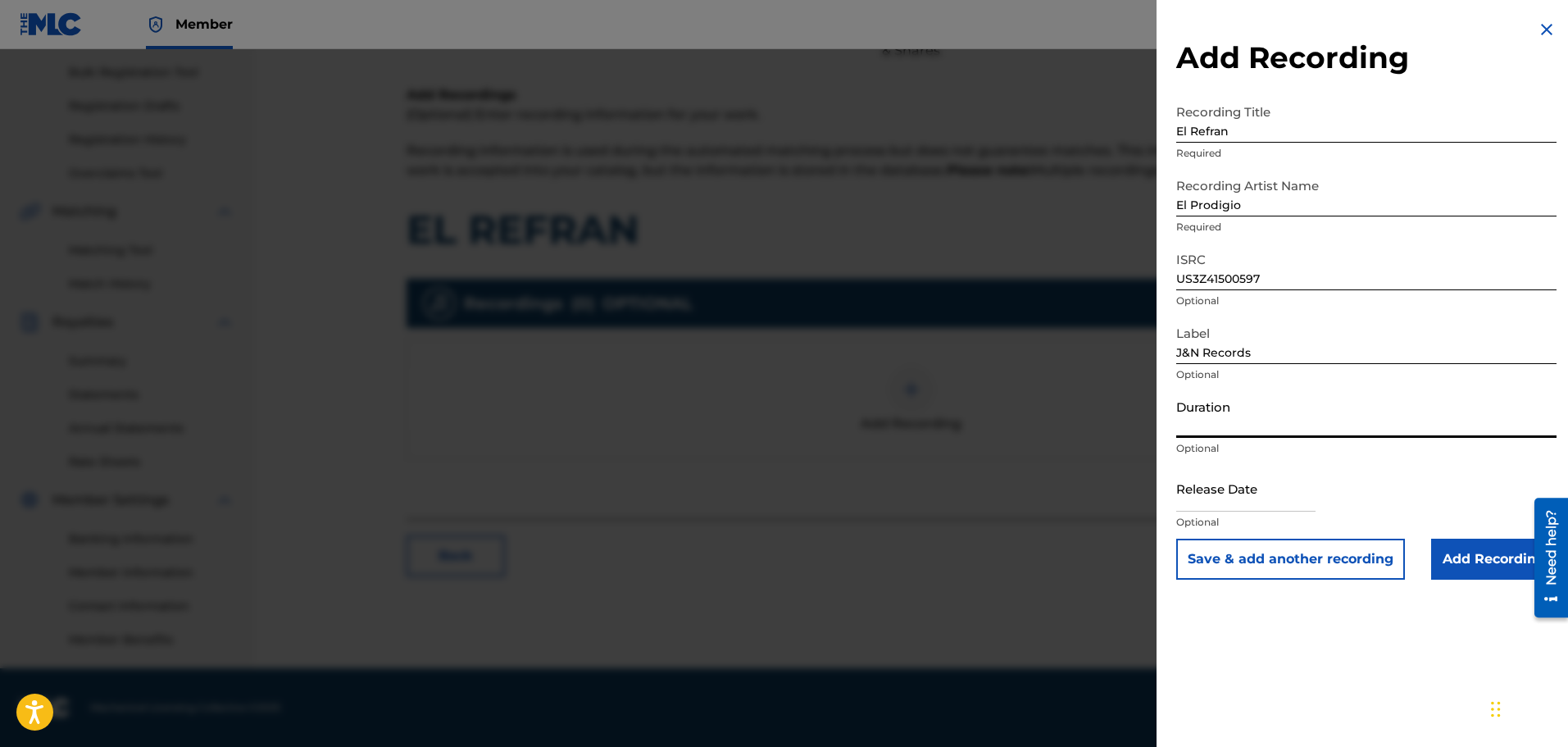
click at [1254, 325] on input "J&N Records" at bounding box center [1366, 341] width 381 height 47
click at [1253, 344] on input "J&N Records" at bounding box center [1366, 341] width 381 height 47
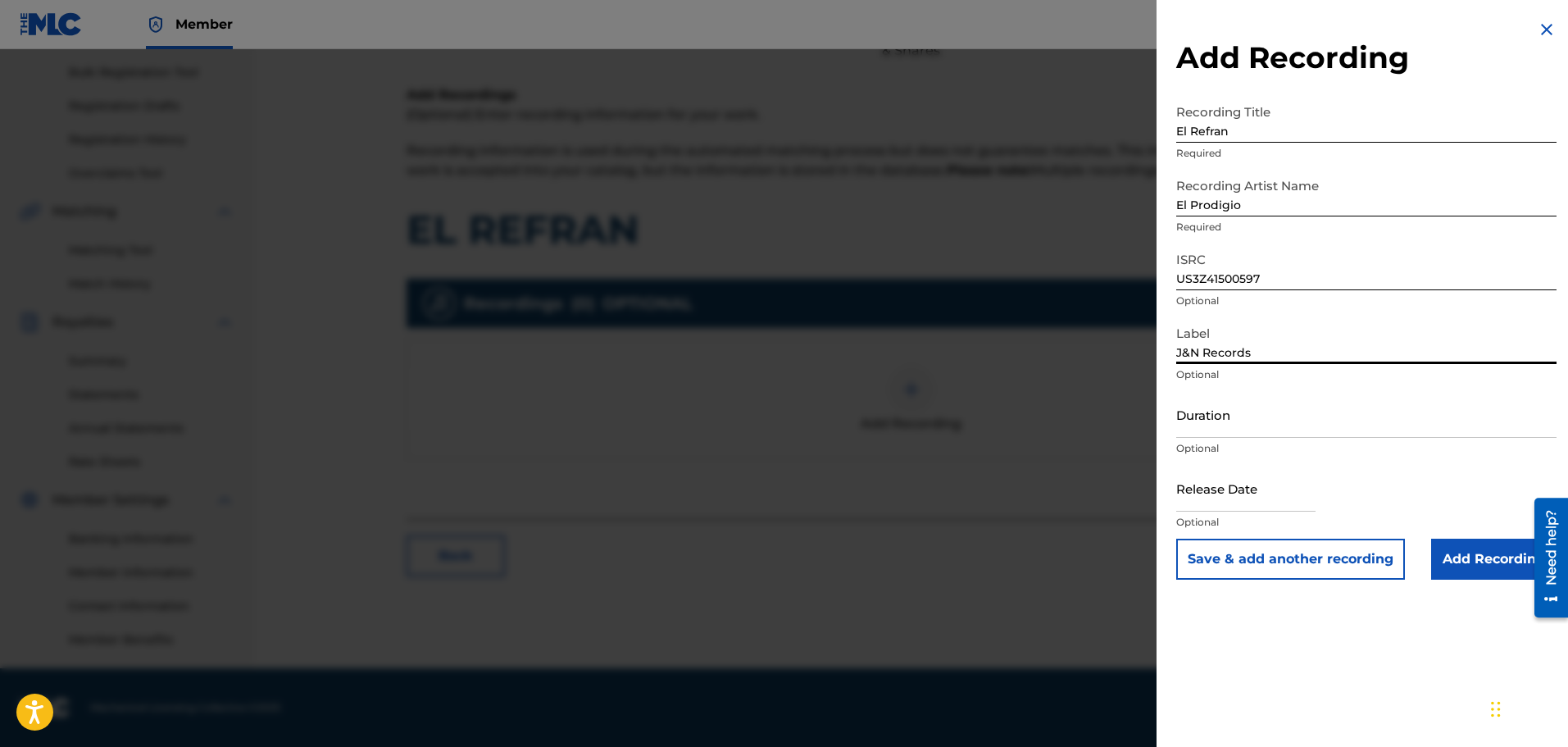
click at [1242, 429] on input "Duration" at bounding box center [1366, 414] width 381 height 47
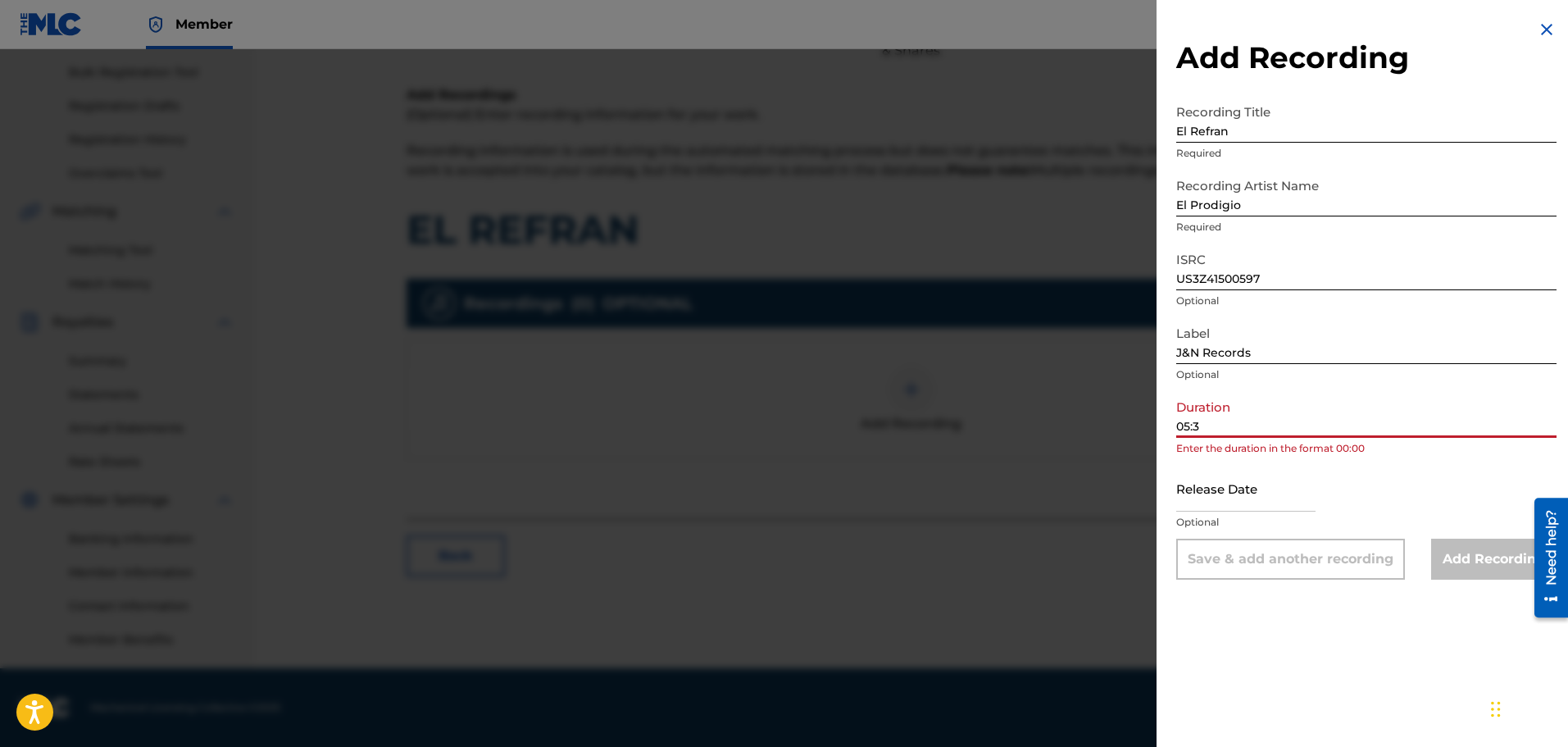
type input "05:37"
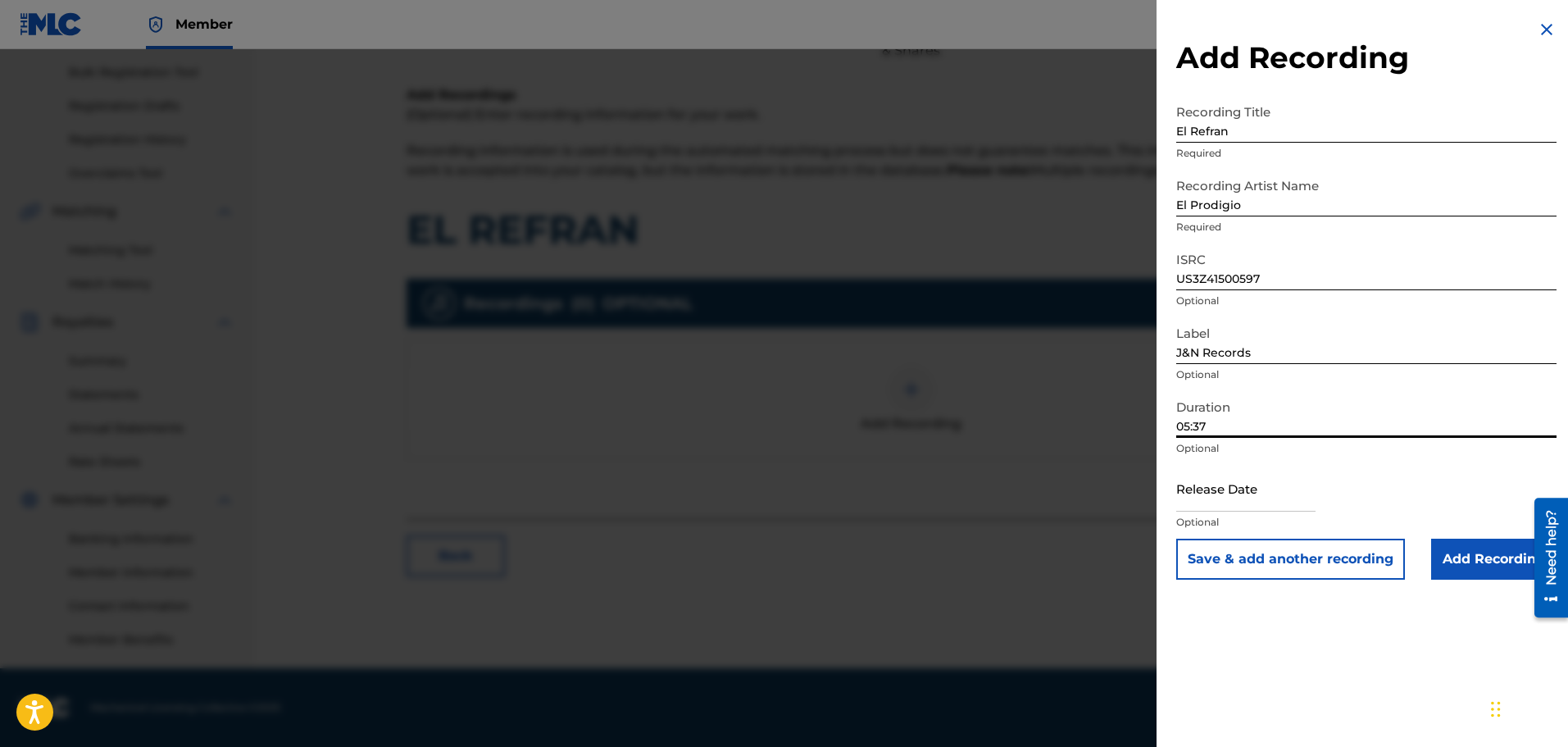
click at [1501, 566] on input "Add Recording" at bounding box center [1494, 559] width 126 height 41
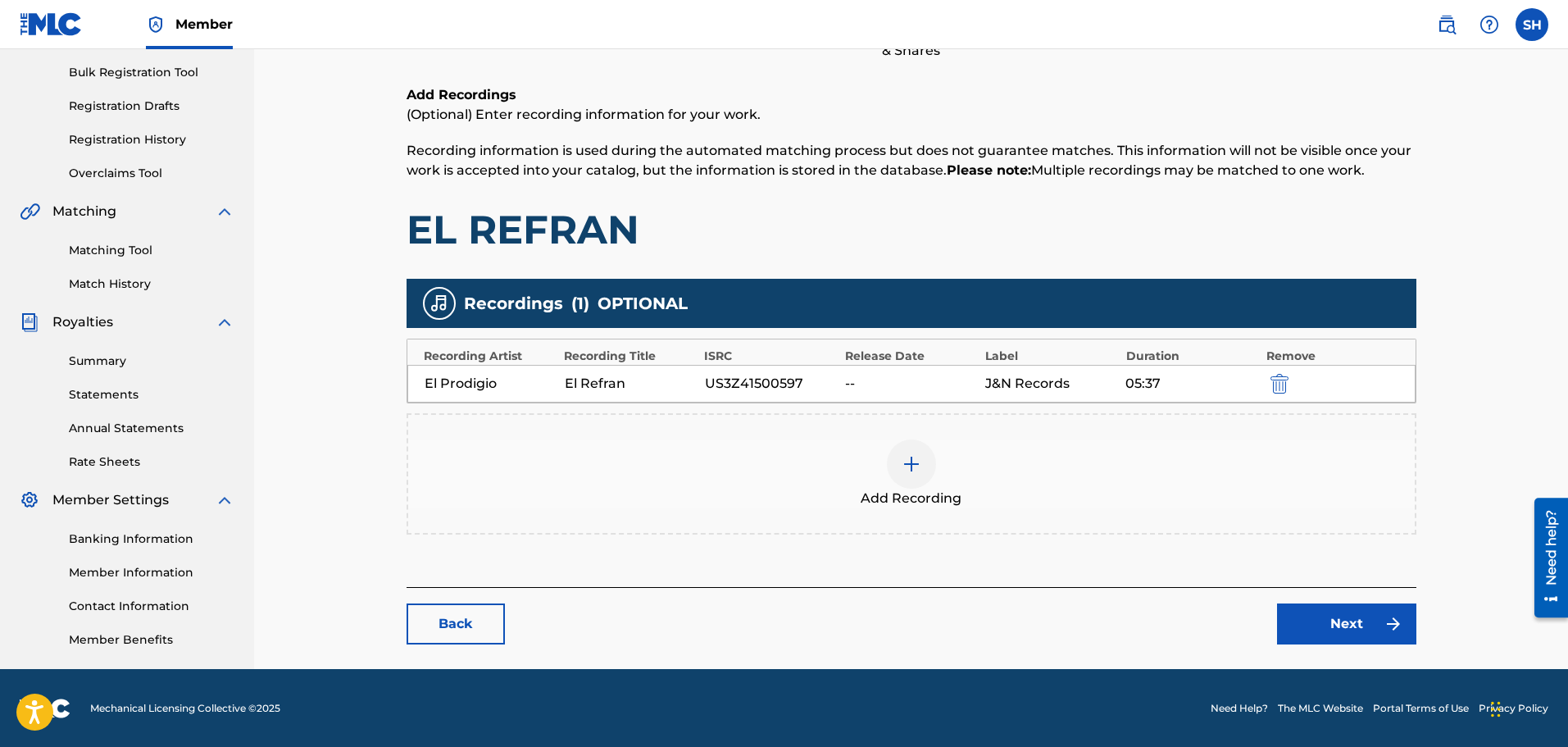
click at [908, 457] on img at bounding box center [911, 464] width 20 height 20
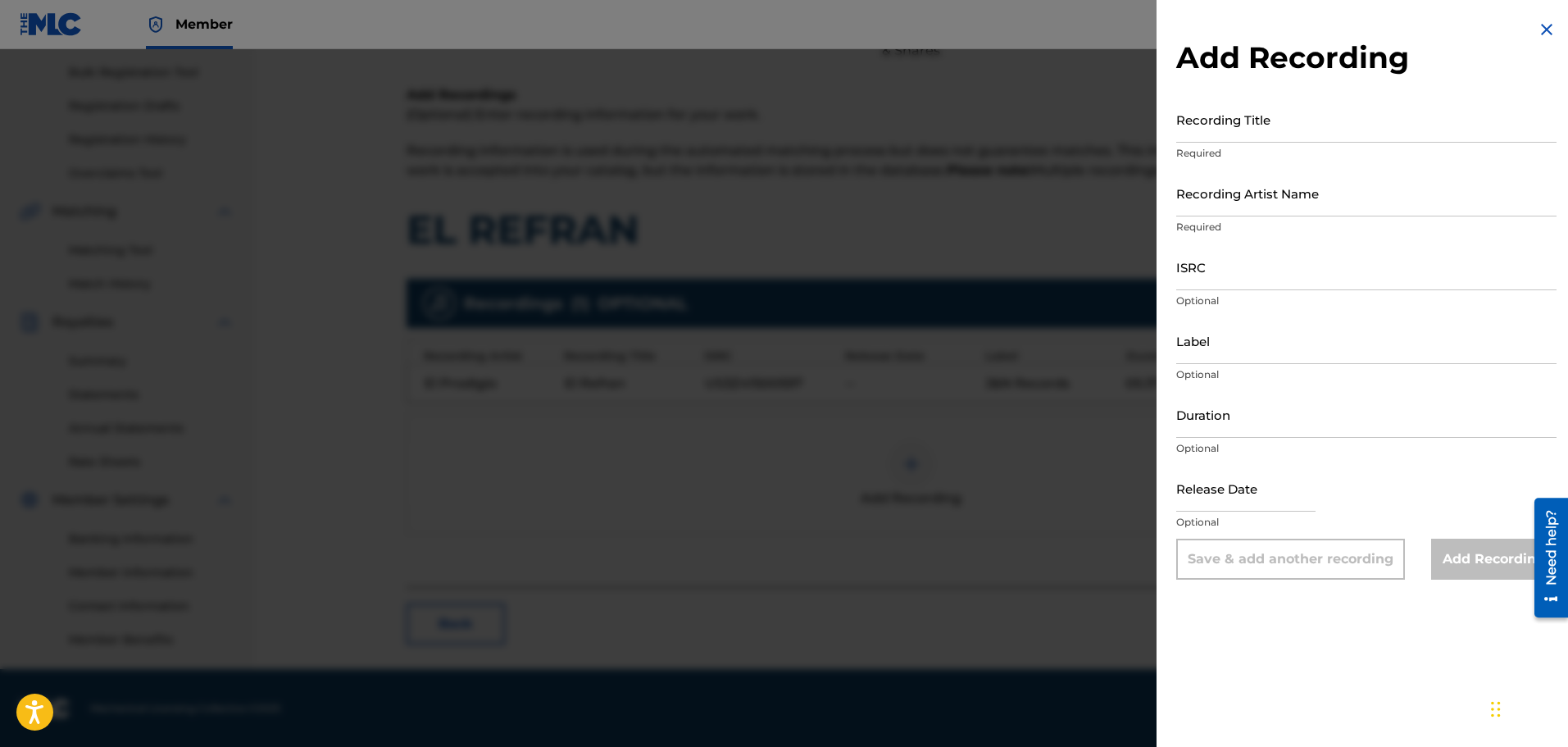
click at [1221, 133] on input "Recording Title" at bounding box center [1366, 119] width 381 height 47
type input "El Refran"
click at [1228, 210] on input "Recording Artist Name" at bounding box center [1366, 193] width 381 height 47
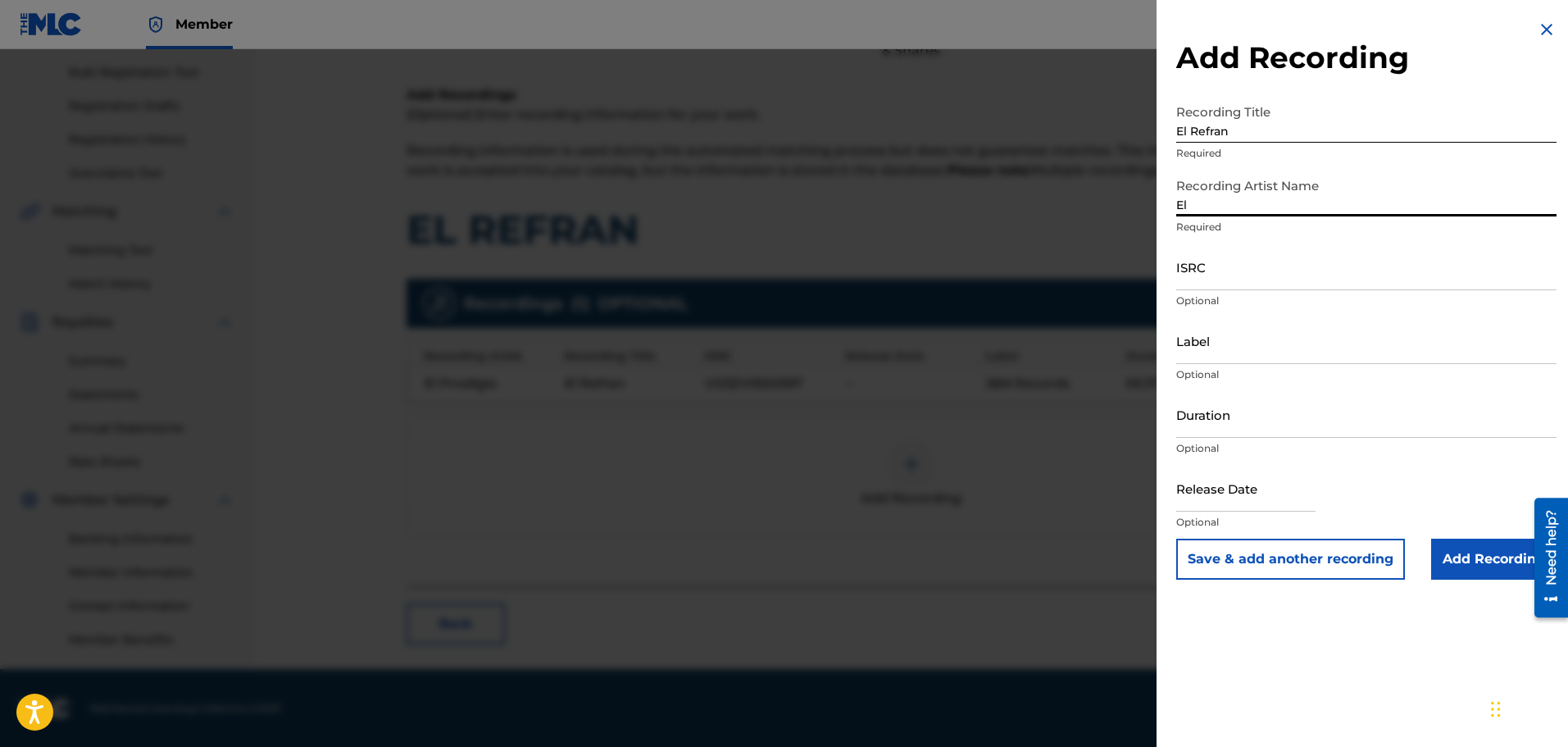
type input "El Prodigio"
click at [1284, 289] on input "ISRC" at bounding box center [1366, 267] width 381 height 47
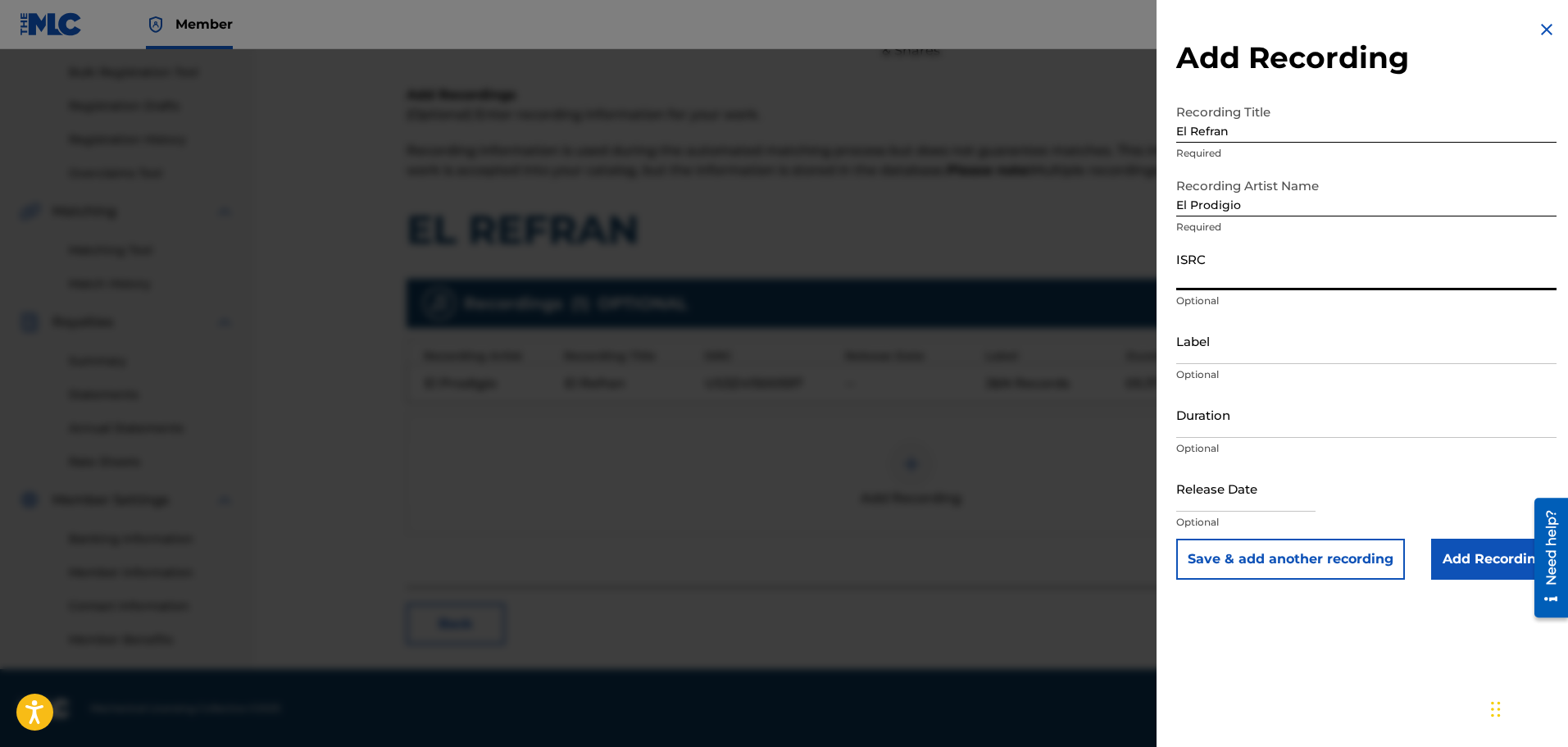
click at [1269, 166] on div "Recording Title El Refran Required" at bounding box center [1366, 133] width 381 height 74
click at [1275, 194] on input "El Prodigio" at bounding box center [1366, 193] width 381 height 47
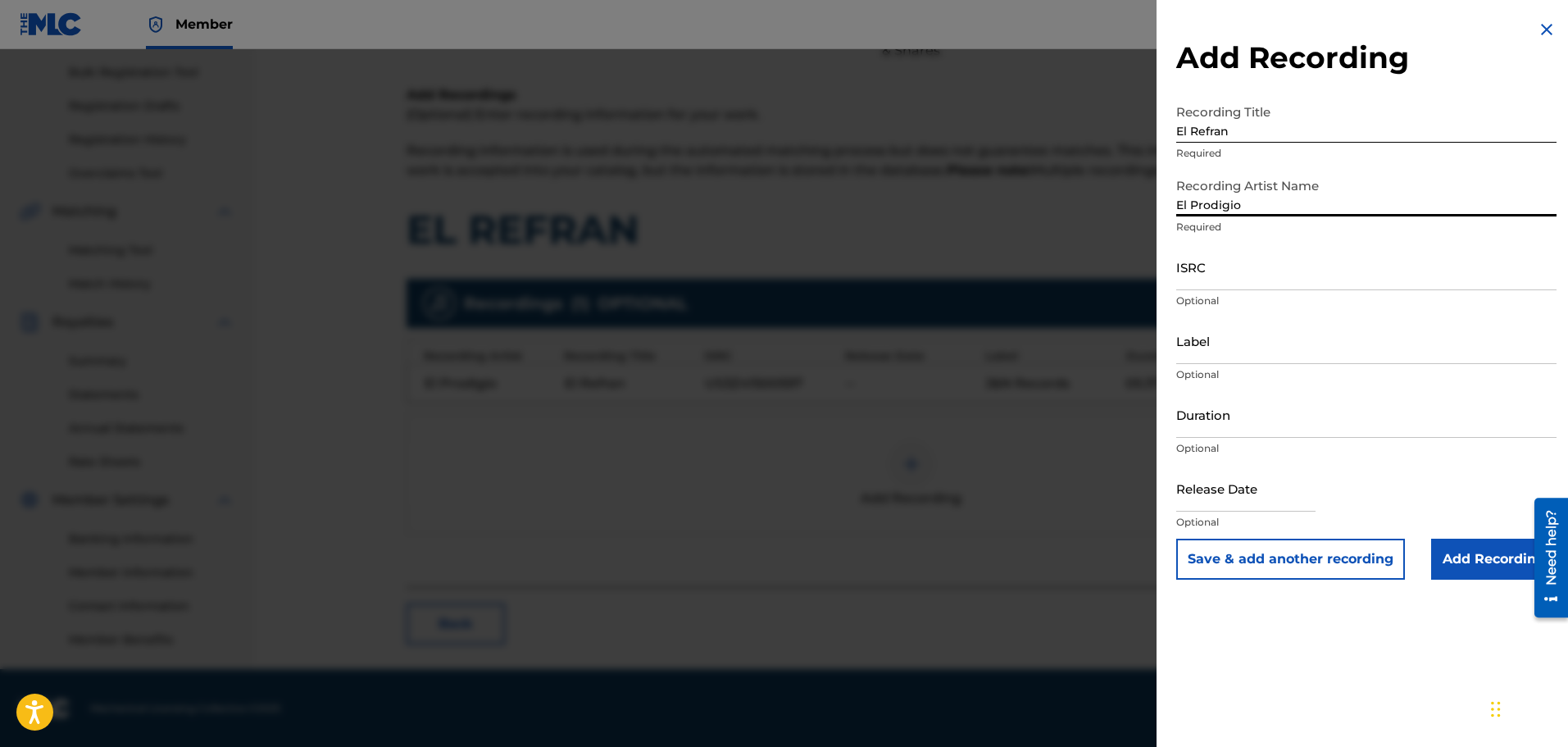
click at [1273, 271] on input "ISRC" at bounding box center [1366, 267] width 381 height 47
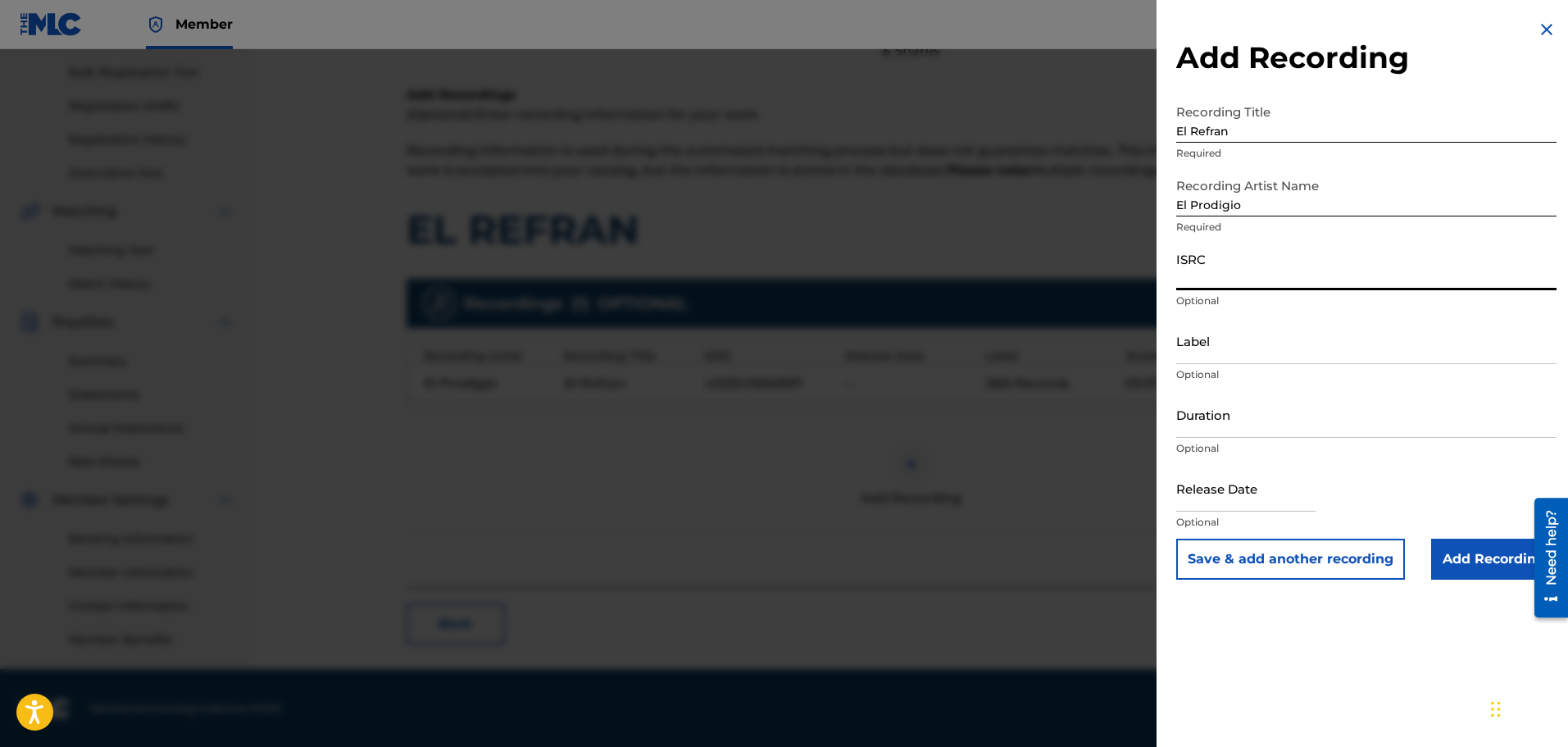
drag, startPoint x: 1256, startPoint y: 205, endPoint x: 1151, endPoint y: 199, distance: 105.2
click at [1102, 214] on div "Add Recording Recording Title El Refran Required Recording Artist Name El Prodi…" at bounding box center [784, 397] width 1568 height 697
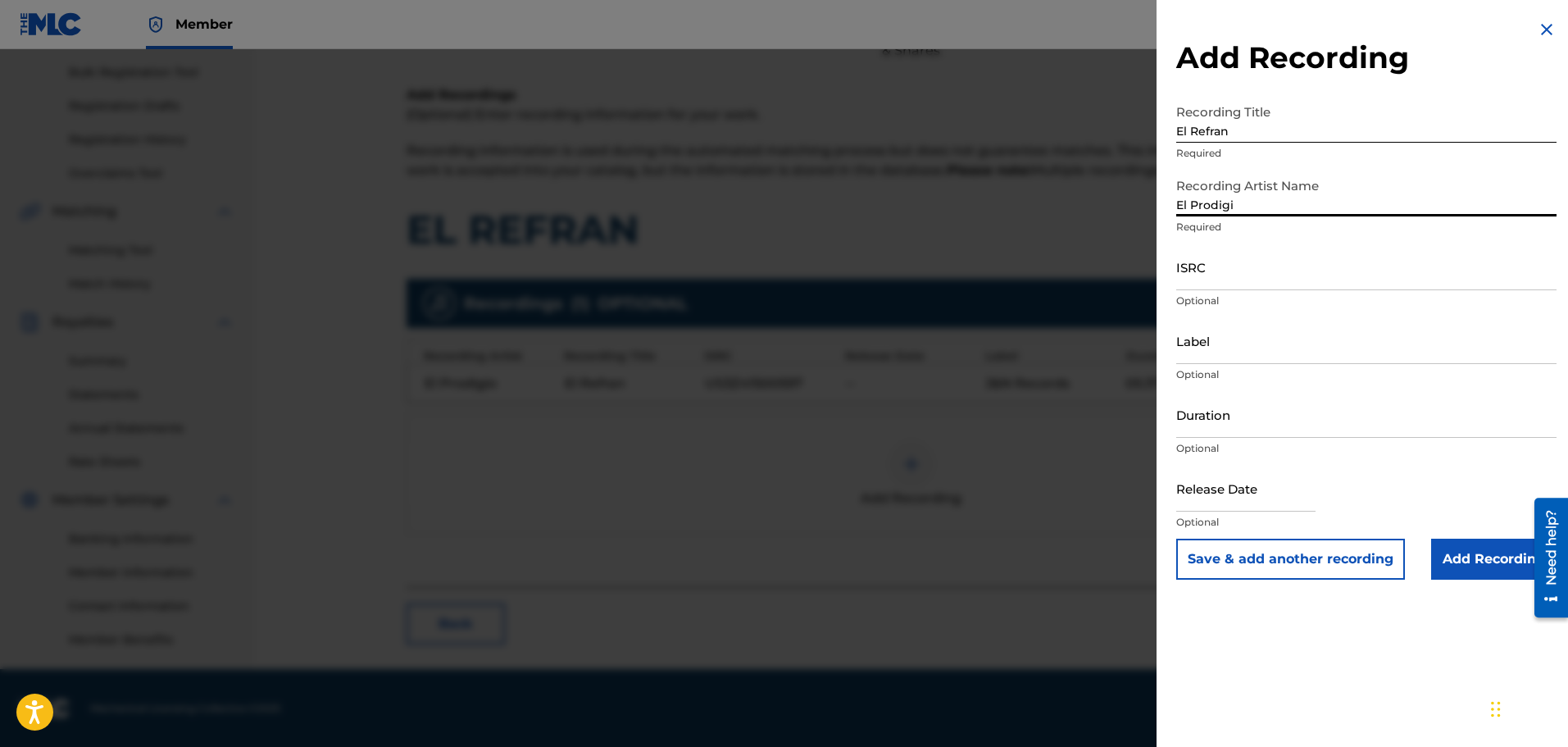
type input "El Prodigio"
click at [1203, 279] on input "ISRC" at bounding box center [1366, 267] width 381 height 47
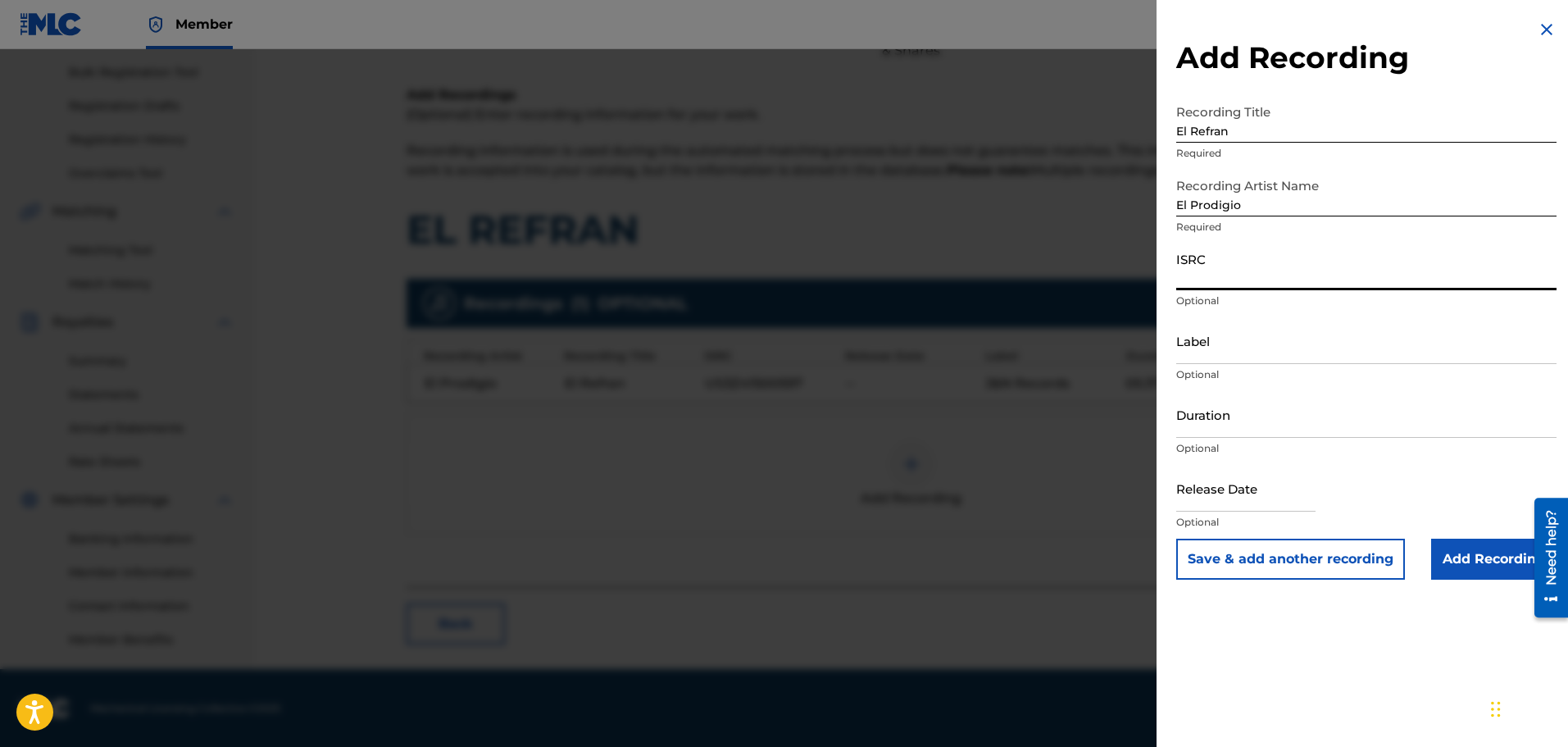
paste input "US3Z40500078"
type input "US3Z40500078"
click at [1260, 347] on input "Label" at bounding box center [1366, 341] width 381 height 47
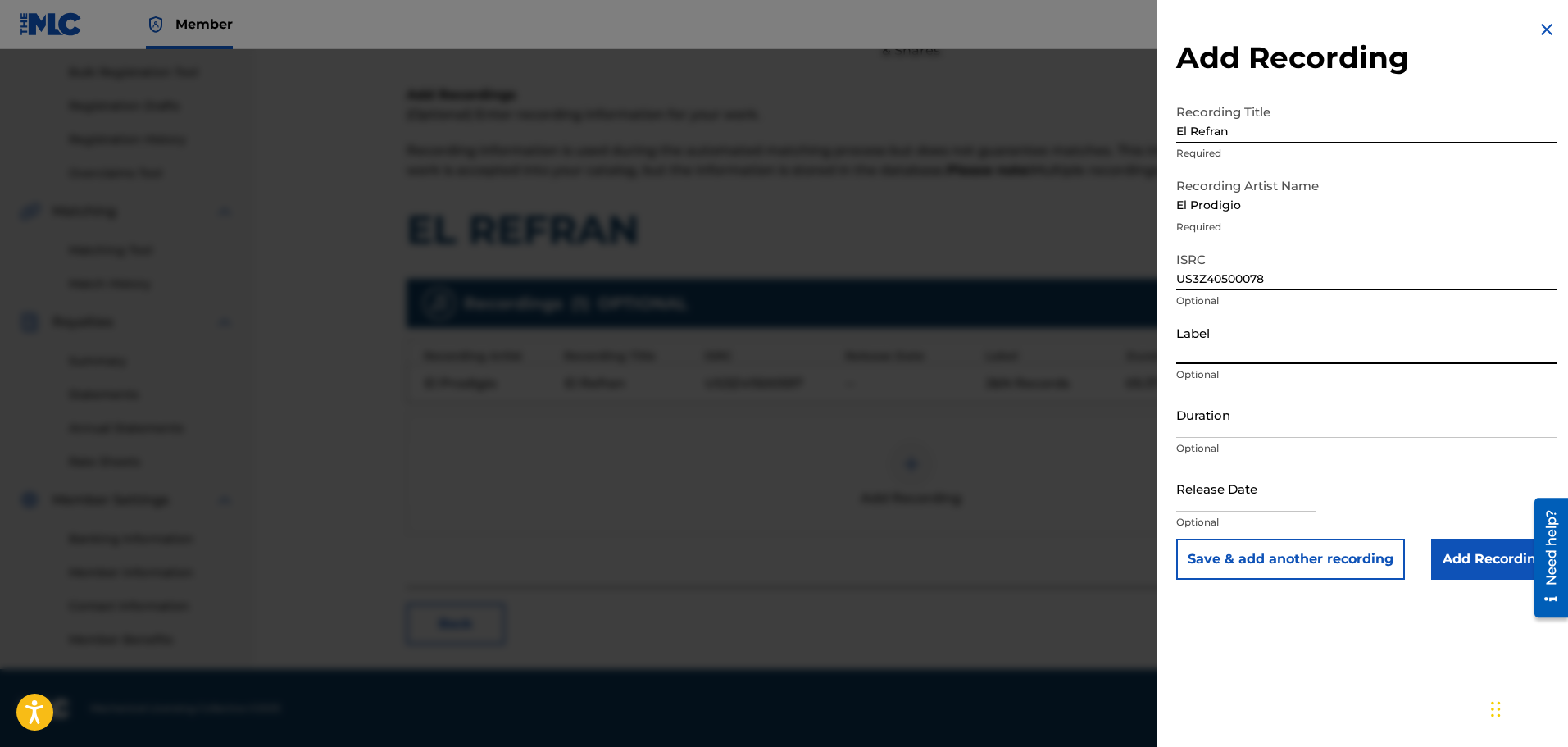
type input "J&N Records"
click at [1231, 422] on input "Duration" at bounding box center [1366, 414] width 381 height 47
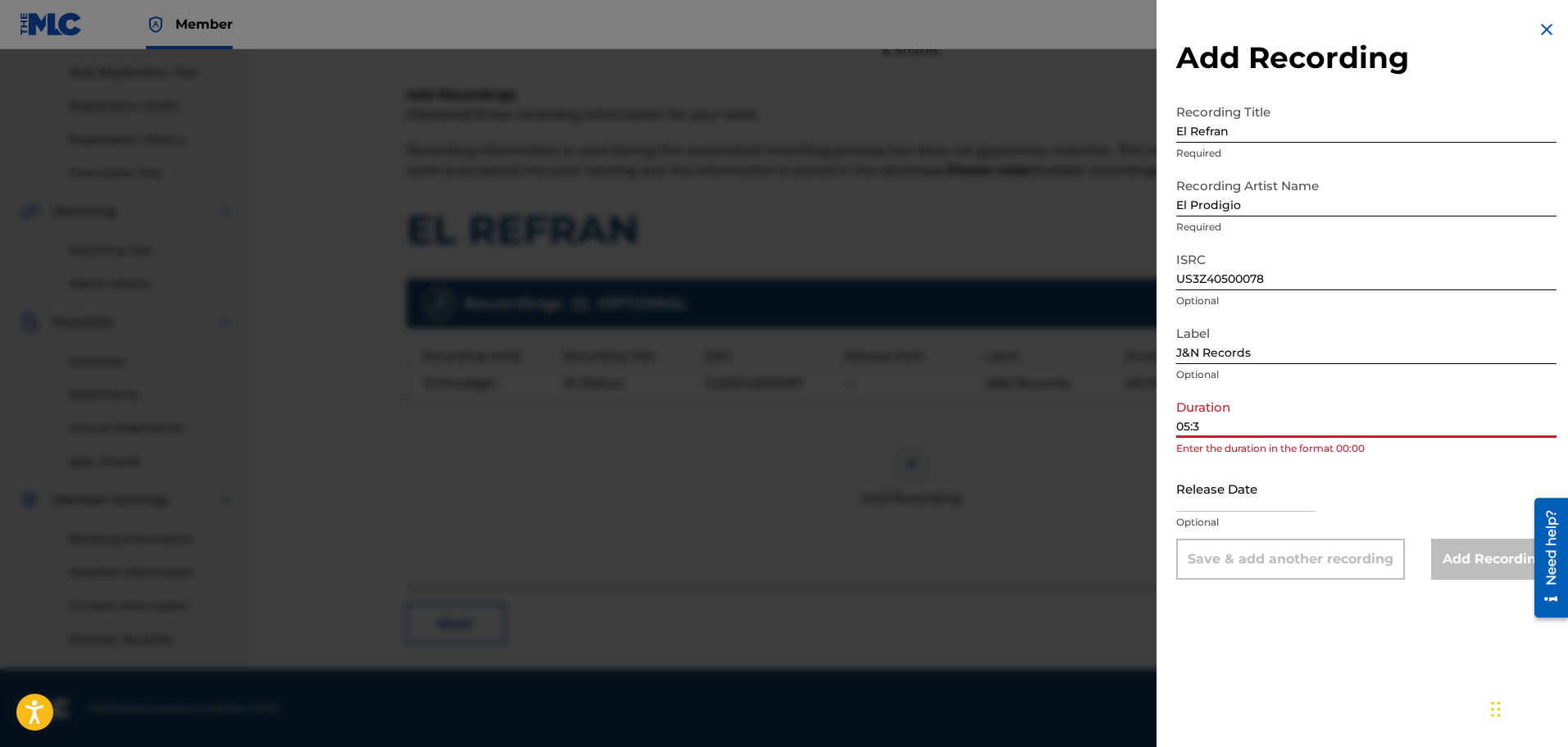
type input "05:35"
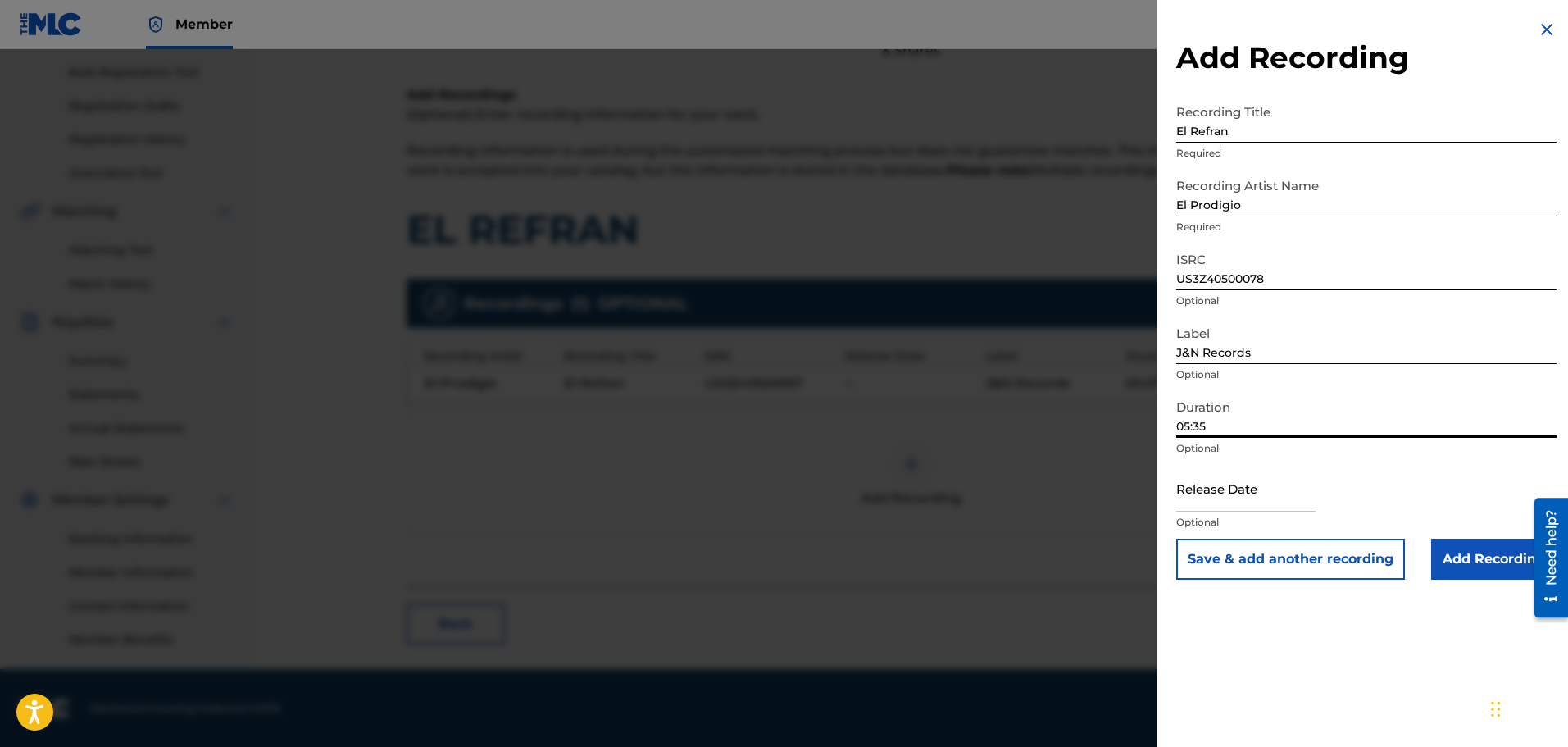
click at [1493, 561] on input "Add Recording" at bounding box center [1494, 559] width 126 height 41
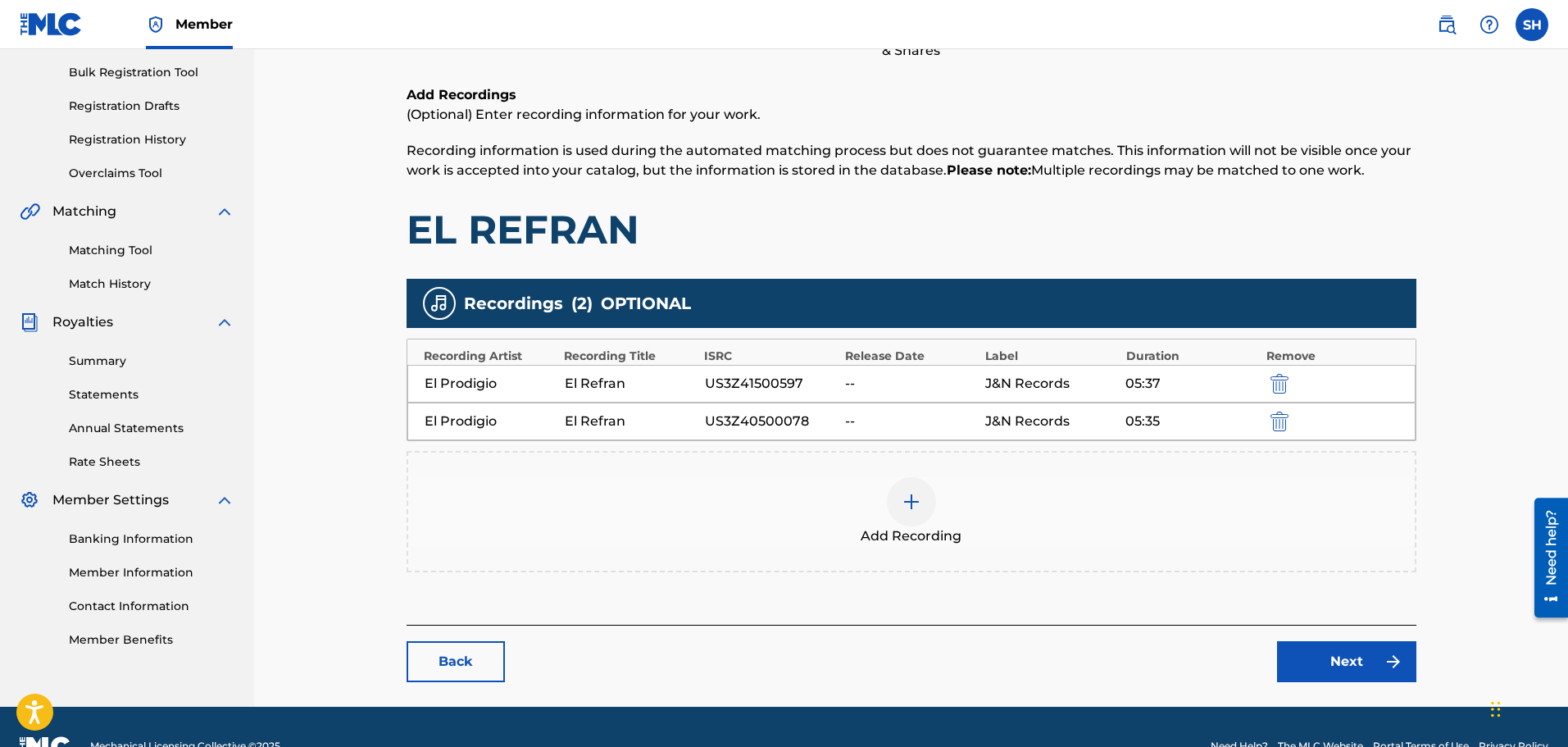
click at [1372, 661] on link "Next" at bounding box center [1346, 661] width 139 height 41
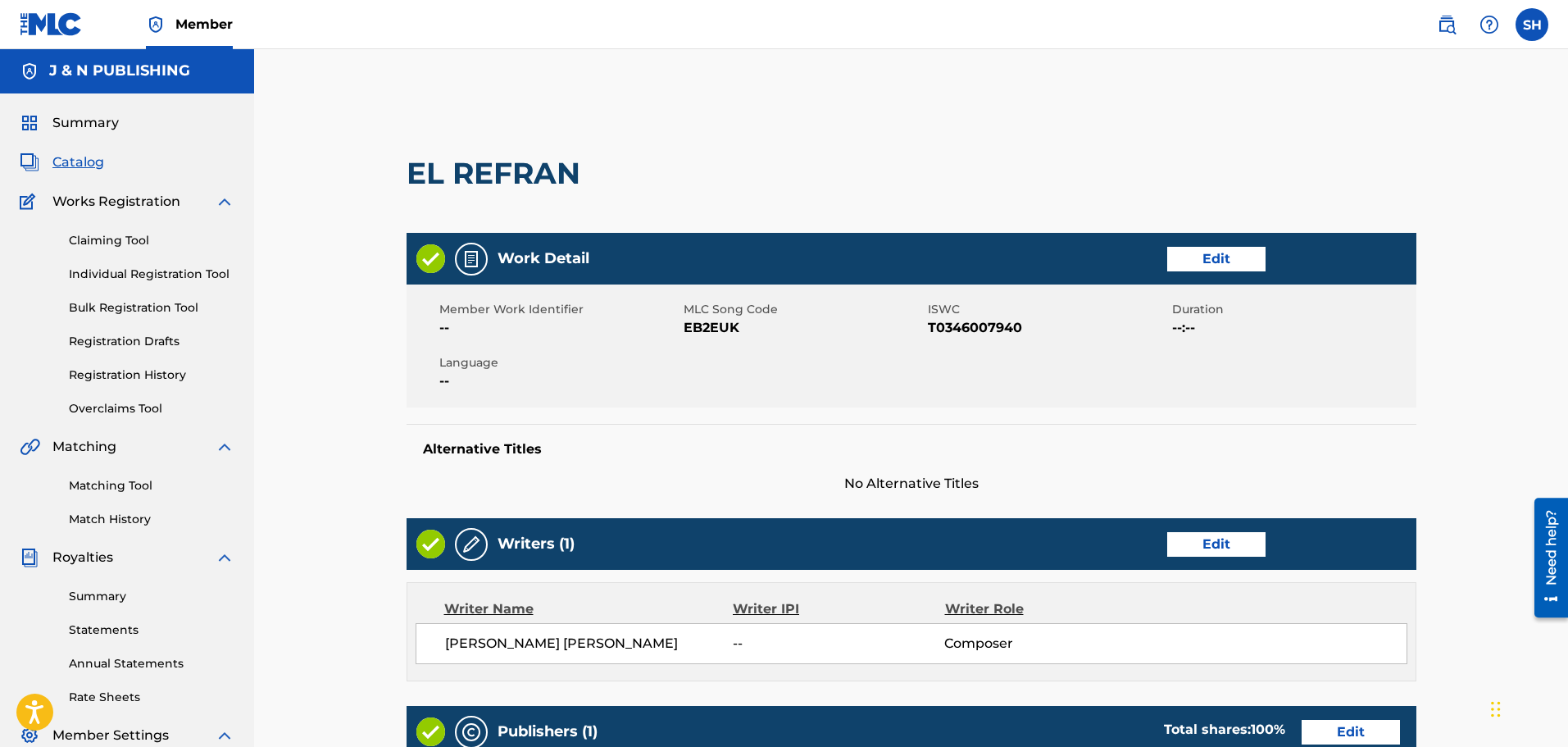
scroll to position [552, 0]
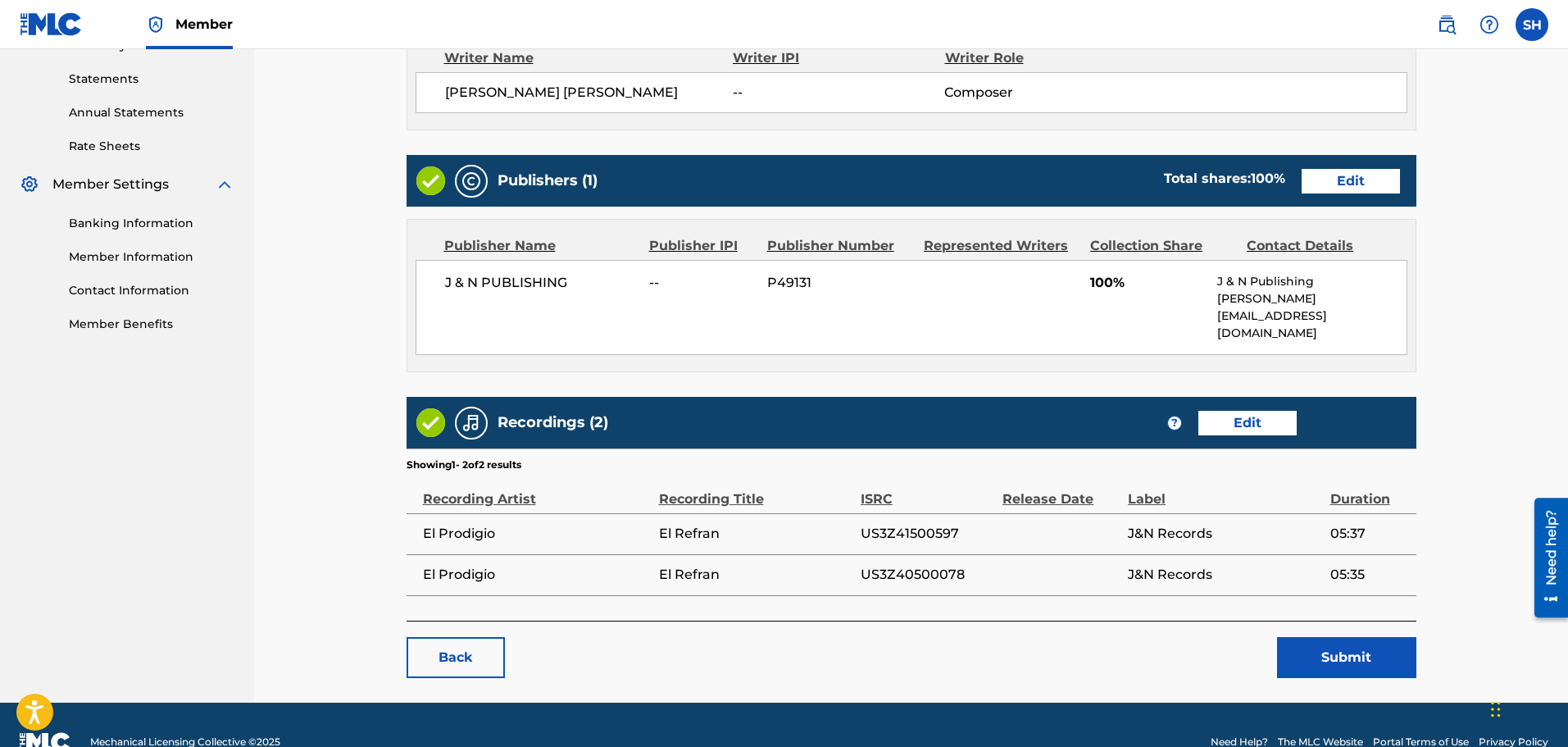
click at [1359, 637] on button "Submit" at bounding box center [1346, 657] width 139 height 41
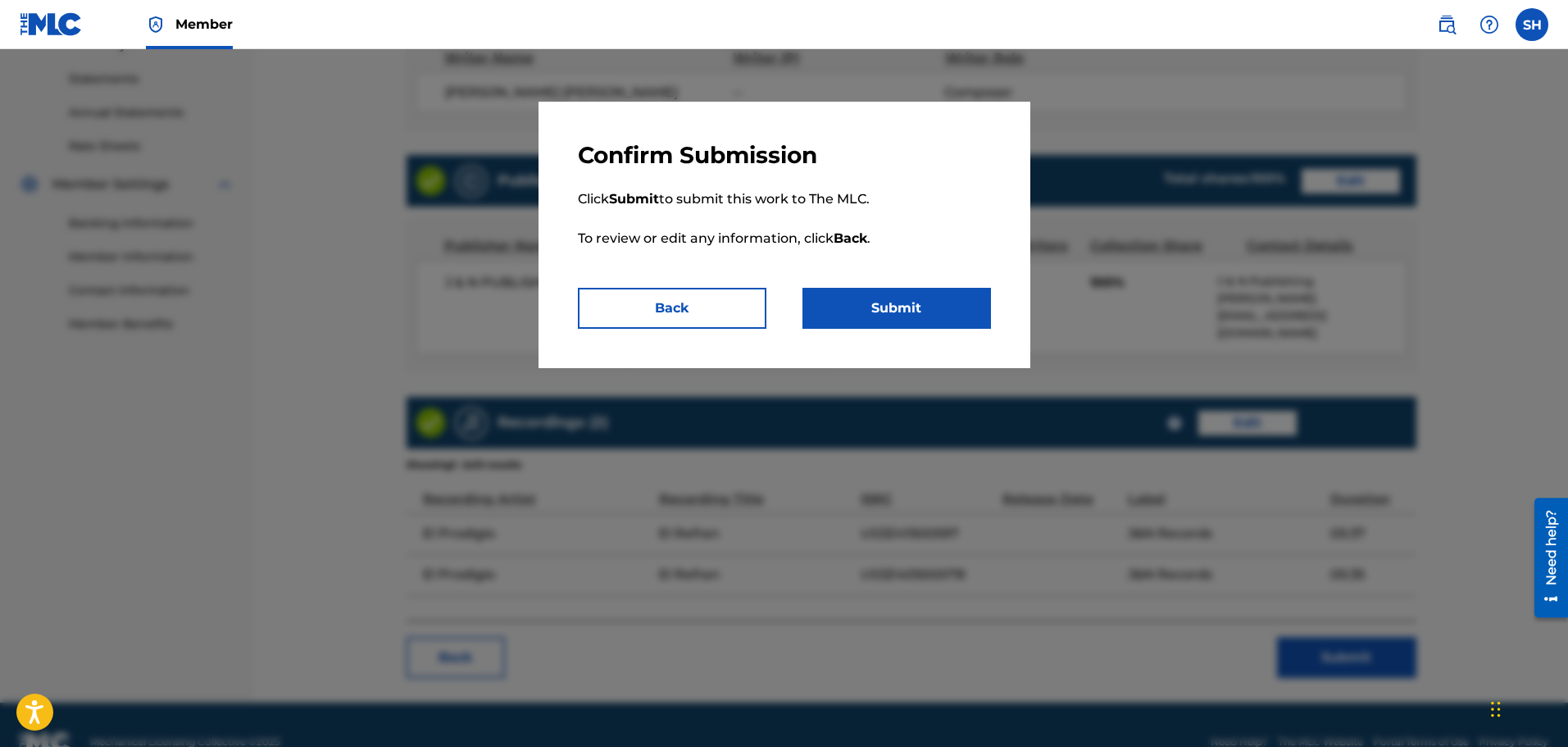
click at [849, 313] on button "Submit" at bounding box center [896, 308] width 188 height 41
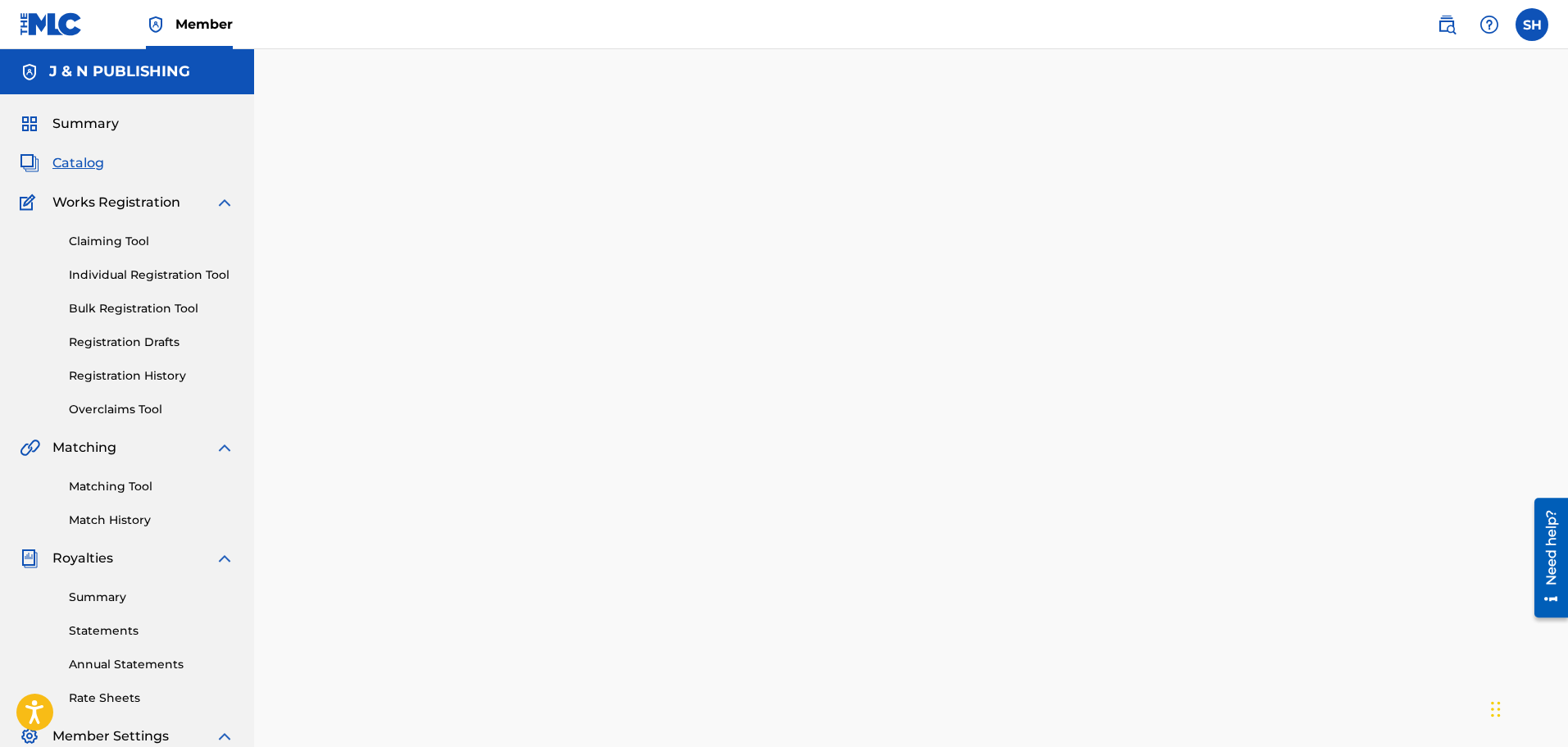
click at [132, 377] on link "Registration History" at bounding box center [151, 376] width 166 height 17
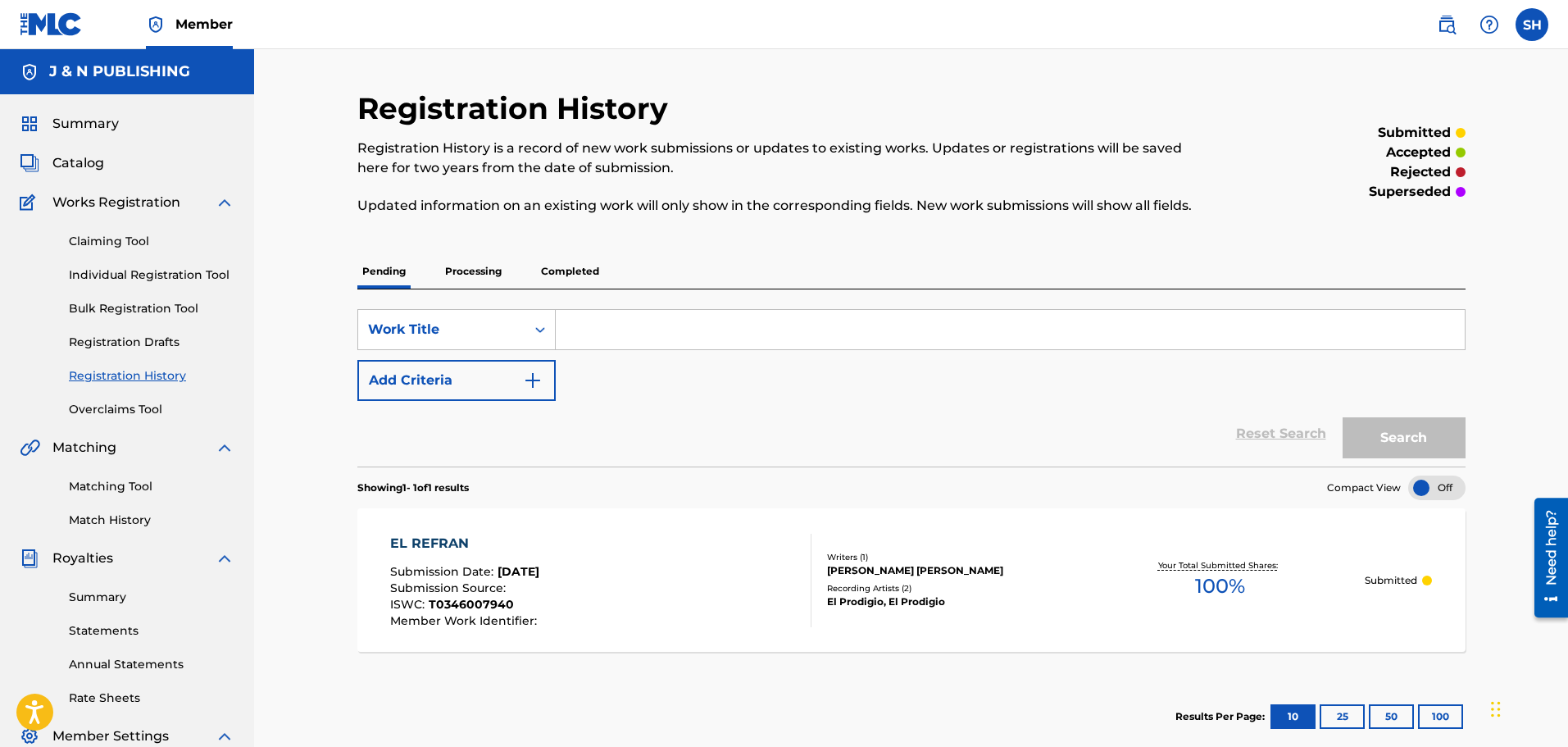
click at [764, 562] on div "EL REFRAN Submission Date : [DATE] Submission Source : ISWC : T0346007940 Membe…" at bounding box center [601, 580] width 421 height 93
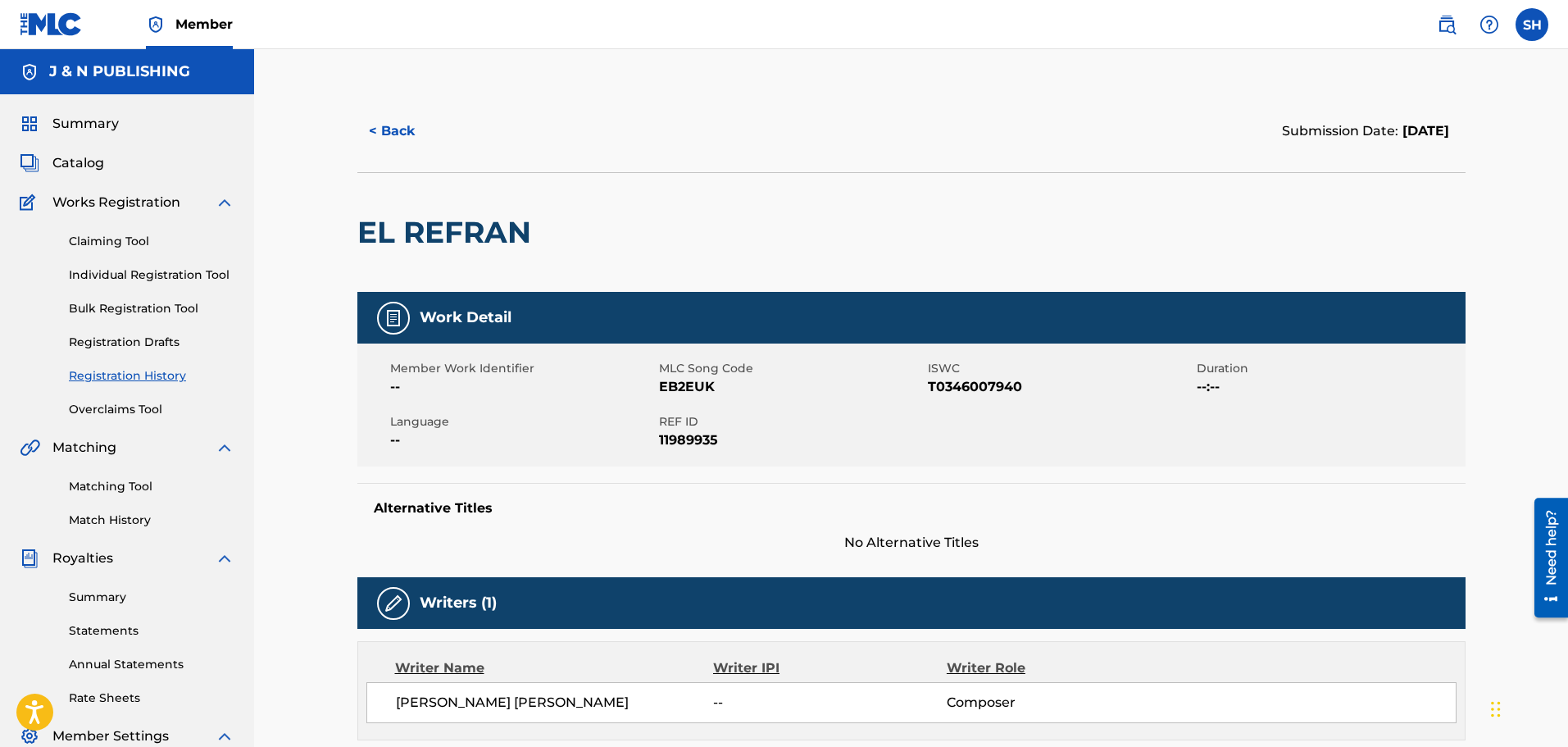
scroll to position [328, 0]
click at [81, 157] on span "Catalog" at bounding box center [78, 163] width 51 height 20
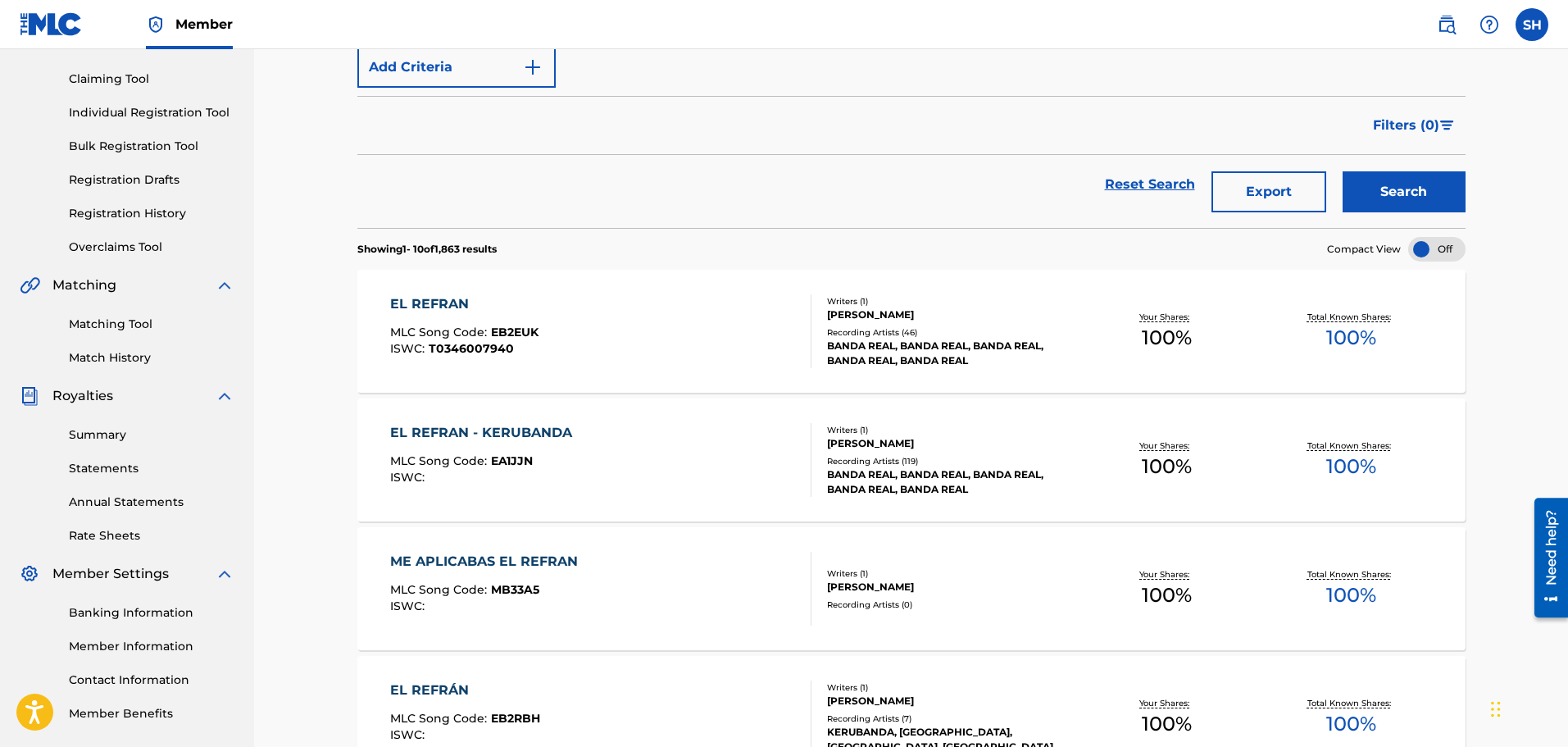
scroll to position [328, 0]
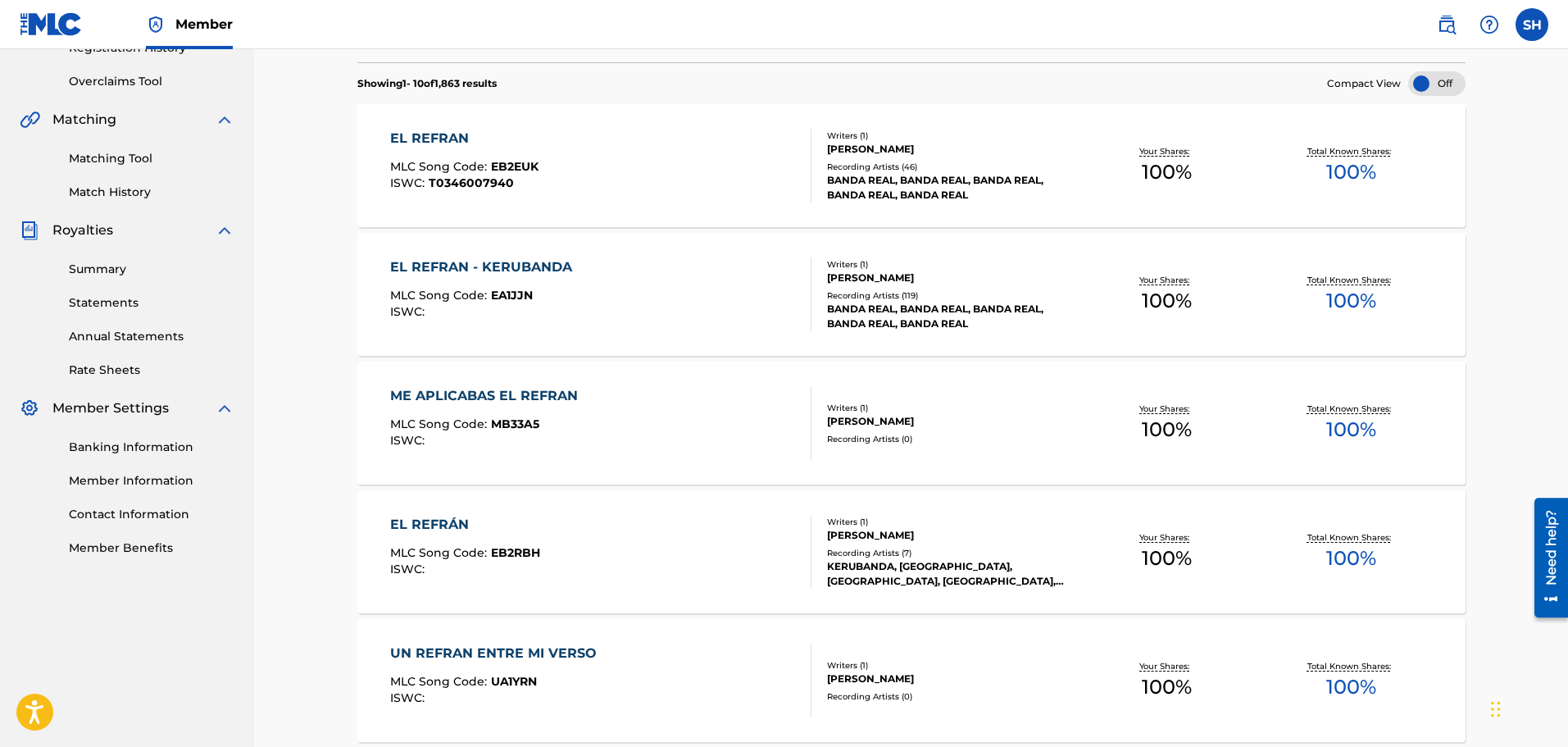
click at [652, 489] on section "EL REFRAN MLC Song Code : EB2EUK ISWC : T0346007940 Writers ( 1 ) JUAN MELO BAL…" at bounding box center [911, 740] width 1108 height 1289
click at [682, 565] on div "EL REFRÁN MLC Song Code : EB2RBH ISWC :" at bounding box center [601, 552] width 421 height 74
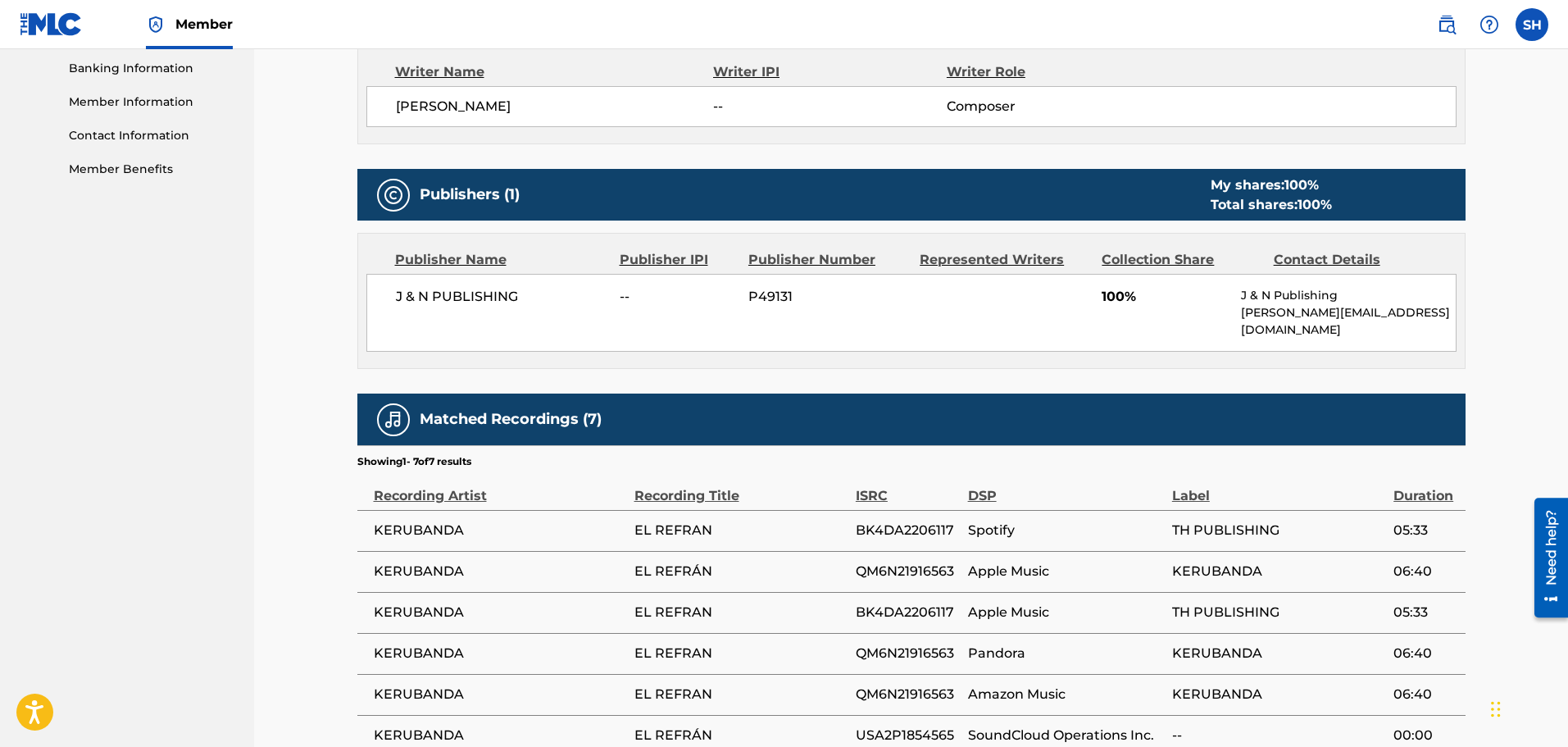
scroll to position [9, 0]
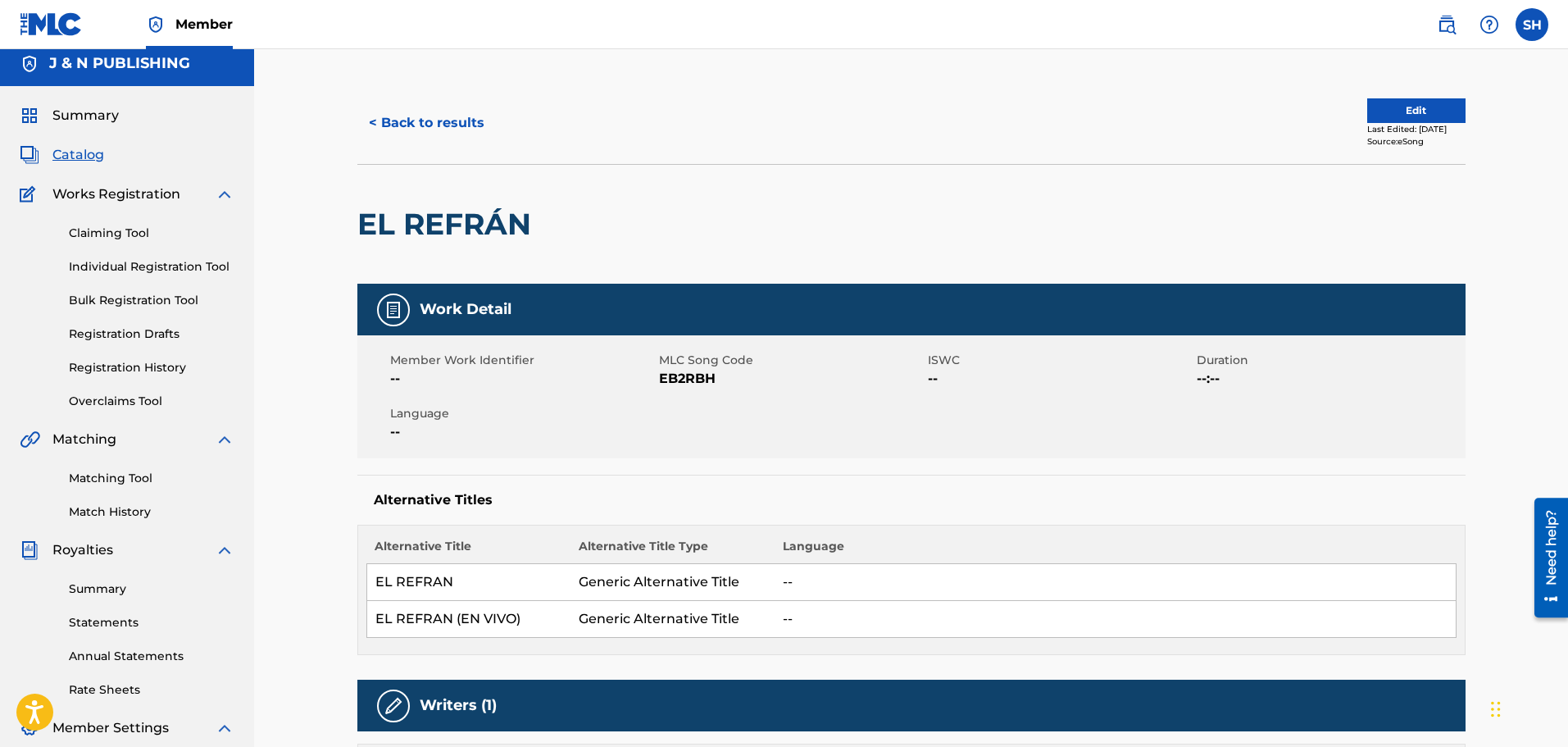
click at [403, 125] on button "< Back to results" at bounding box center [427, 123] width 139 height 41
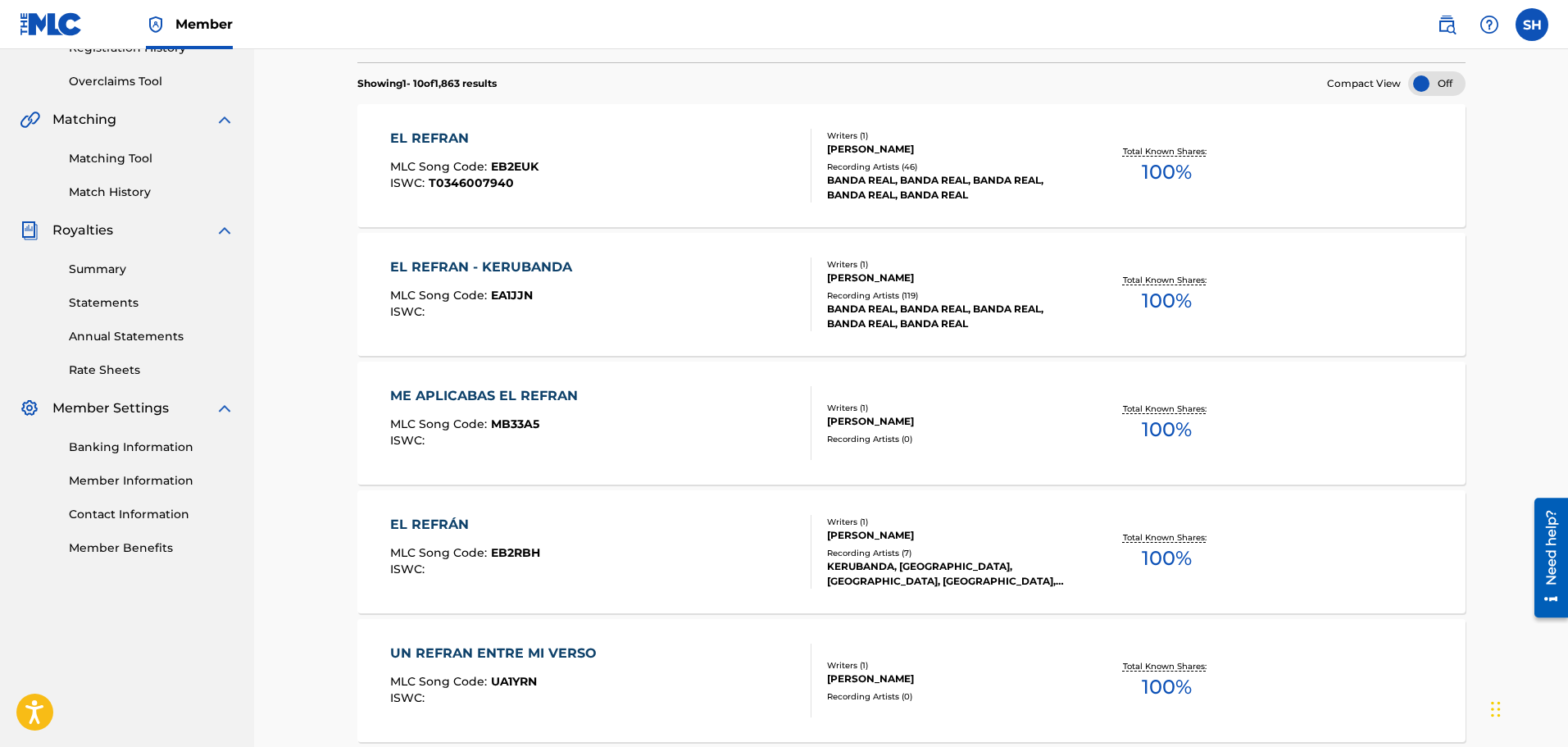
scroll to position [72, 0]
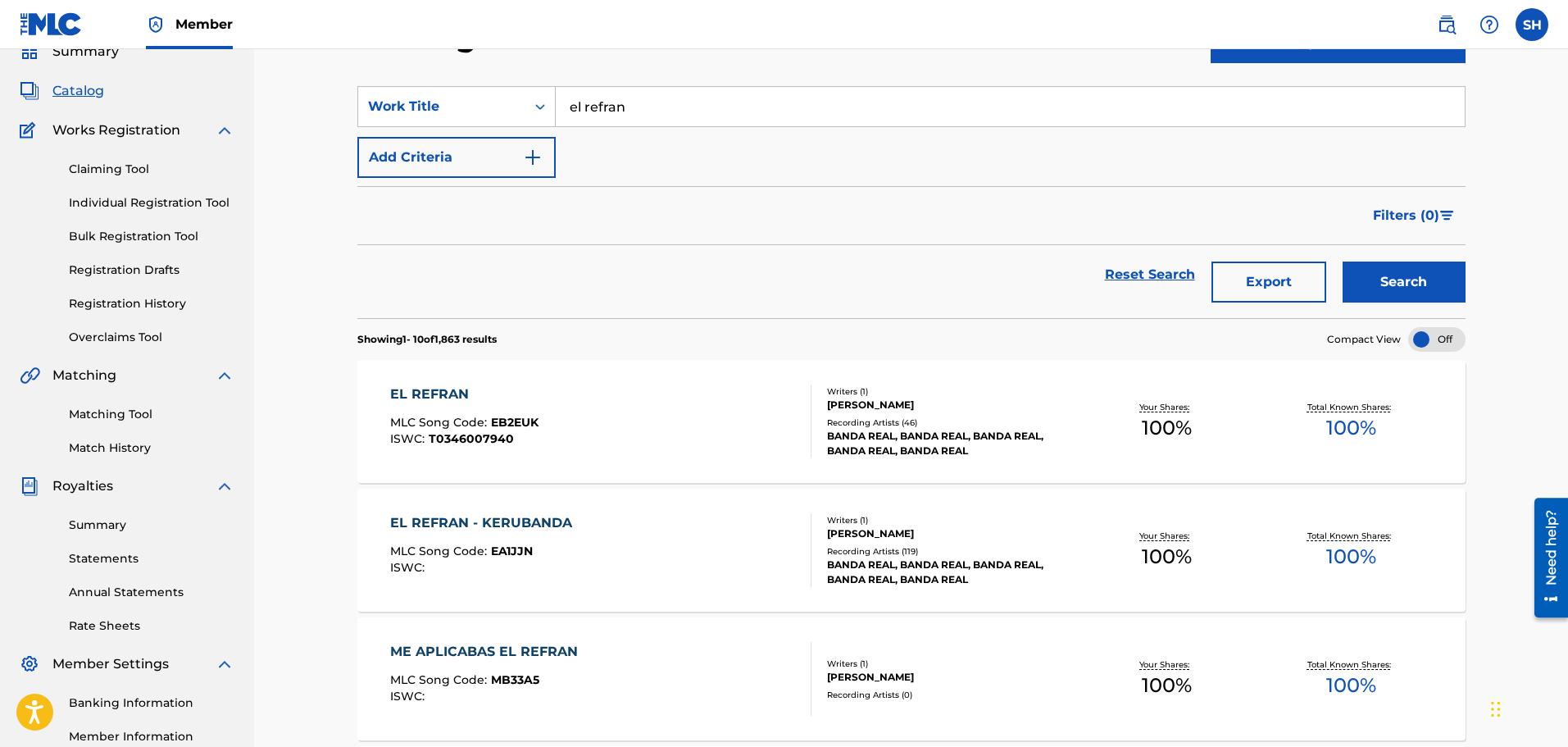
click at [652, 434] on div "EL REFRAN MLC Song Code : EB2EUK ISWC : T0346007940" at bounding box center [601, 421] width 421 height 74
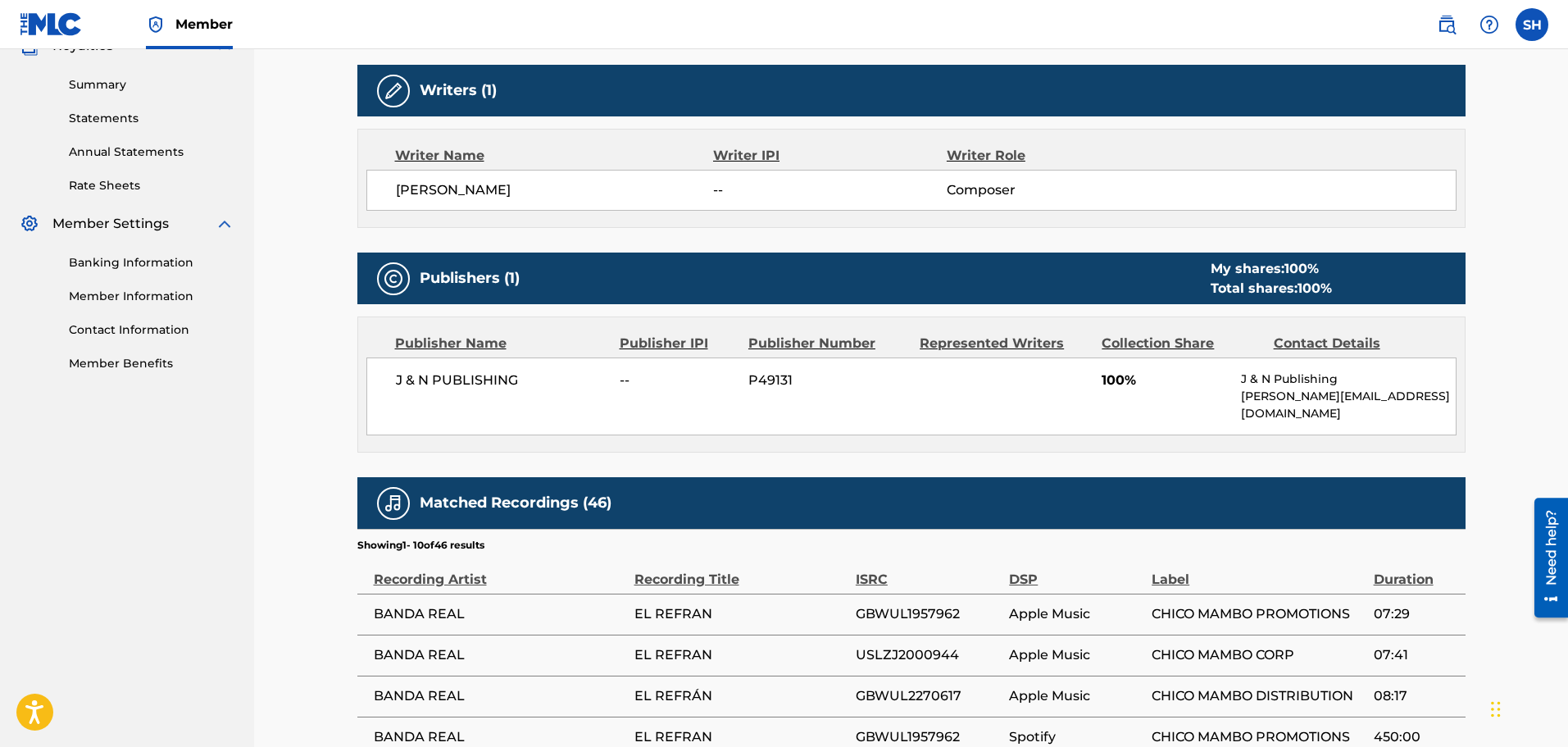
scroll to position [922, 0]
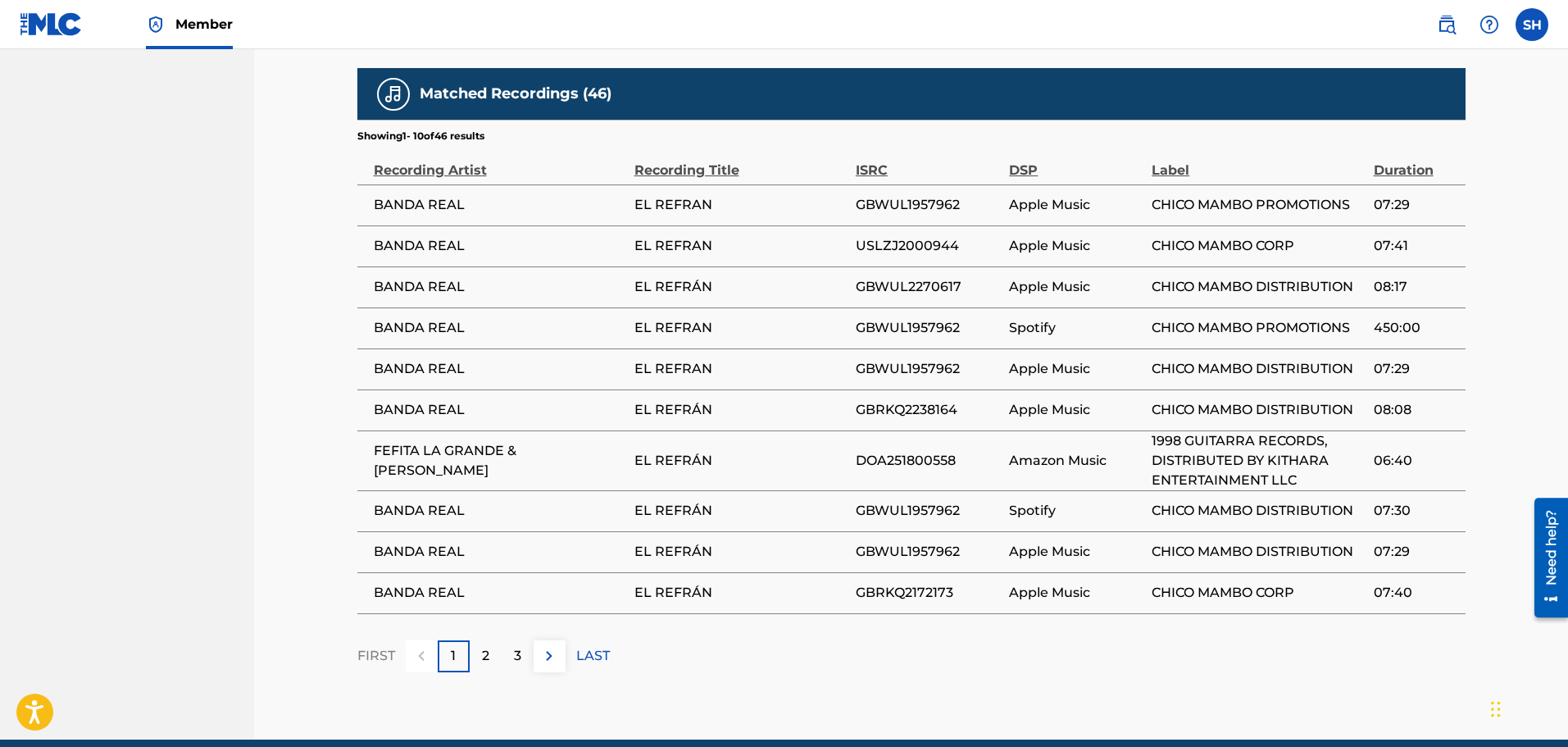
click at [558, 646] on img at bounding box center [548, 655] width 20 height 20
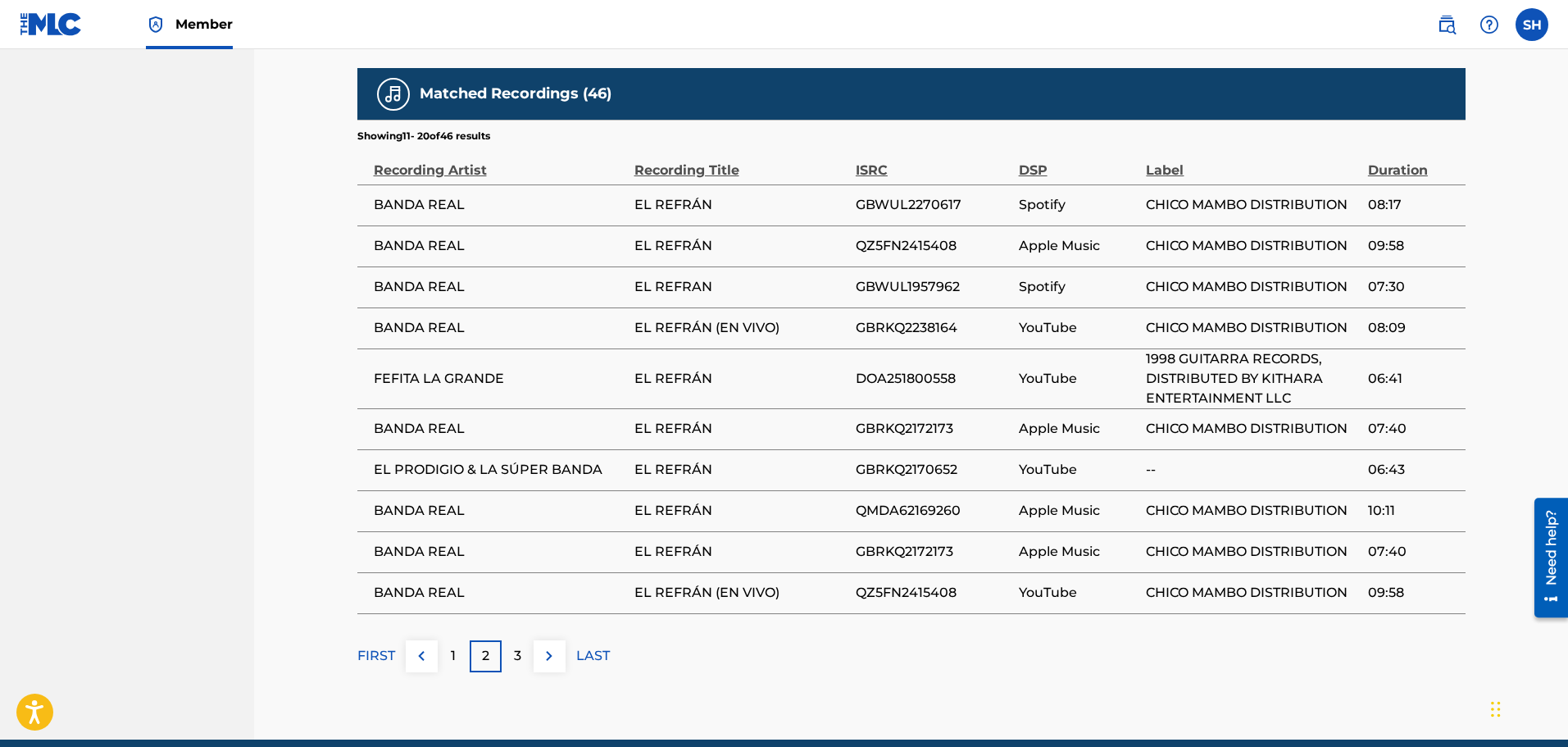
click at [547, 640] on button at bounding box center [549, 655] width 32 height 32
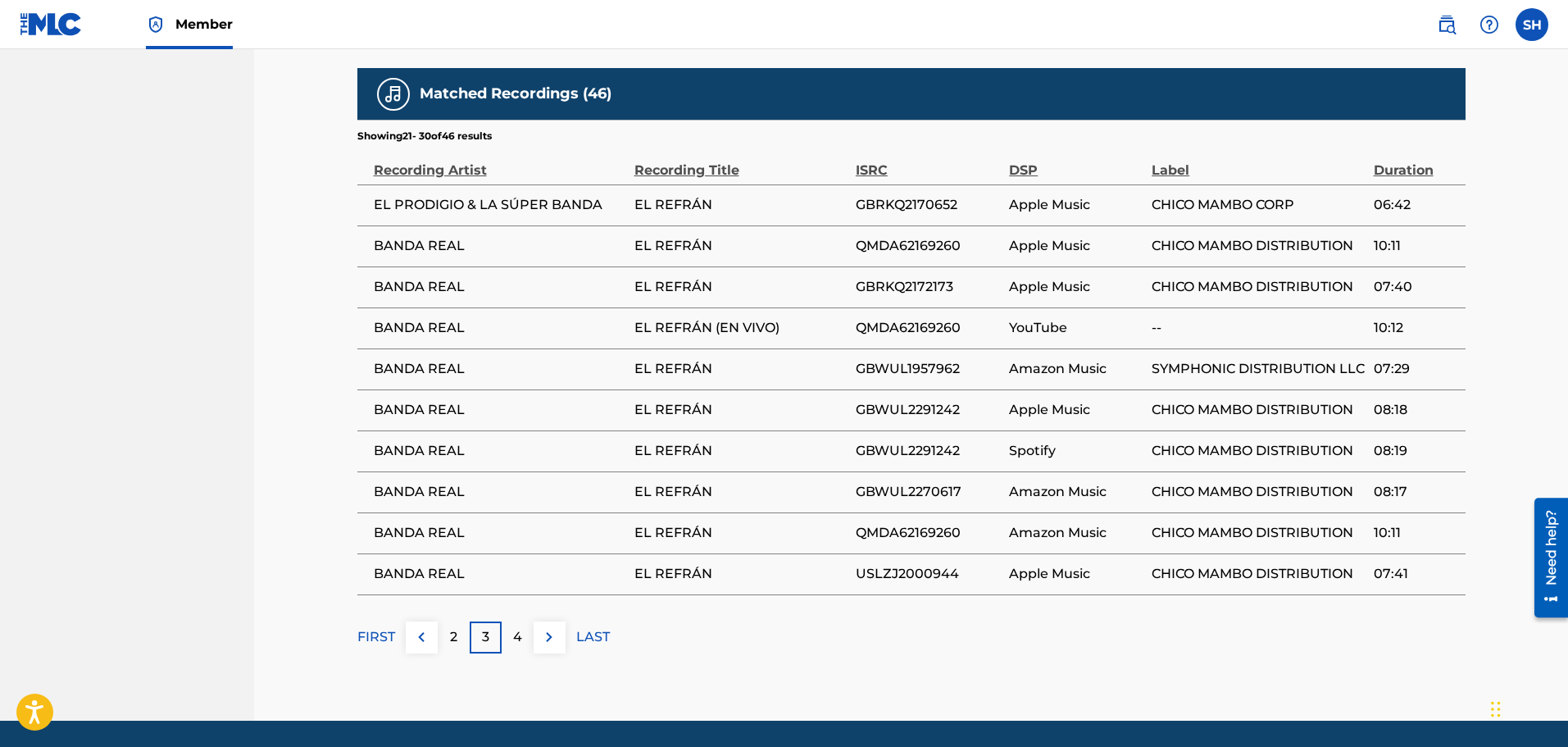
scroll to position [162, 0]
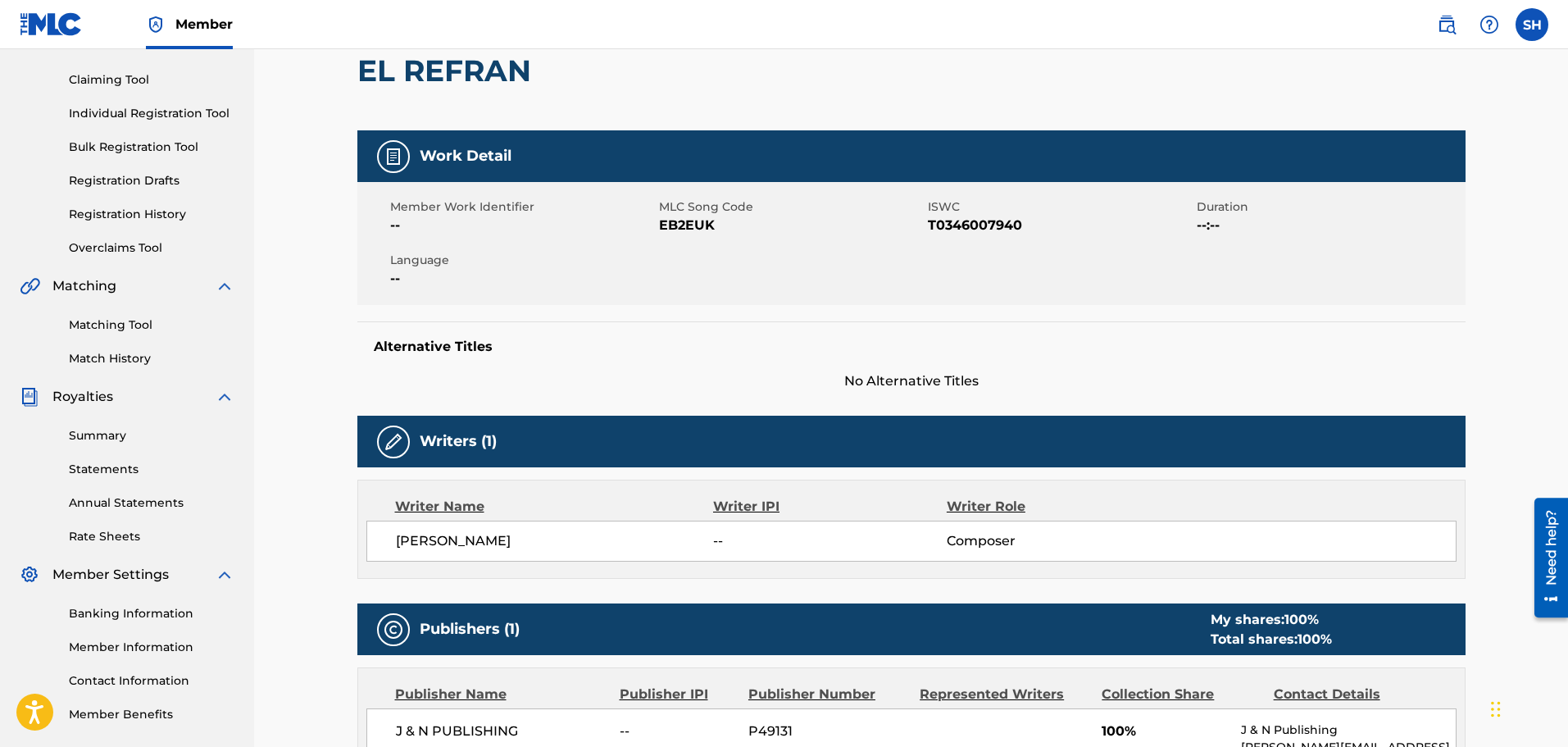
click at [67, 11] on span "Catalog" at bounding box center [78, 1] width 51 height 20
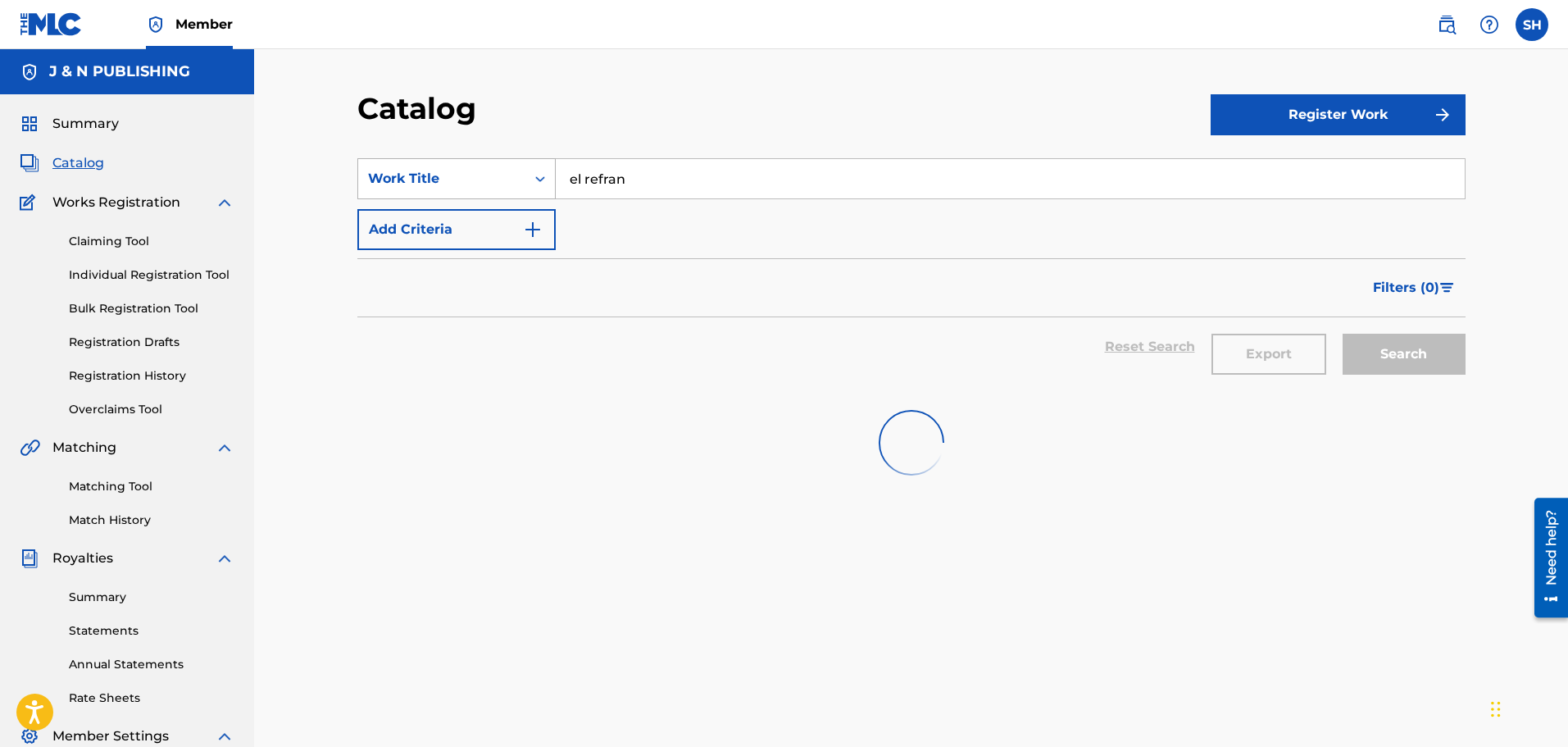
click at [488, 204] on div "SearchWithCriteriac9d76531-9be0-461e-a7a5-8cb17eb704d9 Work Title el refran Add…" at bounding box center [911, 204] width 1108 height 92
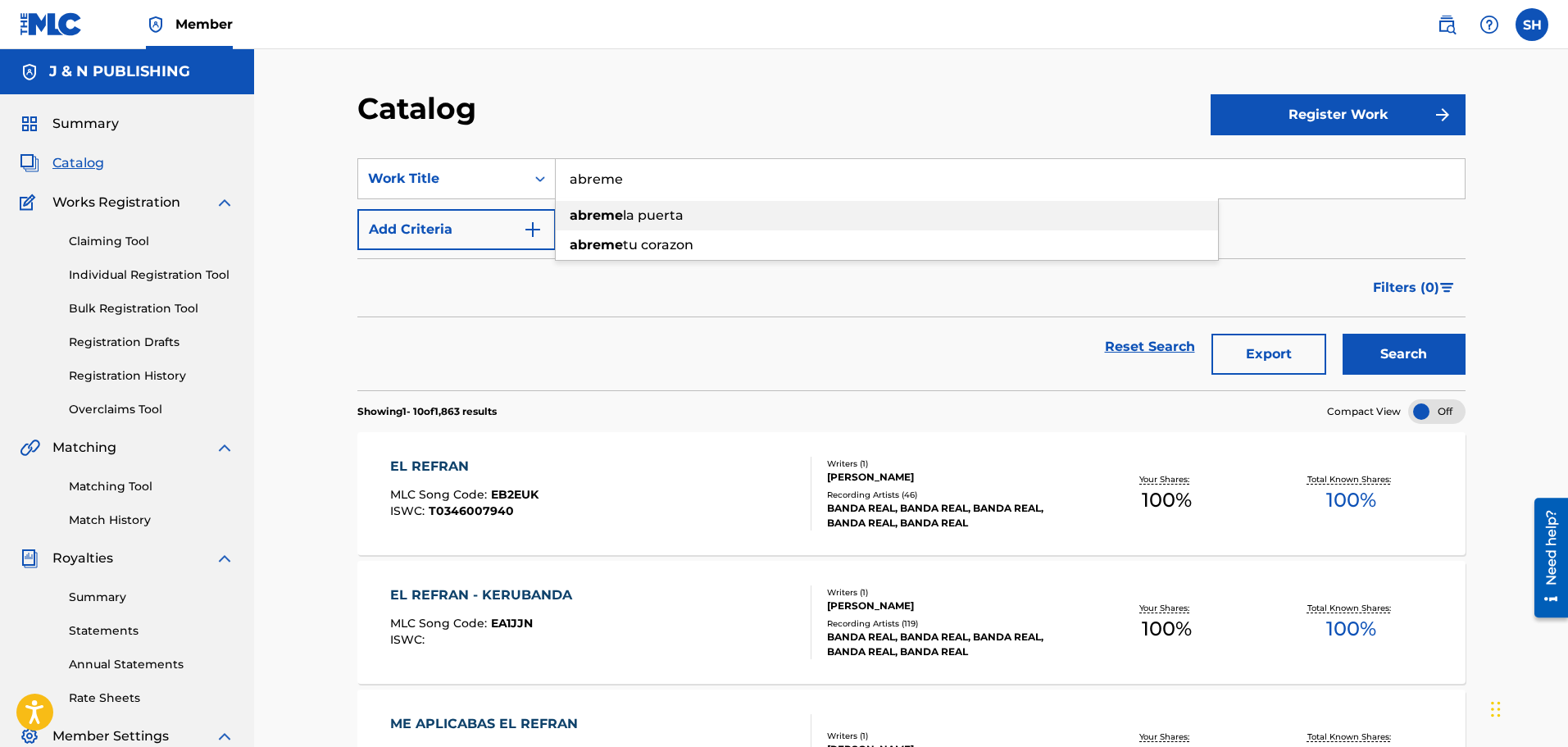
click at [676, 210] on span "la puerta" at bounding box center [653, 215] width 61 height 15
type input "abreme la puerta"
click at [1415, 346] on button "Search" at bounding box center [1404, 354] width 123 height 41
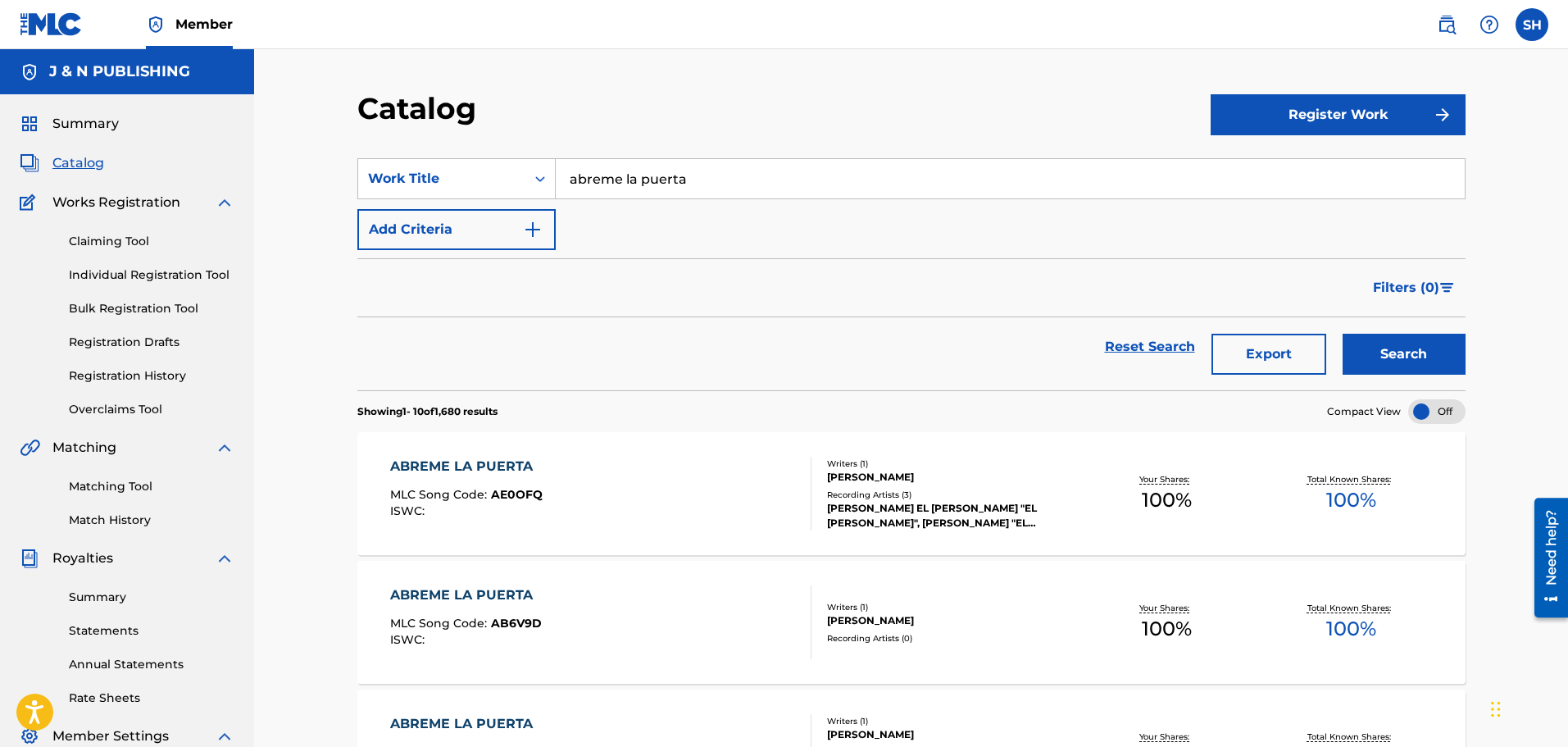
scroll to position [82, 0]
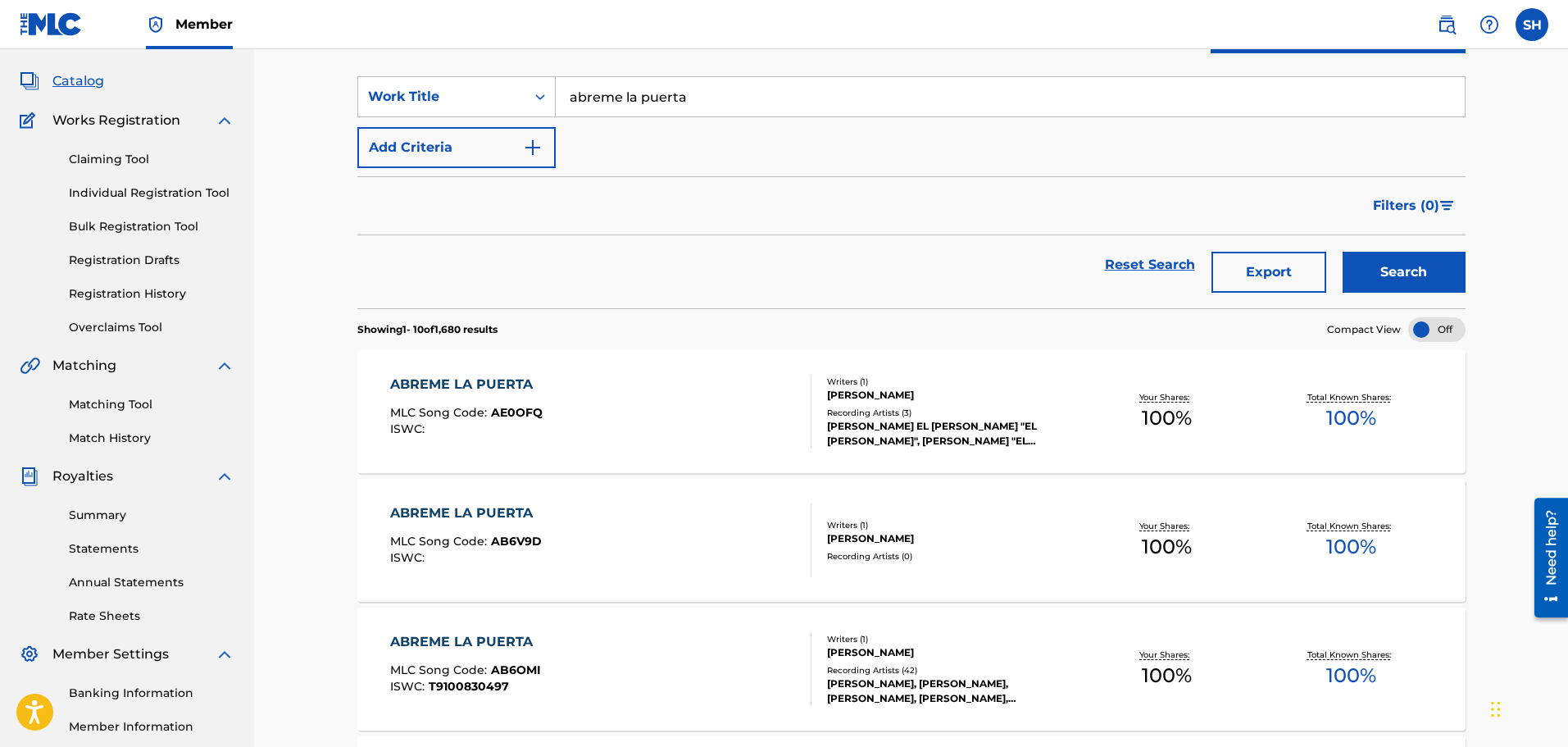
click at [887, 428] on div "JOSE EL CALVO, JOSE "EL CALVO", JOSE "EL CALVO"" at bounding box center [950, 434] width 247 height 29
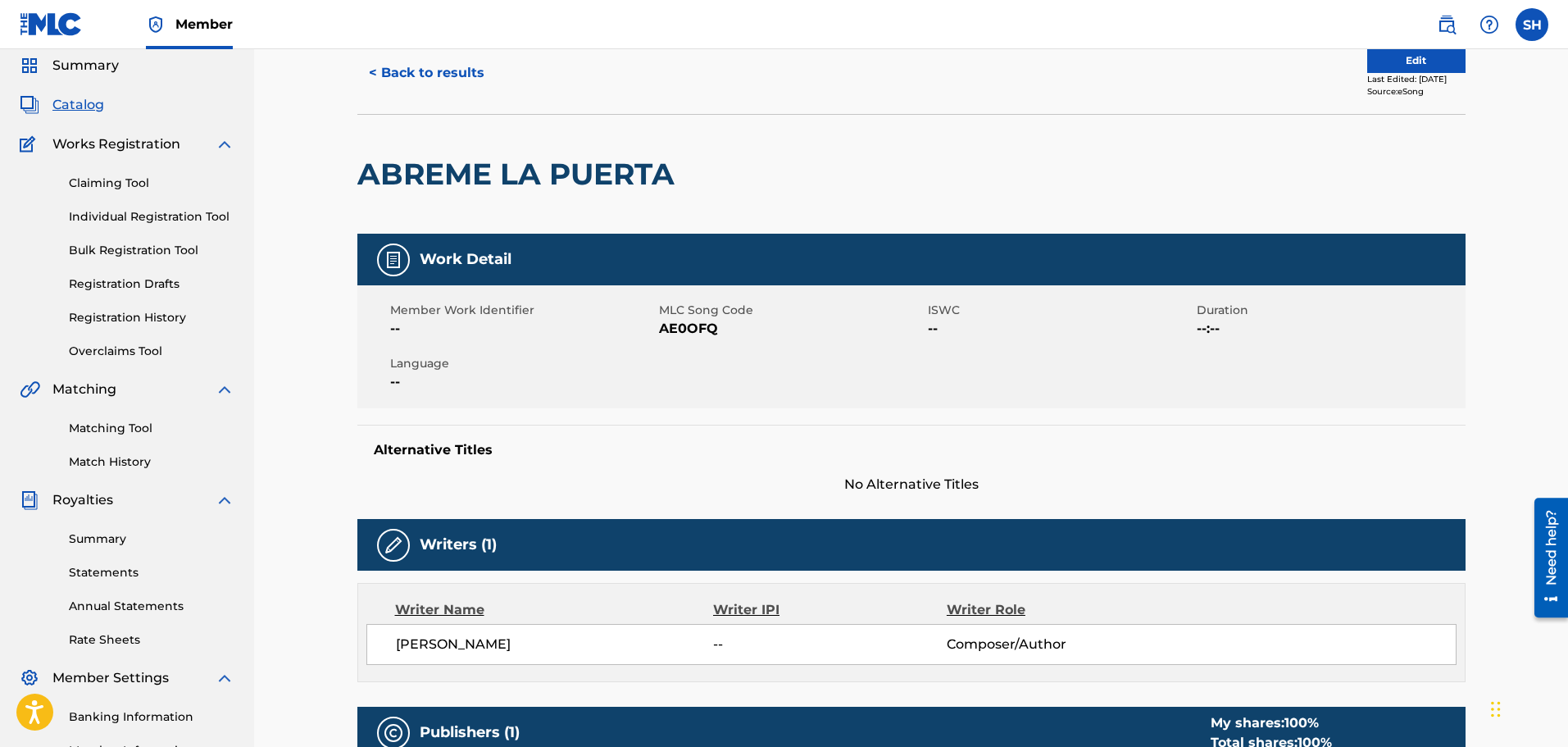
scroll to position [164, 0]
